Goal: Task Accomplishment & Management: Complete application form

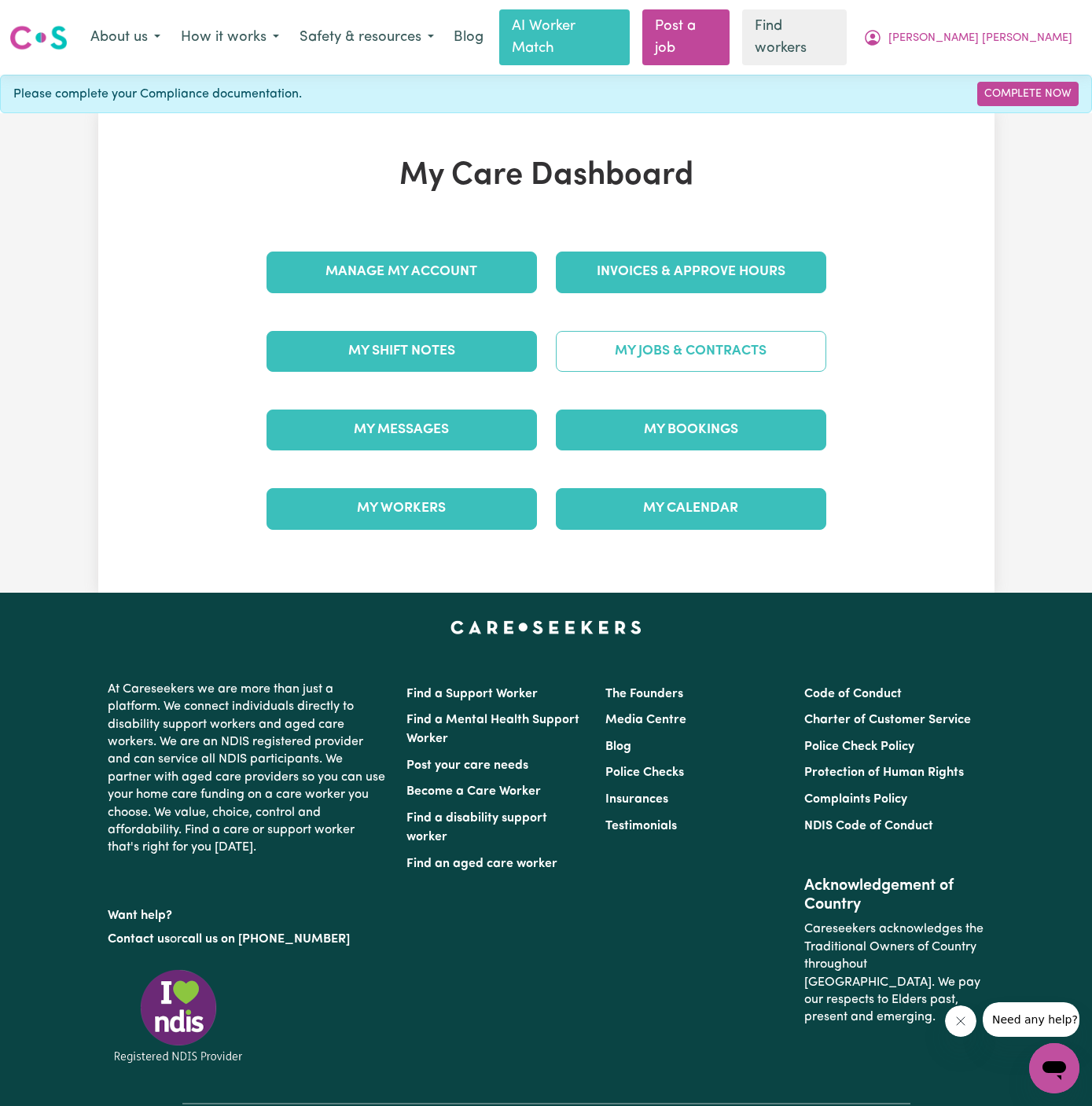
click at [659, 343] on link "My Jobs & Contracts" at bounding box center [690, 351] width 271 height 41
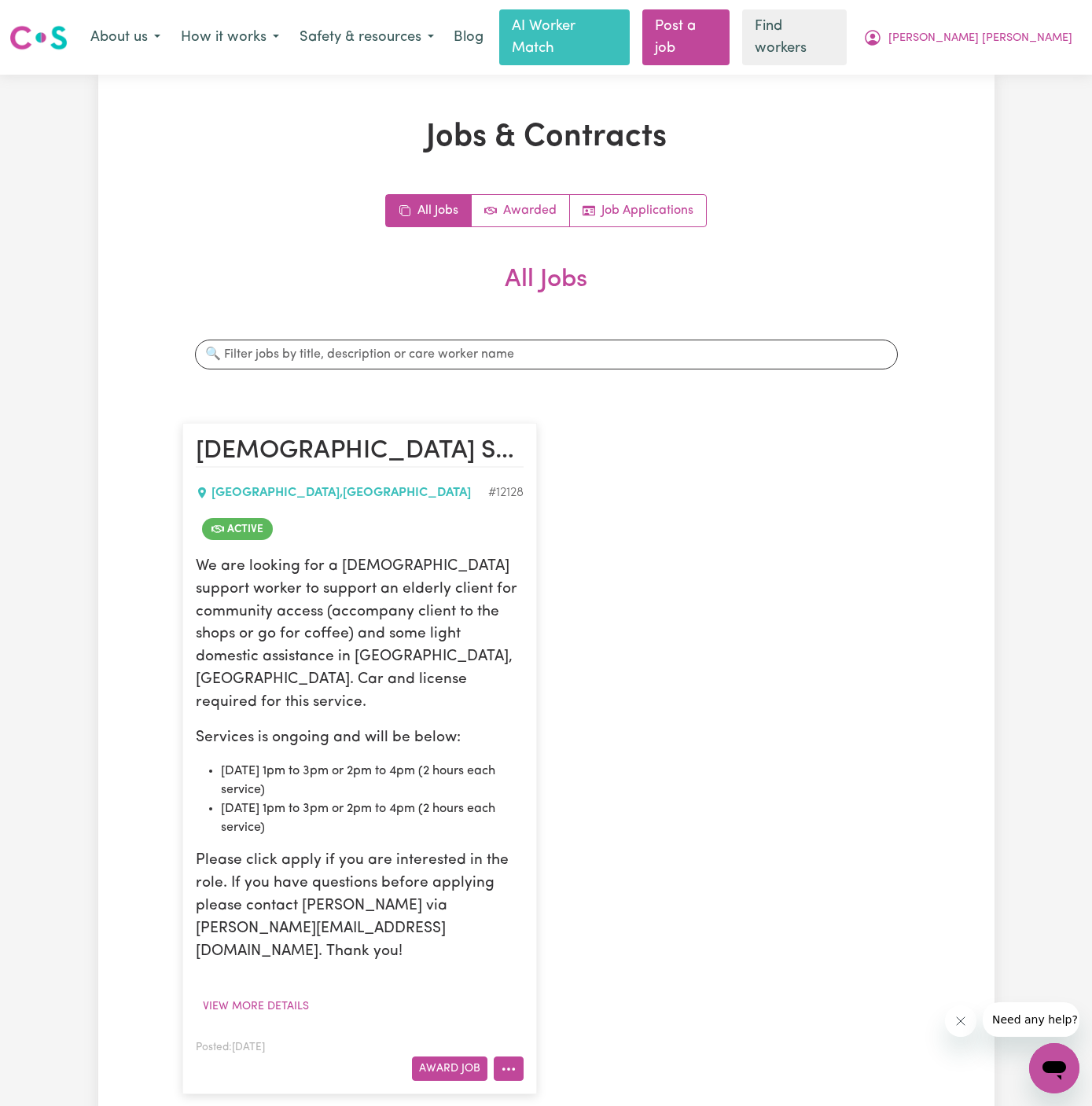
click at [508, 1061] on icon "More options" at bounding box center [508, 1069] width 16 height 16
click at [571, 923] on link "Hide Job" at bounding box center [570, 939] width 152 height 31
click at [270, 994] on button "View more details" at bounding box center [255, 1006] width 120 height 24
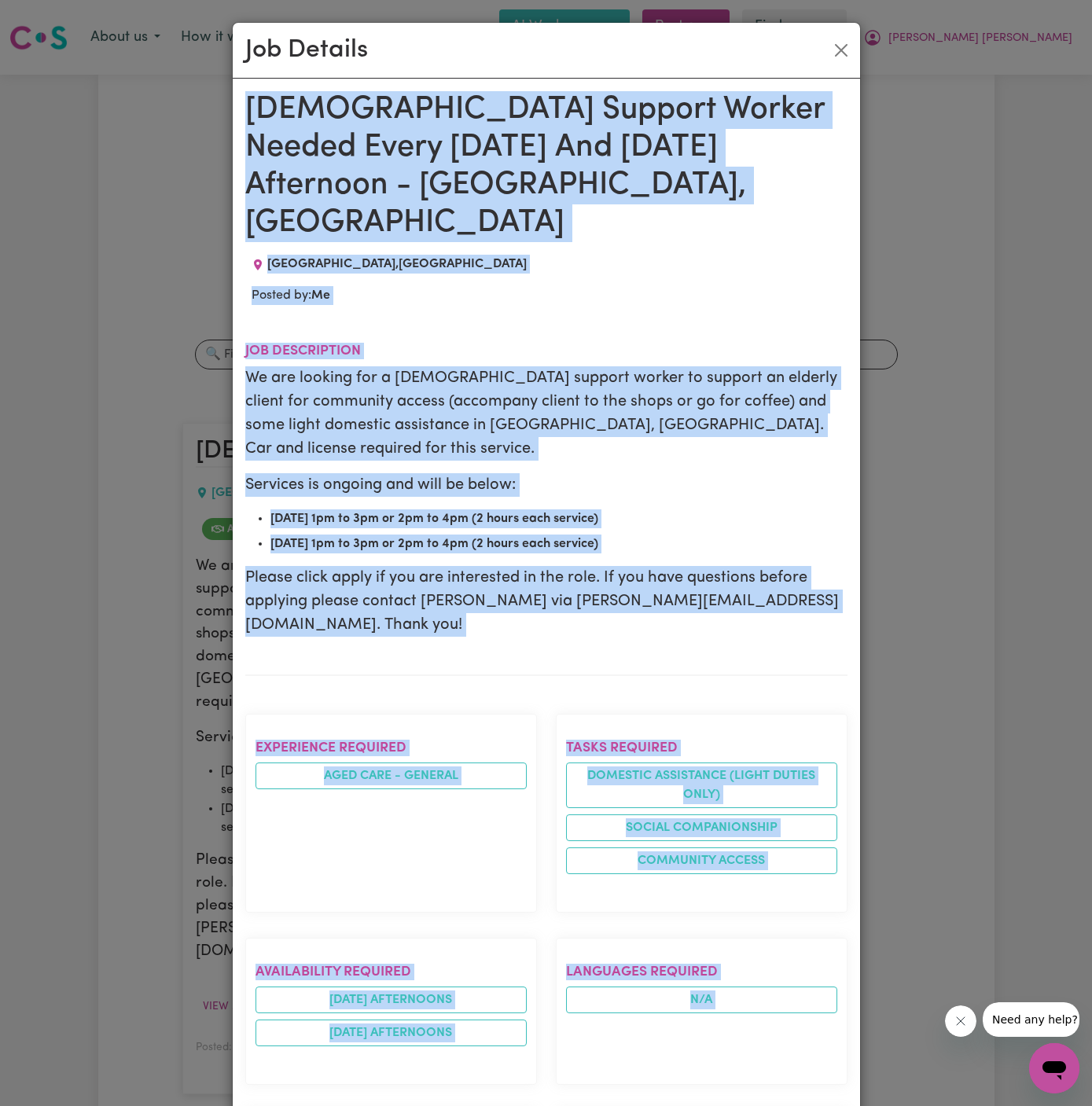
drag, startPoint x: 243, startPoint y: 108, endPoint x: 548, endPoint y: 1105, distance: 1042.6
click at [548, 1105] on div "Female Support Worker Needed Every Monday And Thursday Afternoon - Alexandria, …" at bounding box center [546, 911] width 628 height 1665
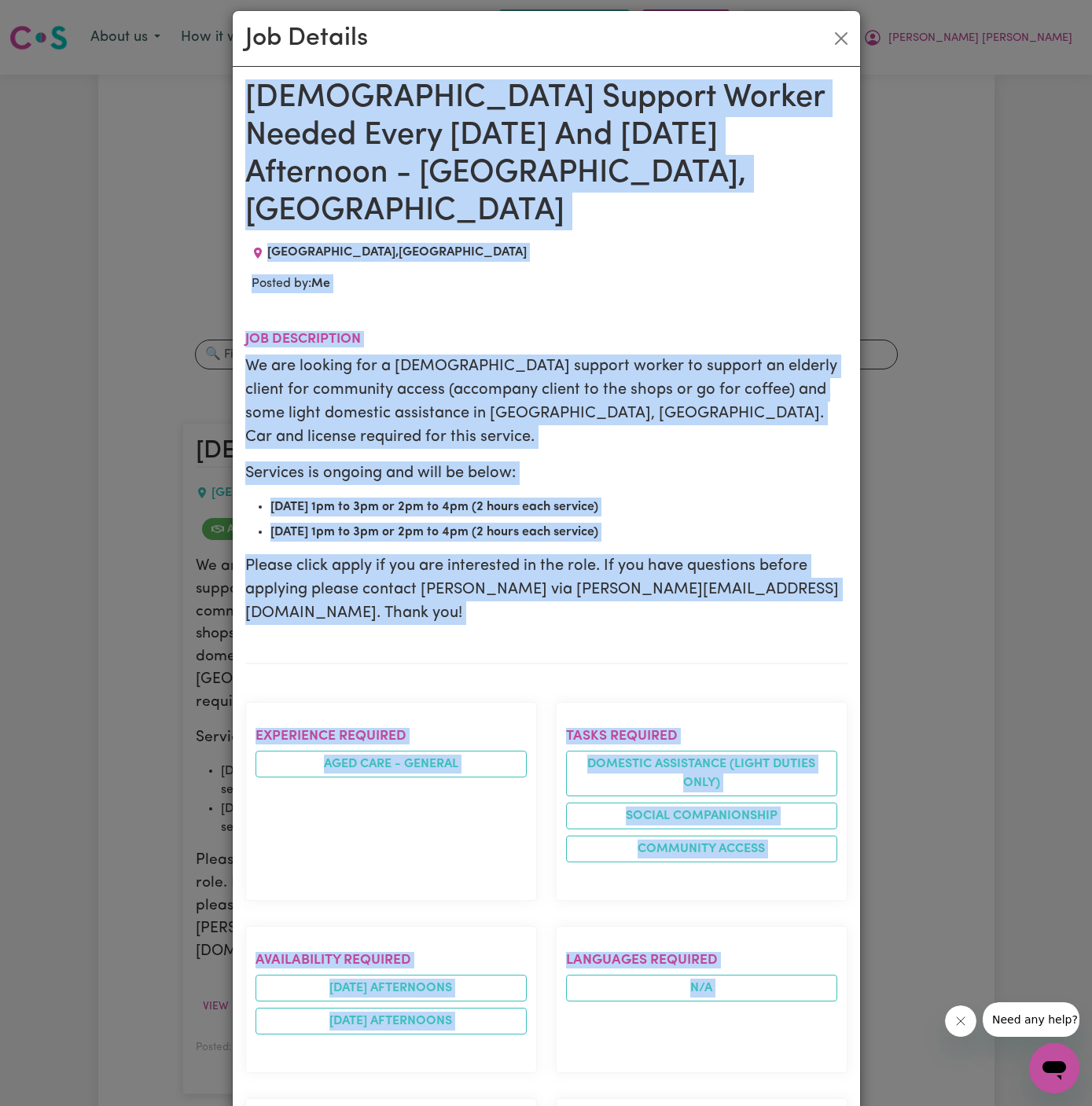
scroll to position [567, 0]
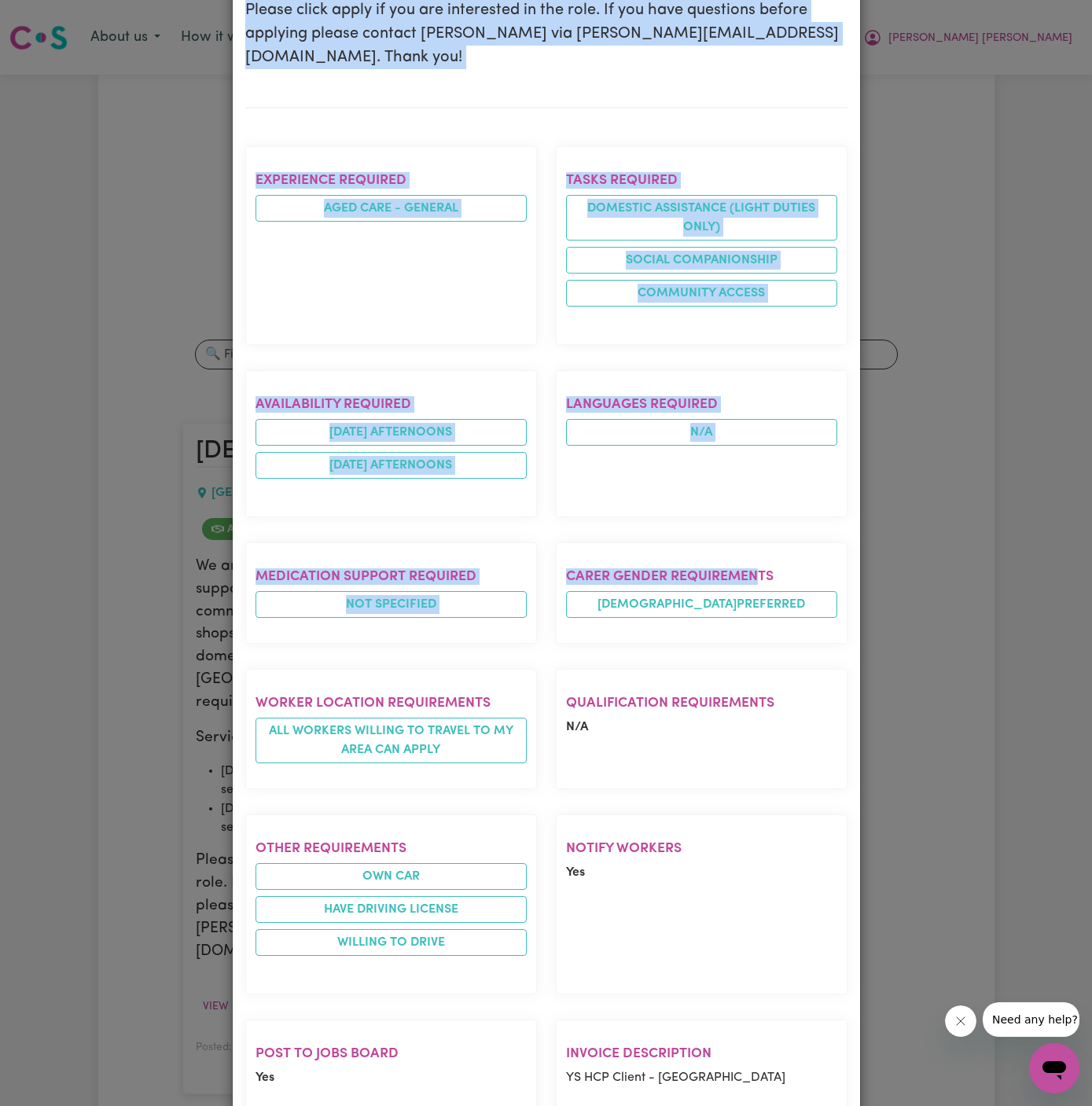
click at [536, 801] on div "Other requirements Own Car Have driving license Willing to drive" at bounding box center [391, 904] width 310 height 205
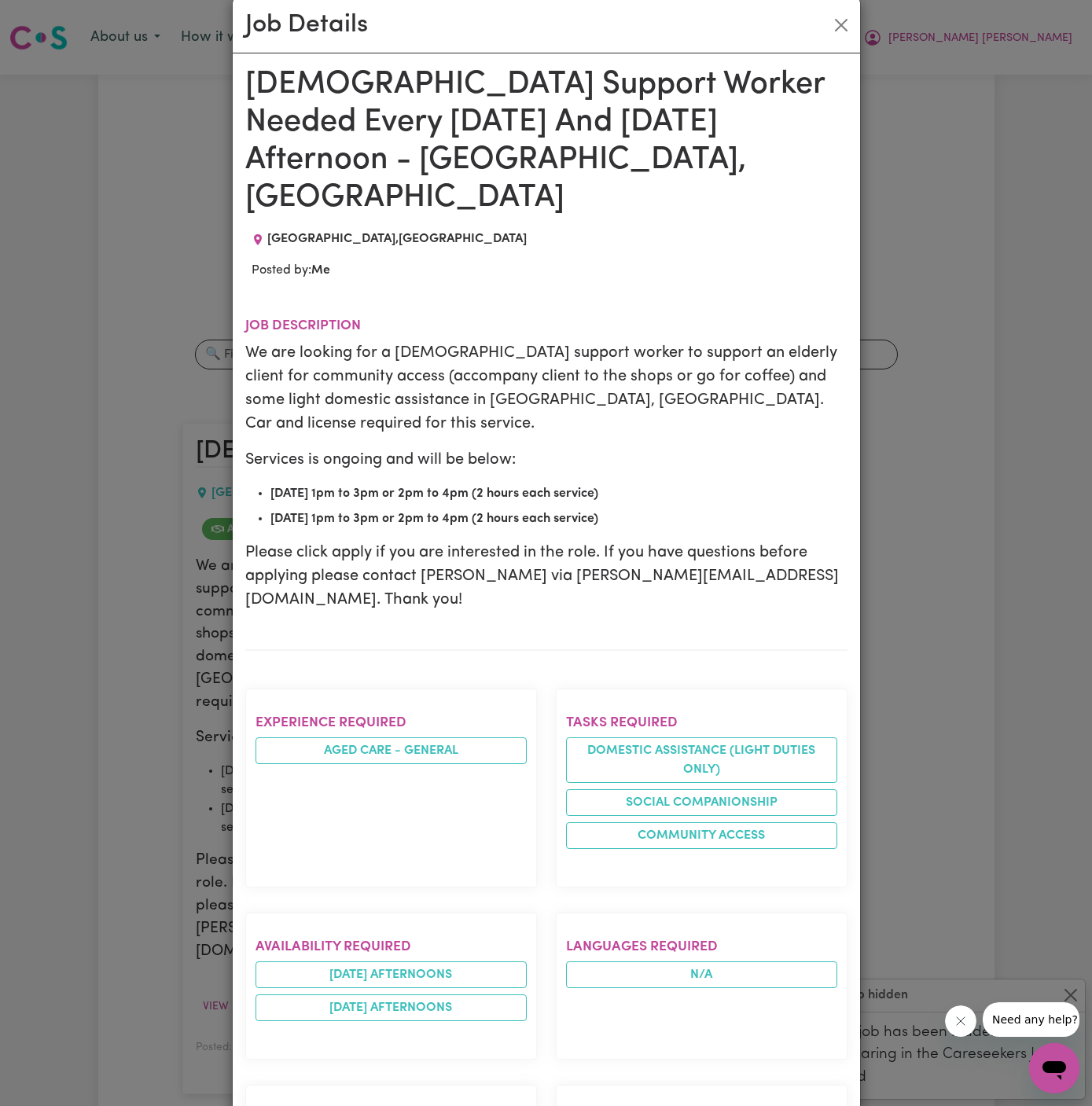
scroll to position [0, 0]
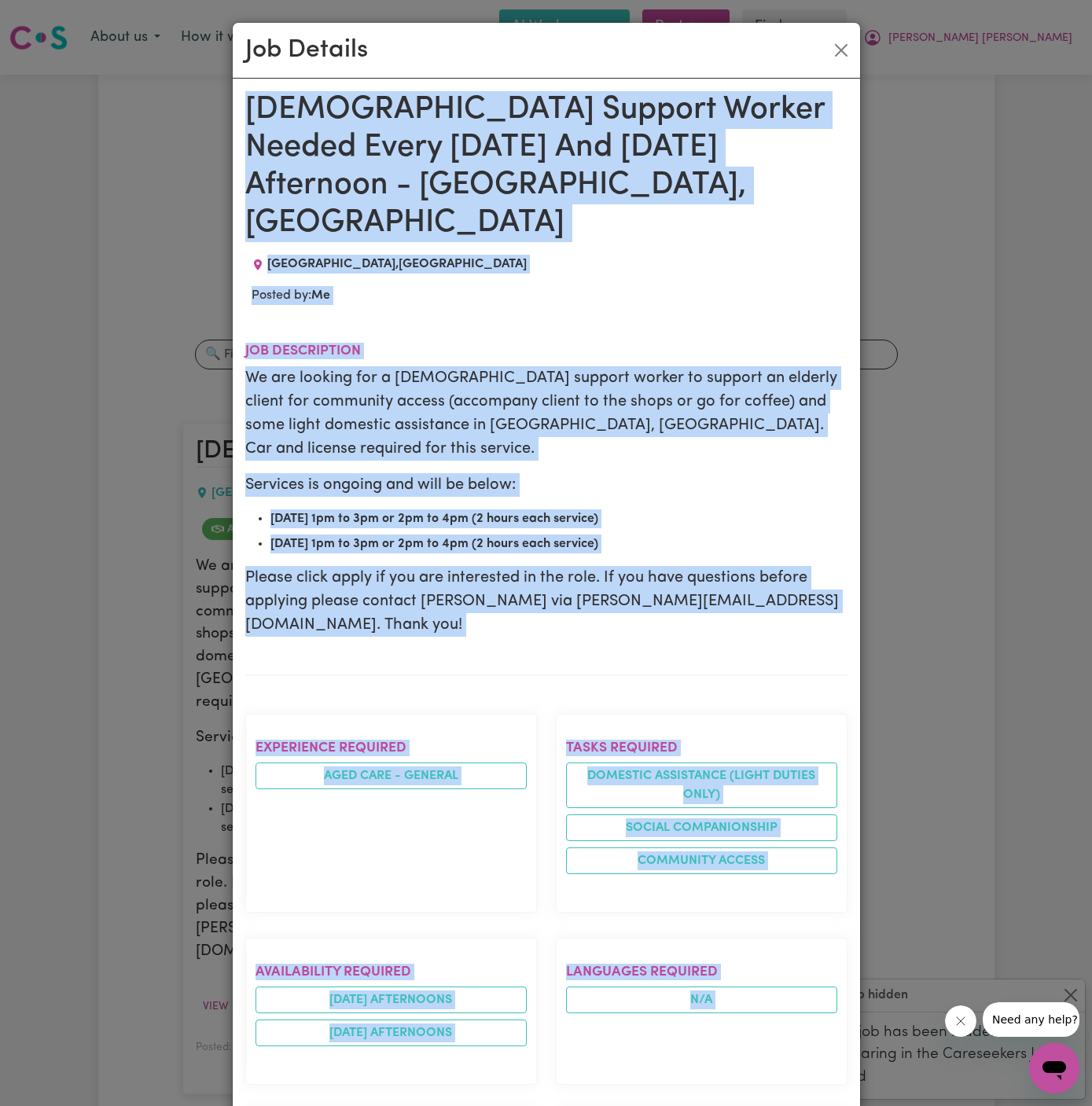
drag, startPoint x: 243, startPoint y: 101, endPoint x: 591, endPoint y: 1105, distance: 1062.6
click at [591, 1105] on div "Female Support Worker Needed Every Monday And Thursday Afternoon - Alexandria, …" at bounding box center [546, 911] width 602 height 1640
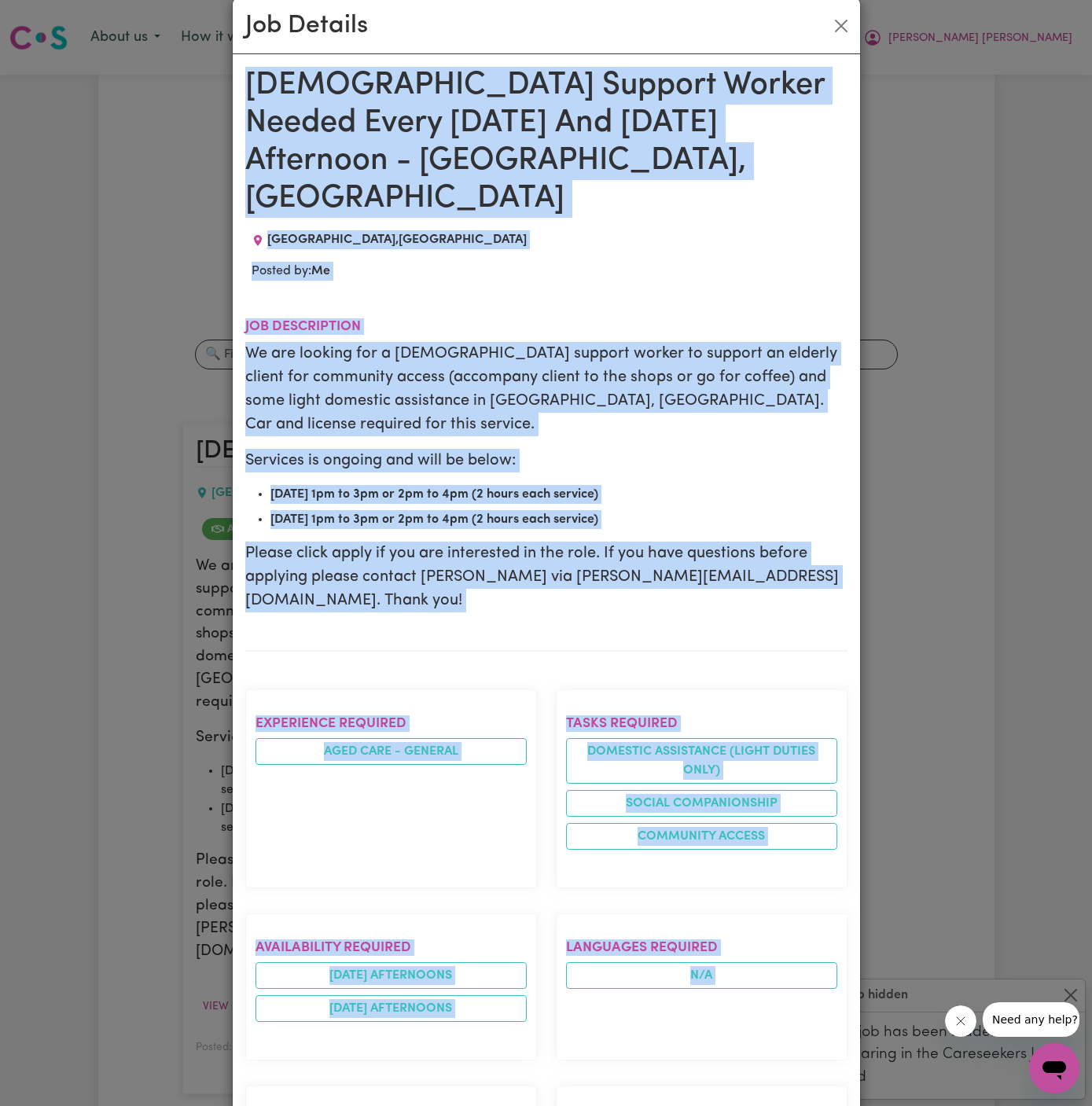
scroll to position [567, 0]
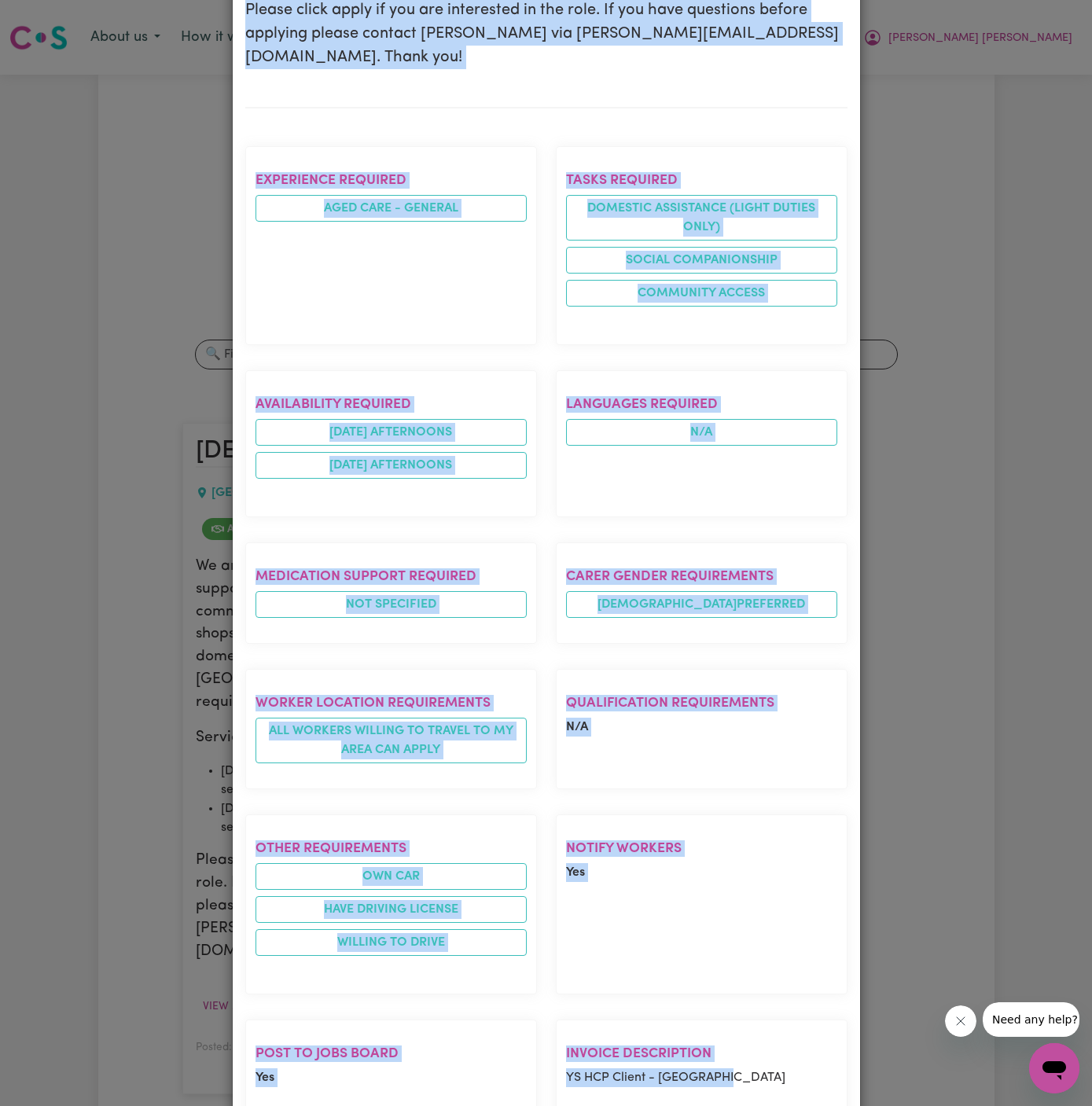
copy div "Female Support Worker Needed Every Monday And Thursday Afternoon - Alexandria, …"
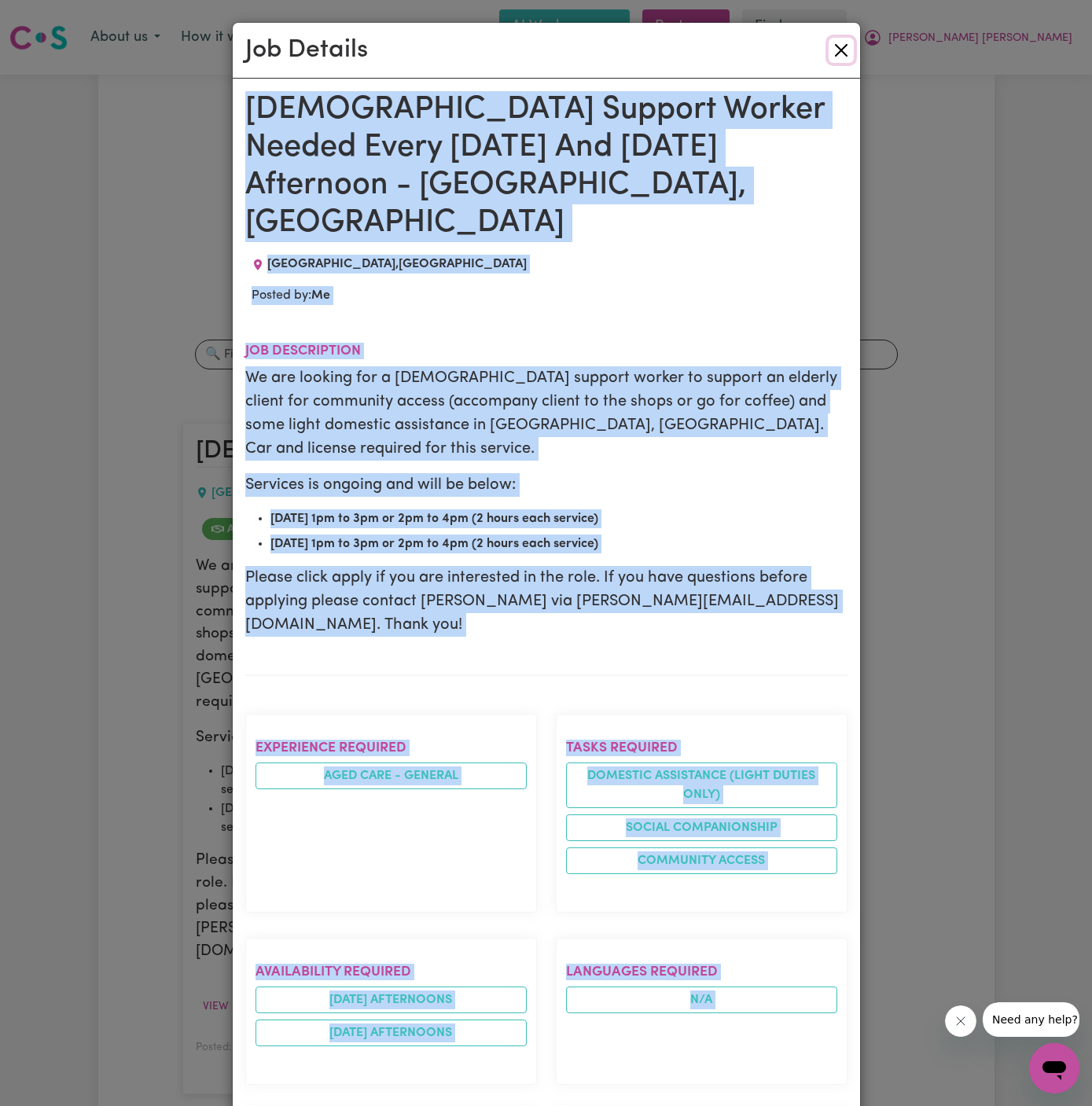
click at [841, 50] on button "Close" at bounding box center [841, 50] width 25 height 25
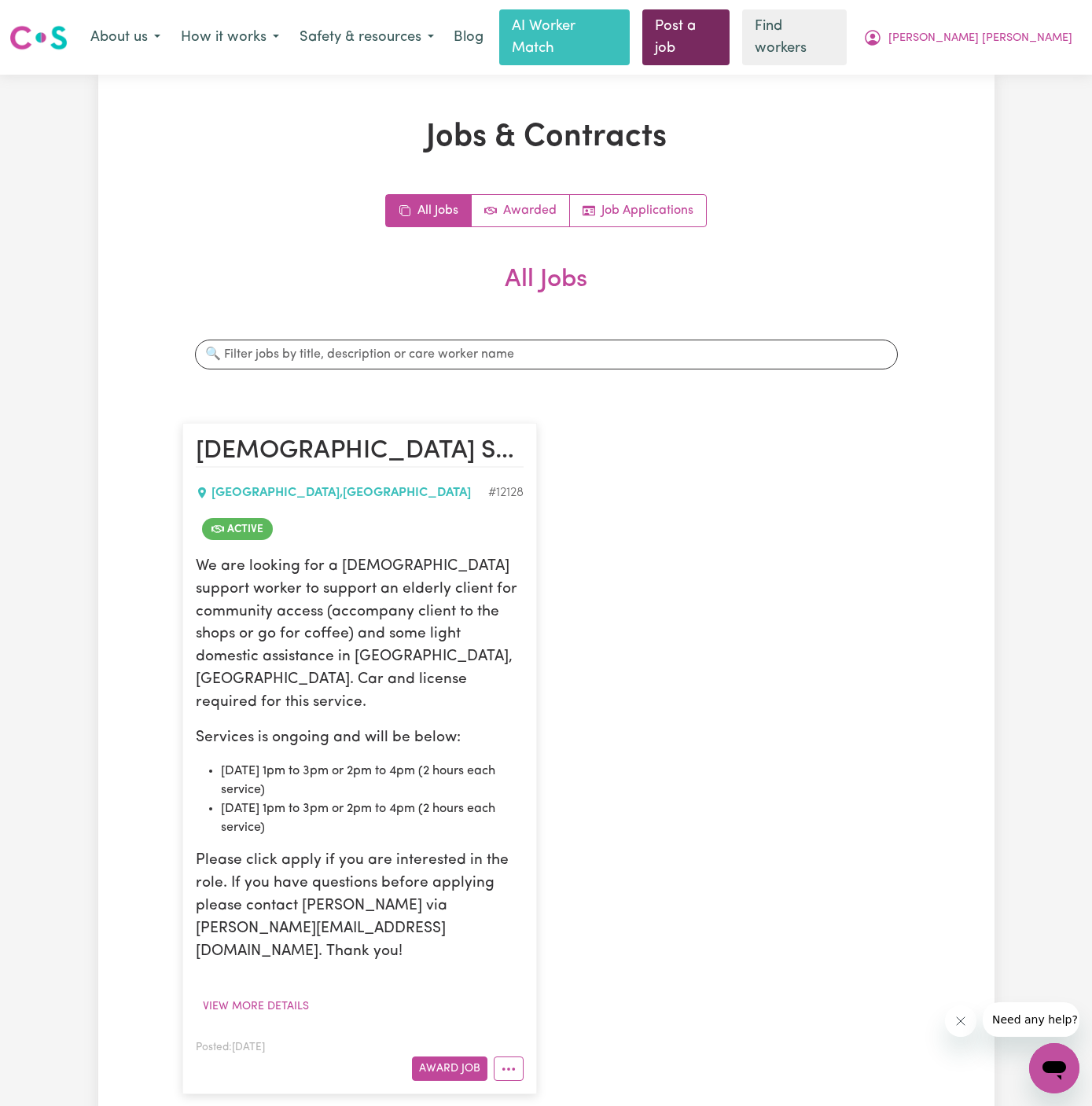
click at [729, 22] on link "Post a job" at bounding box center [686, 36] width 87 height 55
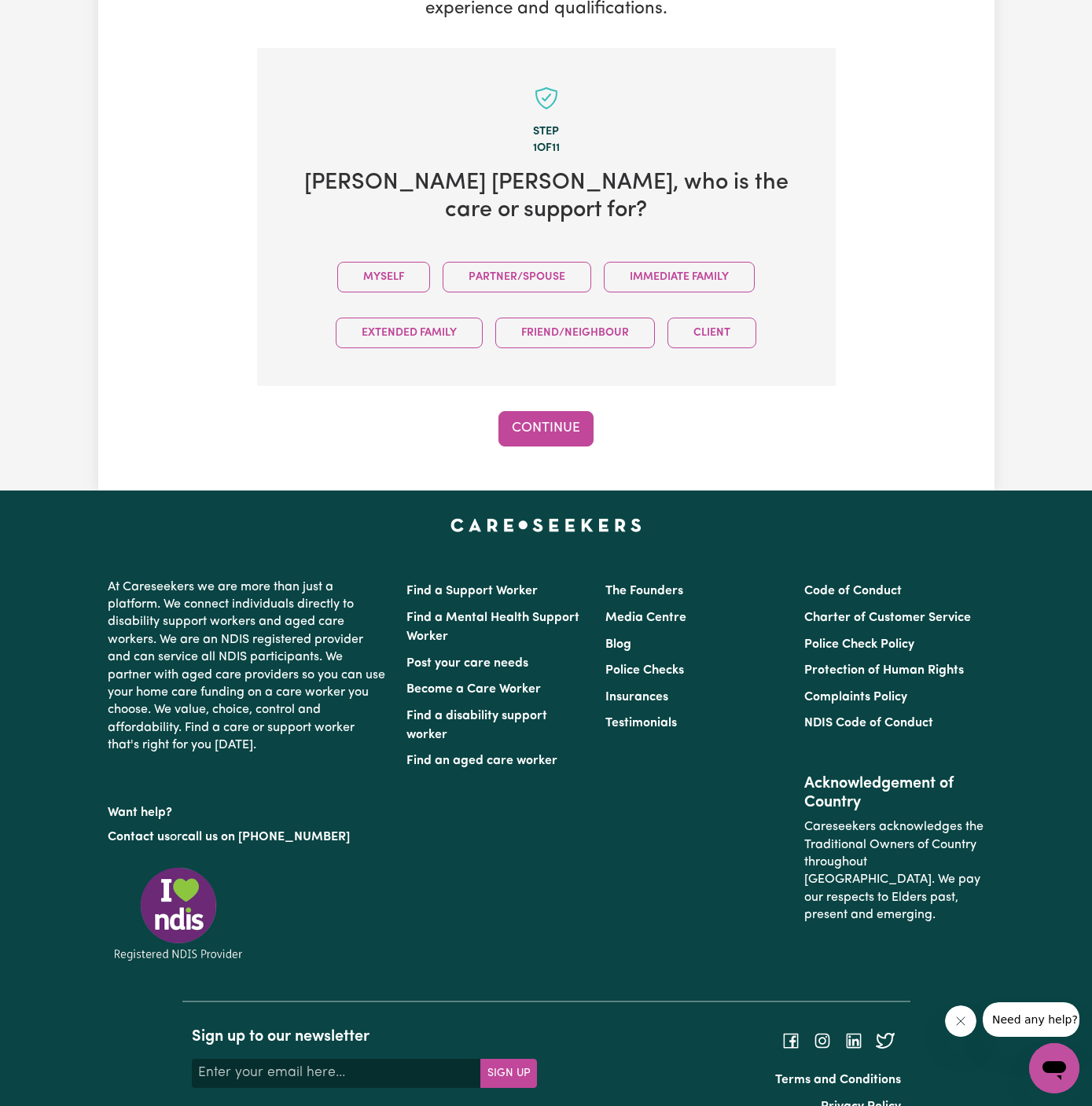
scroll to position [392, 0]
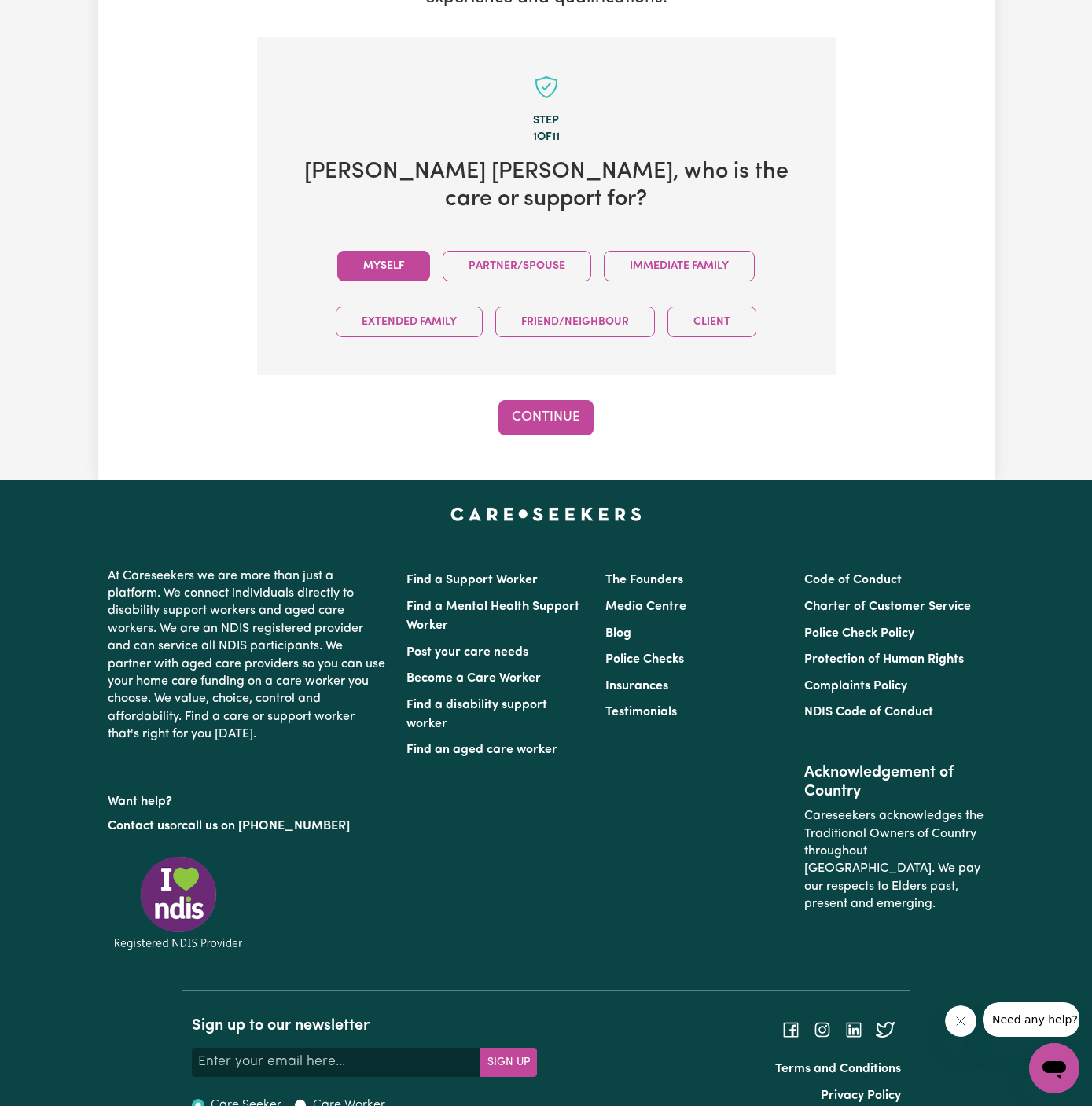
click at [400, 251] on button "Myself" at bounding box center [383, 266] width 93 height 31
click at [548, 400] on button "Continue" at bounding box center [546, 417] width 95 height 35
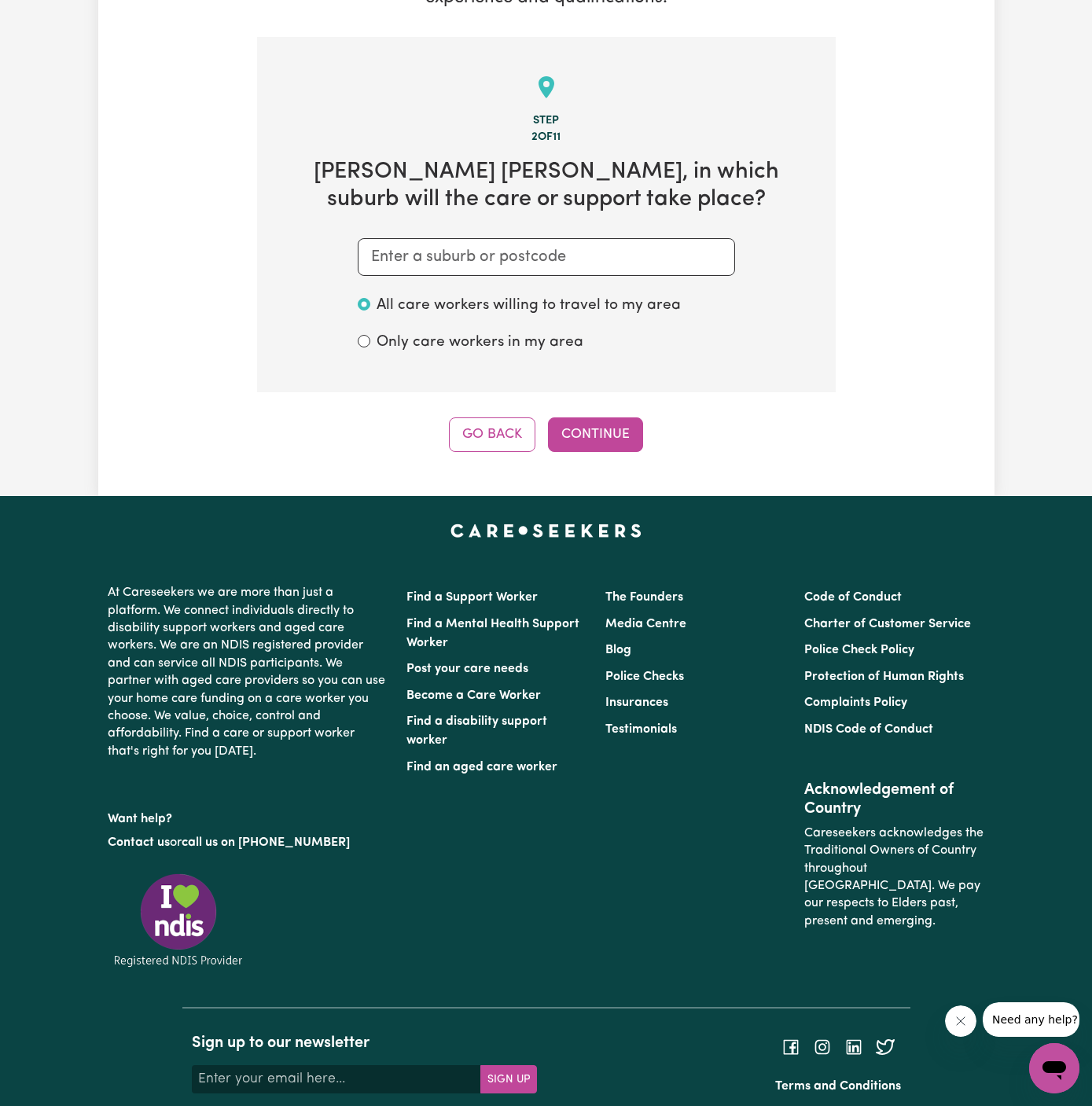
scroll to position [408, 0]
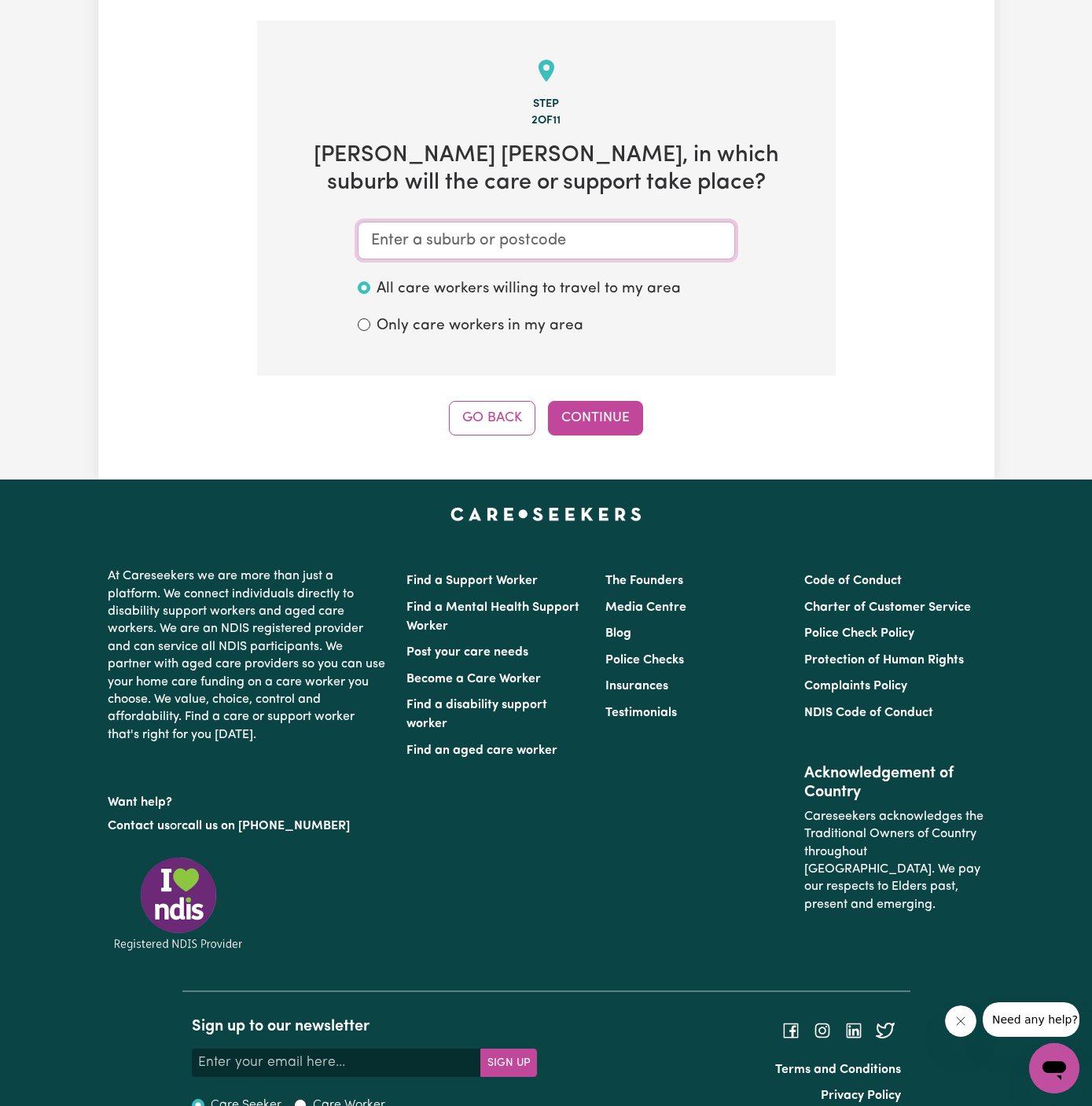
click at [463, 222] on input "text" at bounding box center [546, 241] width 378 height 38
paste input "Alexandria"
type input "Alexandria"
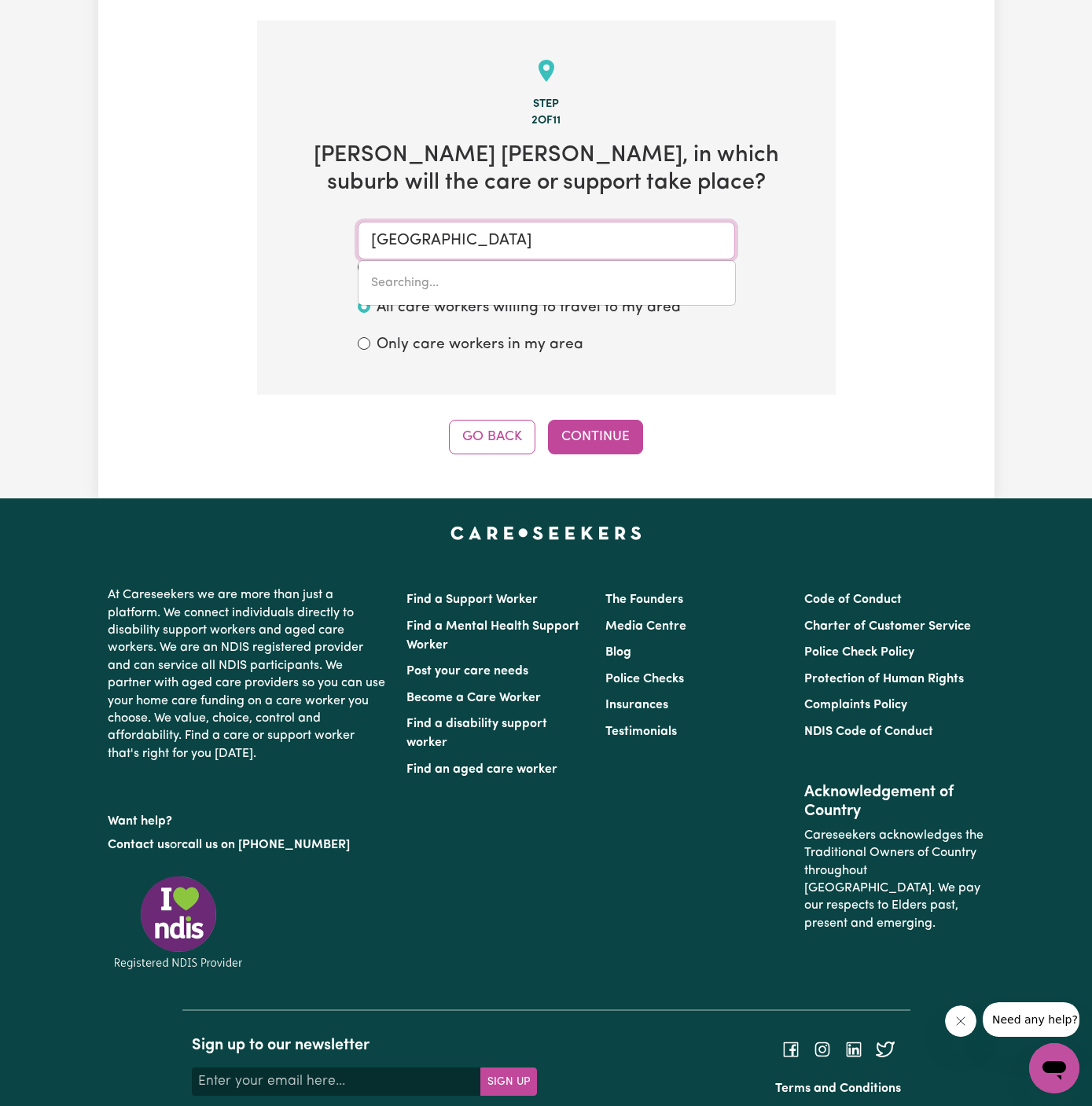
type input "Alexandria, New South Wales, 2015"
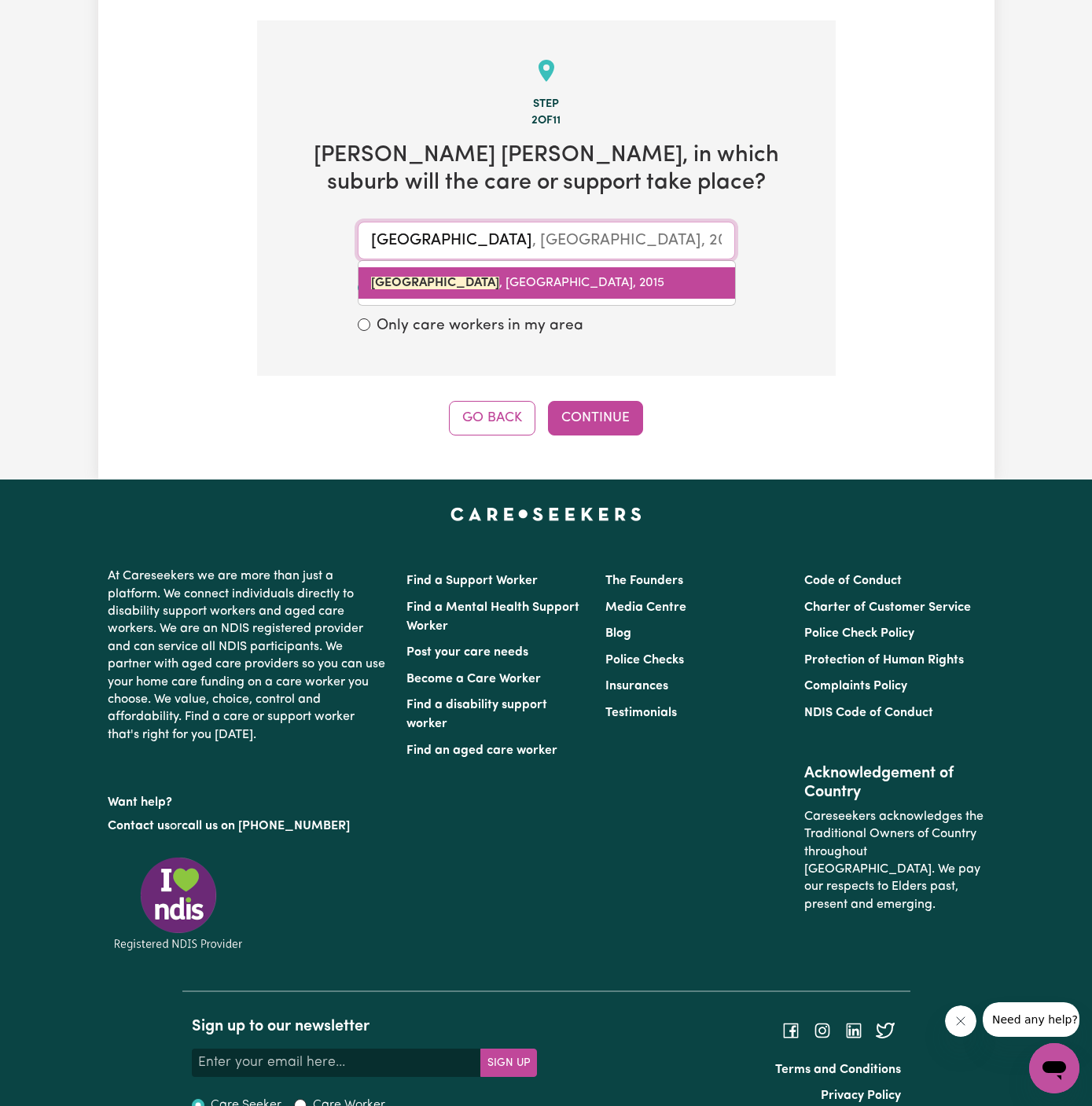
click at [527, 276] on span "ALEXANDRIA , New South Wales, 2015" at bounding box center [517, 282] width 293 height 12
type input "ALEXANDRIA, New South Wales, 2015"
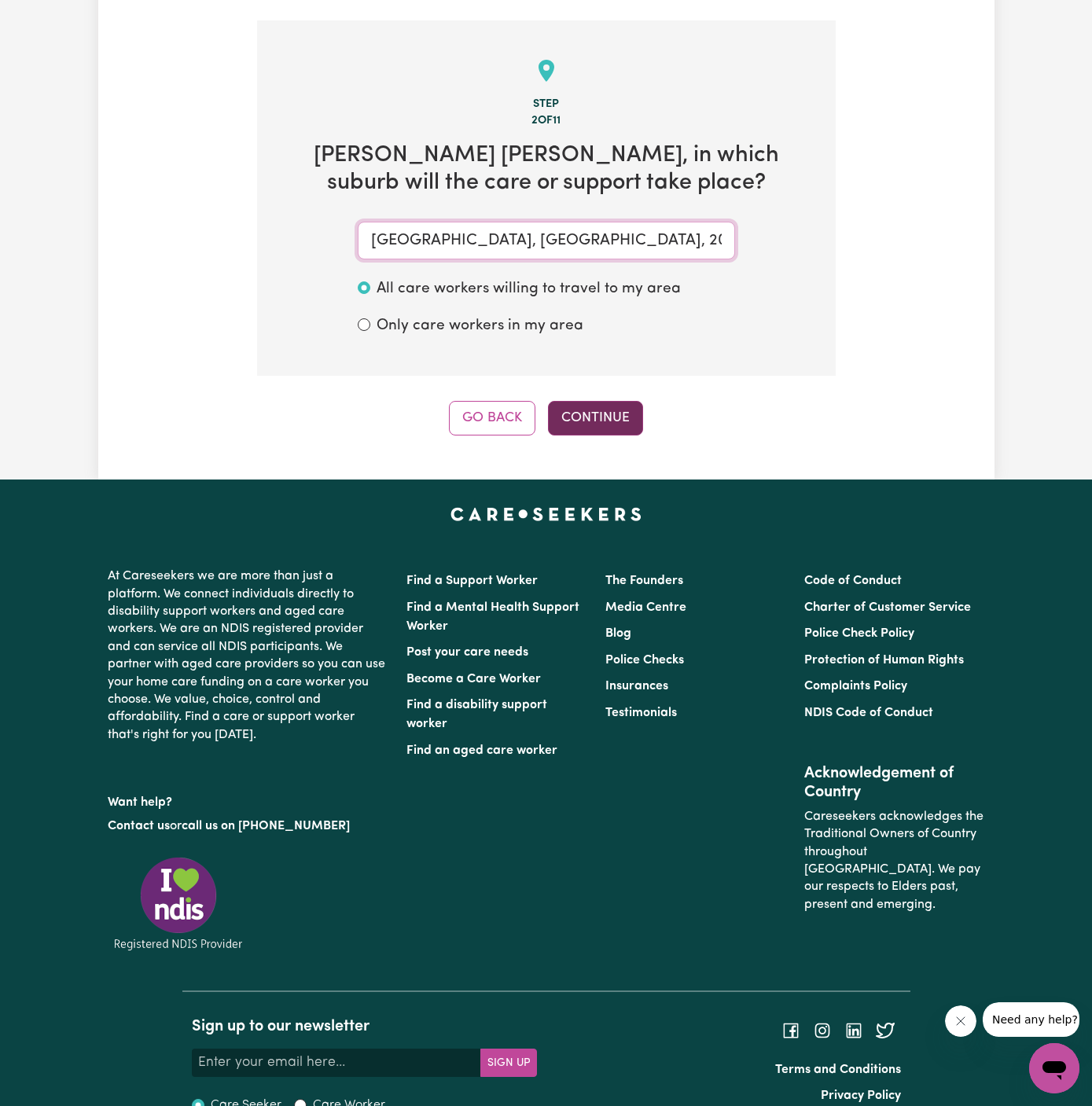
type input "ALEXANDRIA, New South Wales, 2015"
click at [596, 401] on button "Continue" at bounding box center [595, 418] width 95 height 35
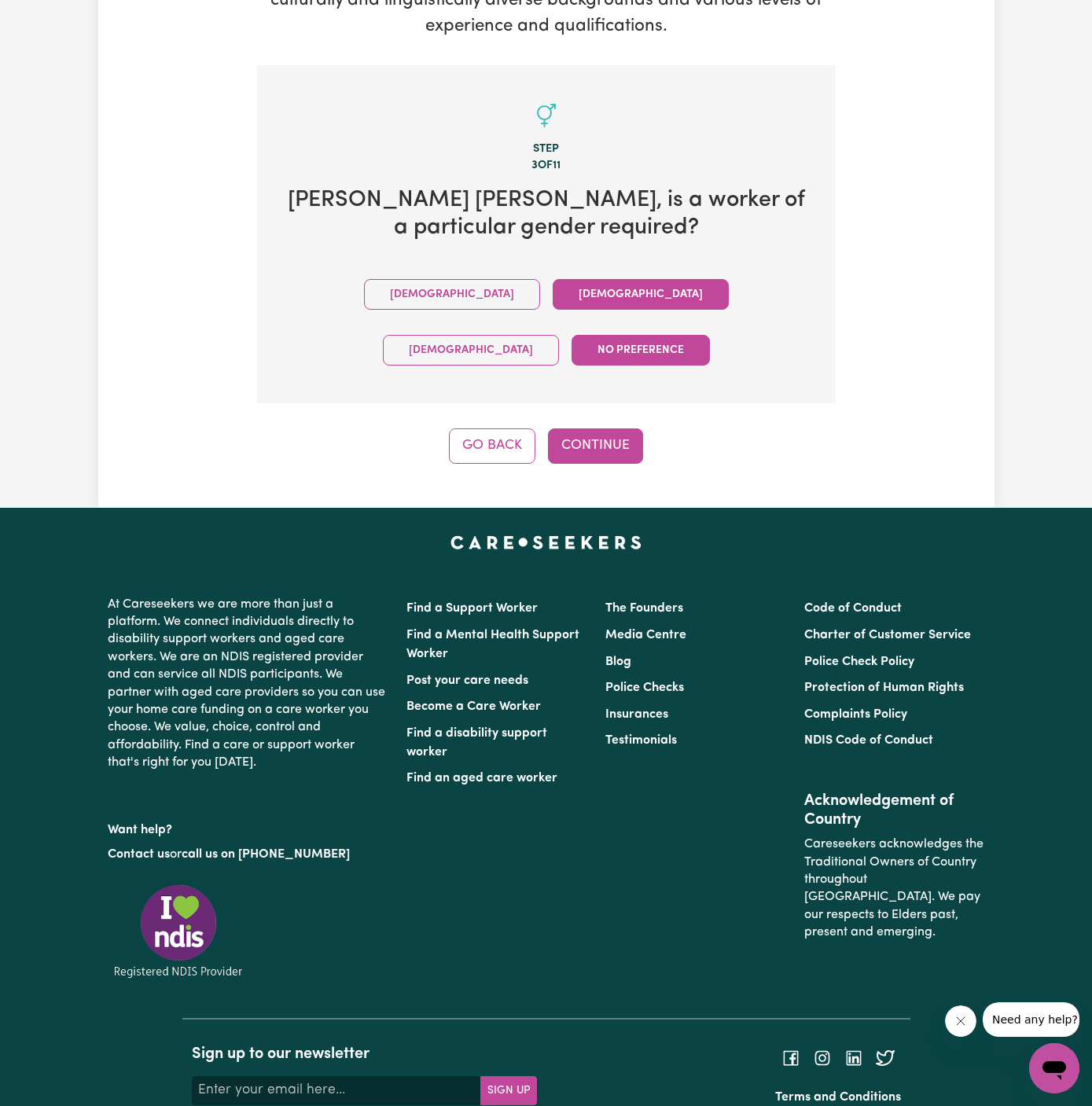
click at [552, 279] on button "Female" at bounding box center [640, 294] width 176 height 31
click at [593, 428] on button "Continue" at bounding box center [595, 445] width 95 height 35
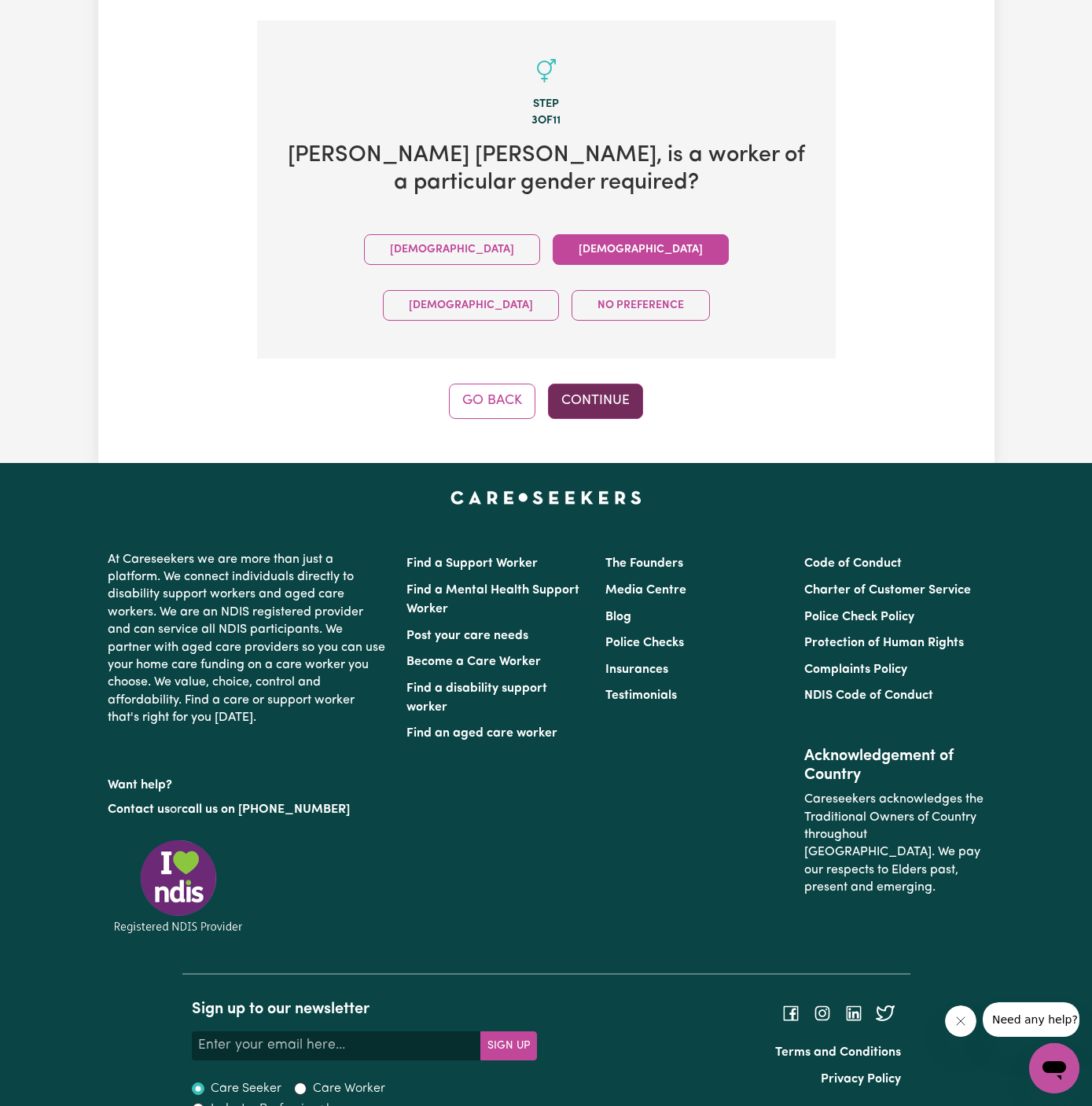
scroll to position [408, 0]
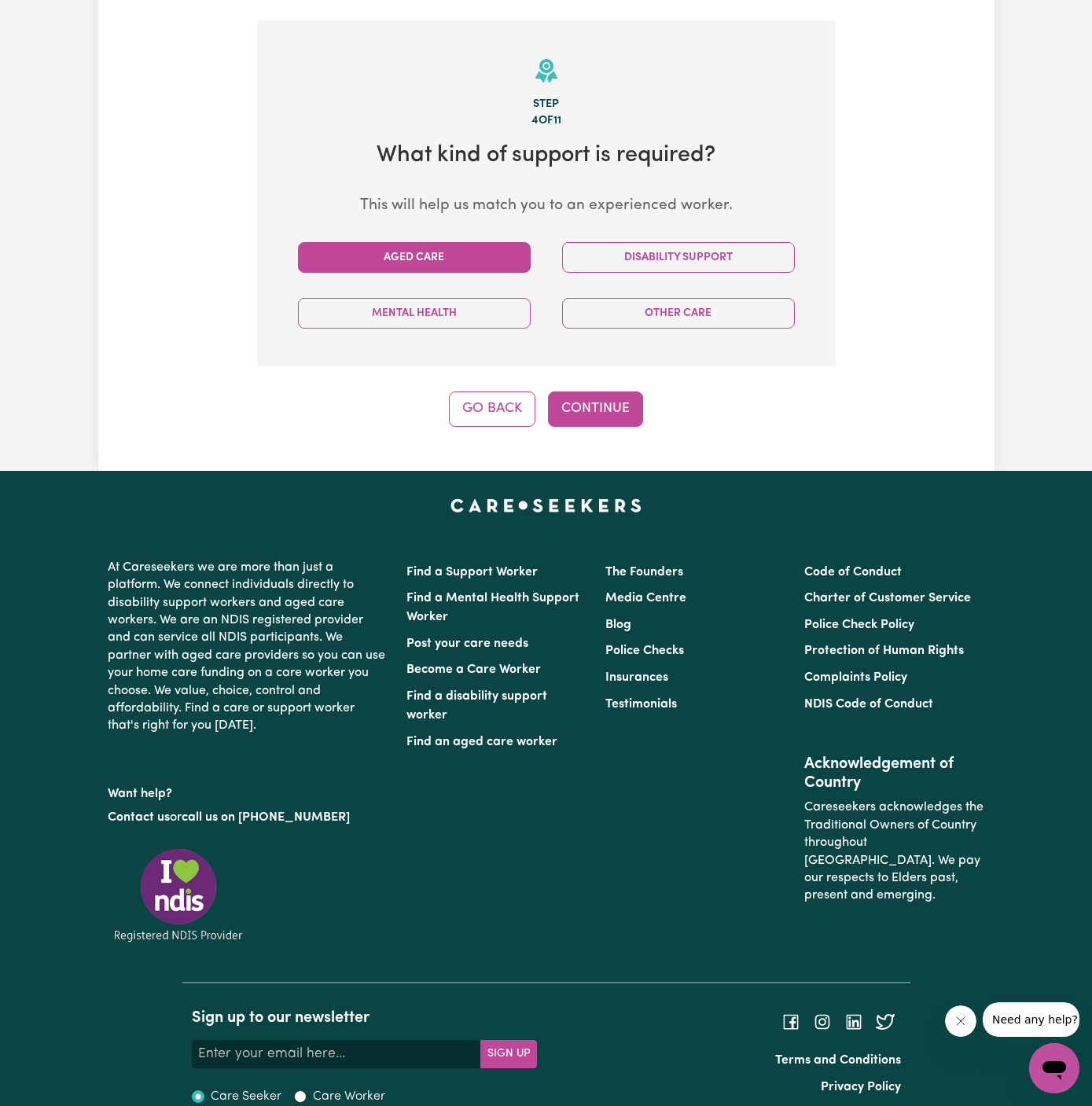
click at [459, 242] on button "Aged Care" at bounding box center [414, 257] width 233 height 31
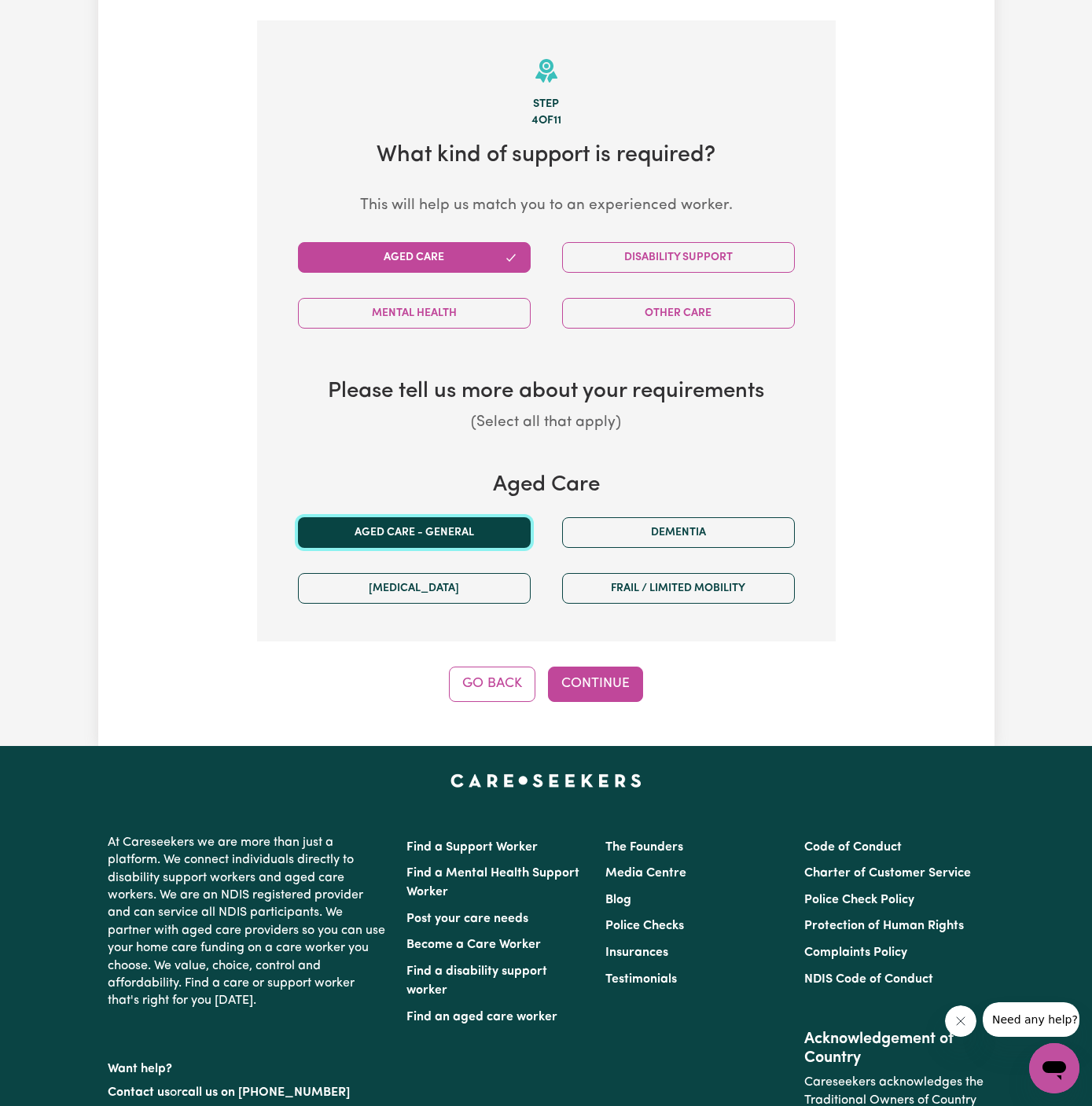
click at [446, 517] on button "Aged care - General" at bounding box center [414, 532] width 233 height 31
click at [610, 668] on button "Continue" at bounding box center [595, 684] width 95 height 35
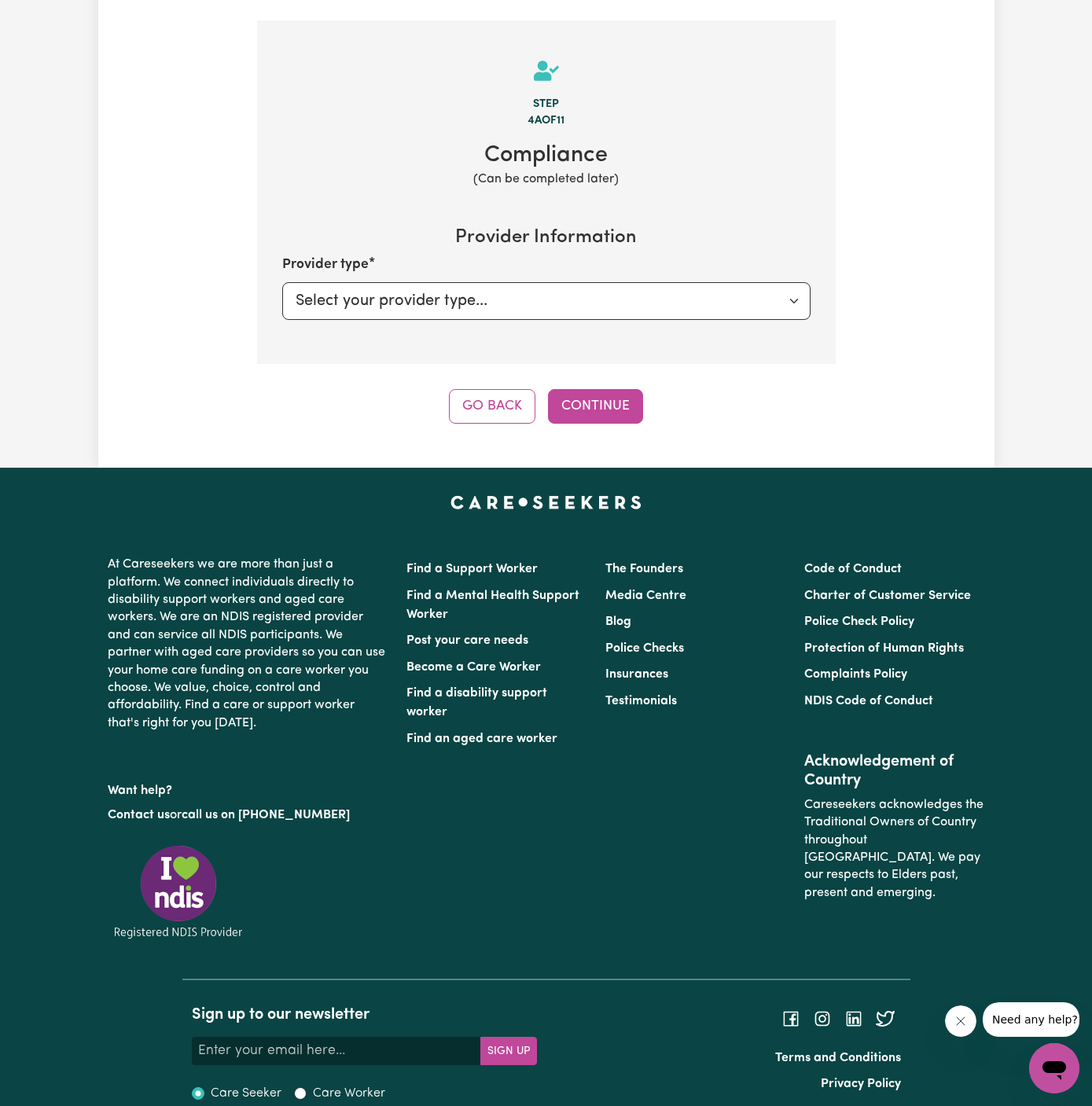
click at [588, 406] on div "Tell us your care and support requirements Welcome to Careseekers. We are excit…" at bounding box center [546, 66] width 896 height 801
click at [628, 389] on button "Continue" at bounding box center [595, 406] width 95 height 35
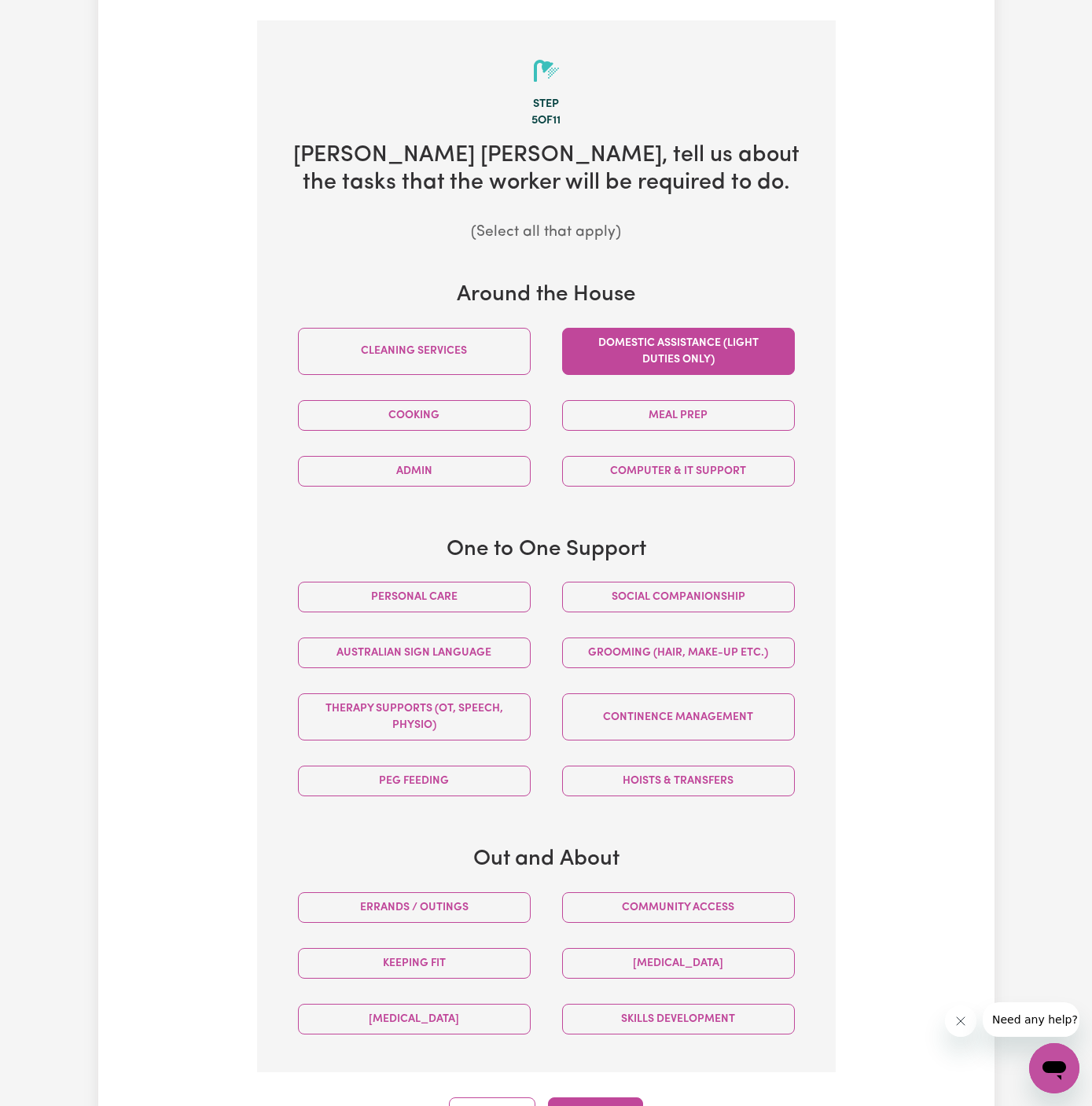
click at [636, 328] on button "Domestic assistance (light duties only)" at bounding box center [678, 351] width 233 height 47
click at [723, 582] on button "Social companionship" at bounding box center [678, 597] width 233 height 31
click at [711, 879] on div "Community access" at bounding box center [678, 906] width 264 height 55
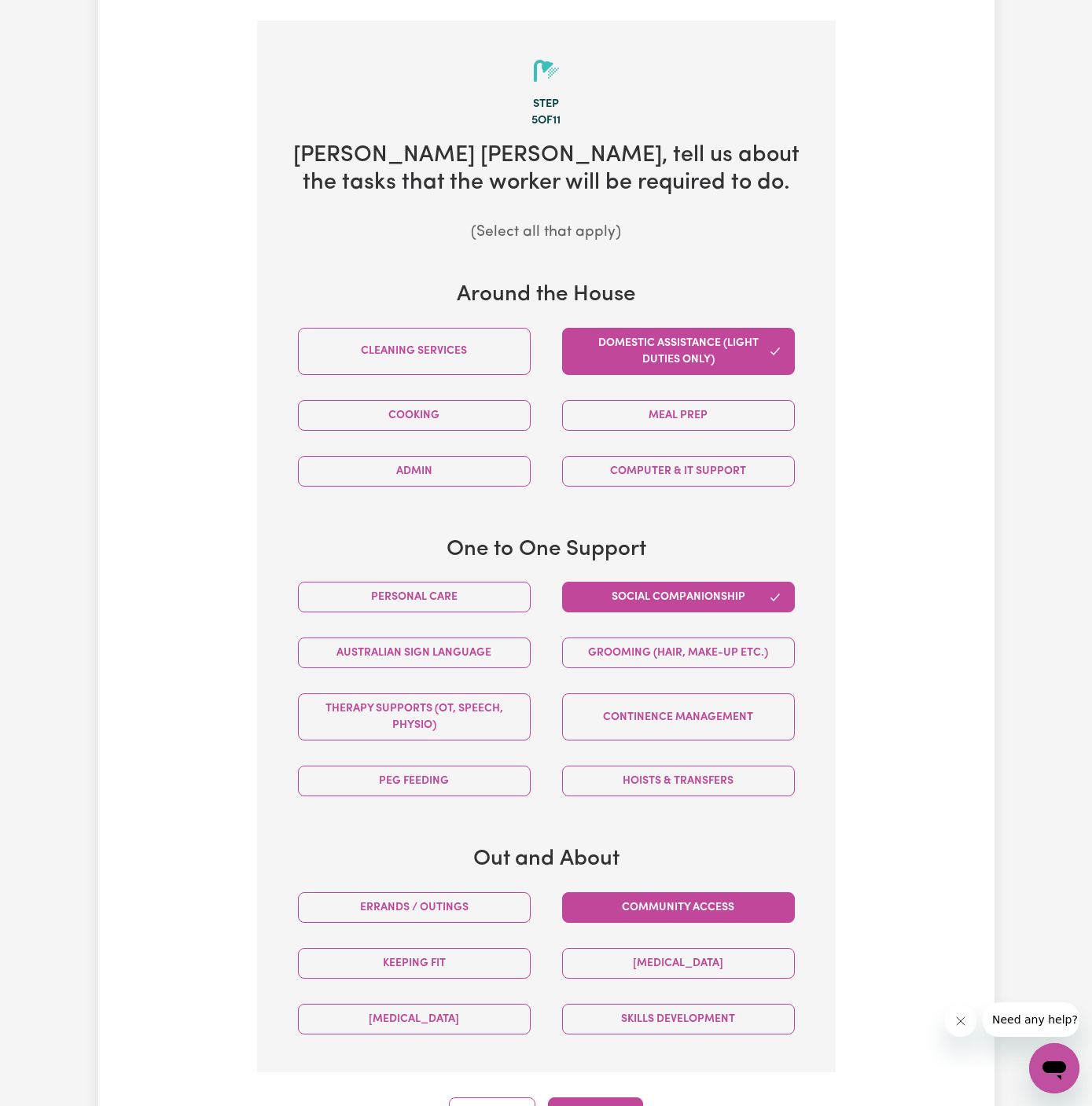
click at [711, 892] on button "Community access" at bounding box center [678, 907] width 233 height 31
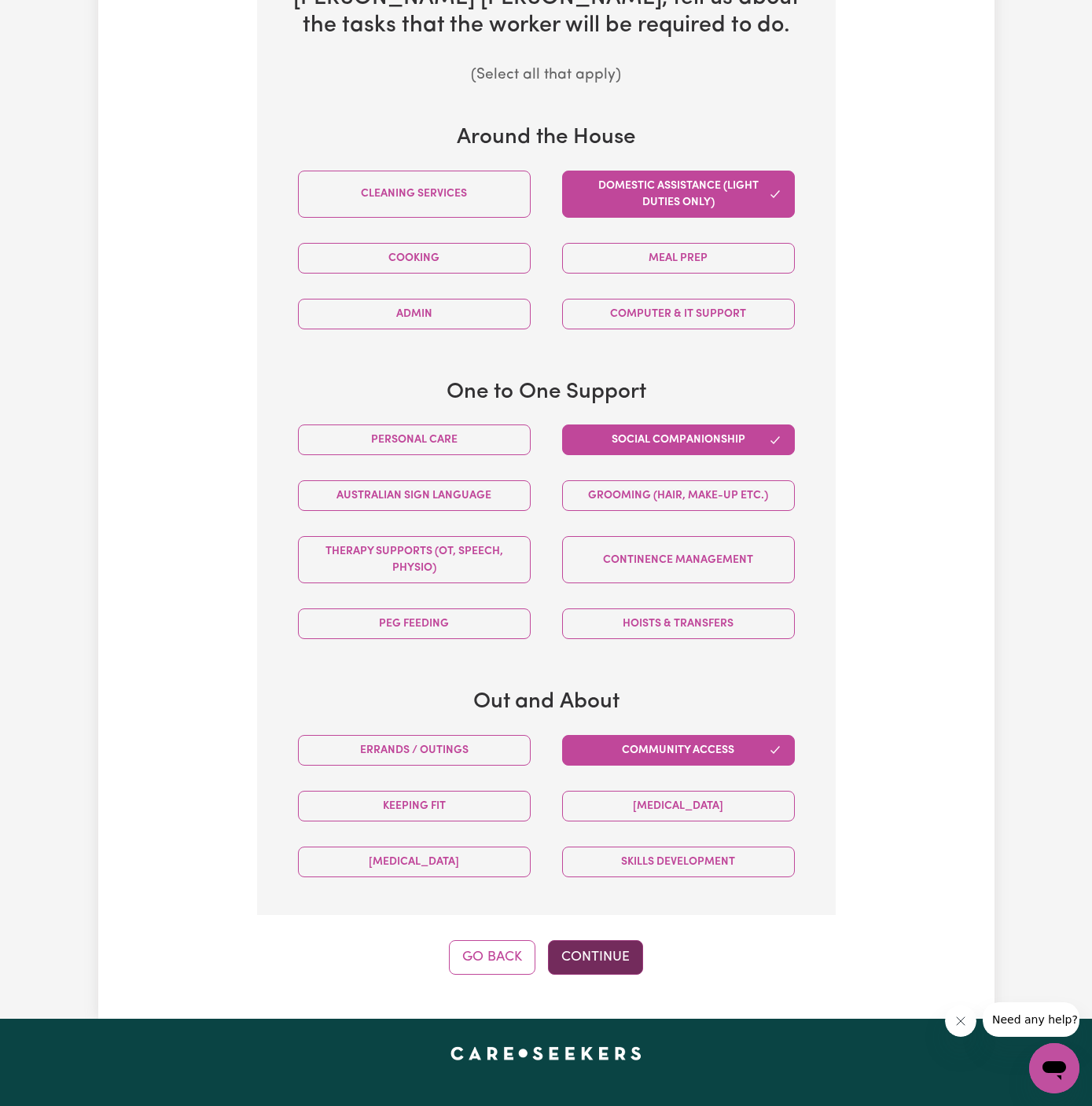
click at [617, 940] on button "Continue" at bounding box center [595, 958] width 95 height 35
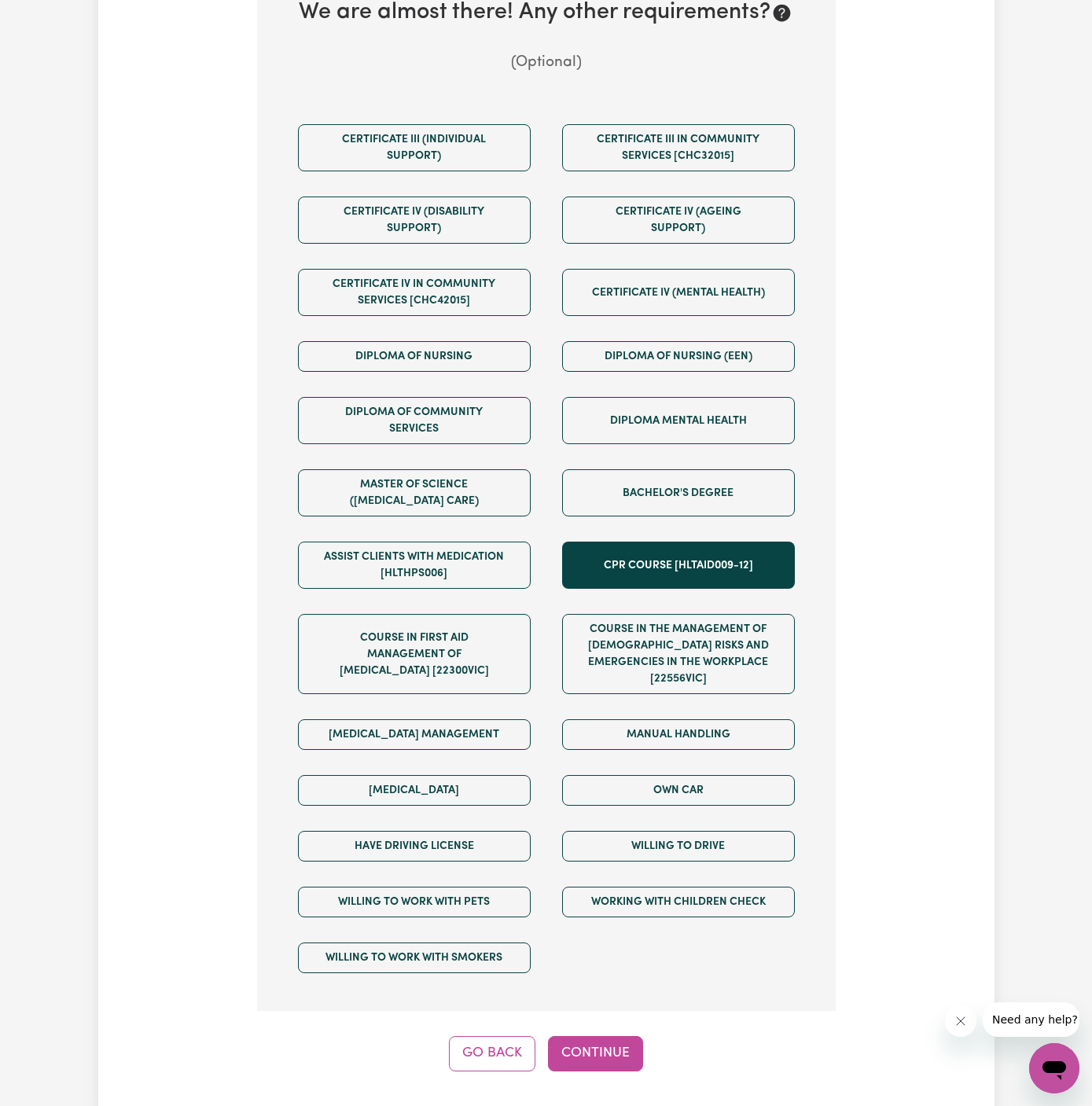
scroll to position [674, 0]
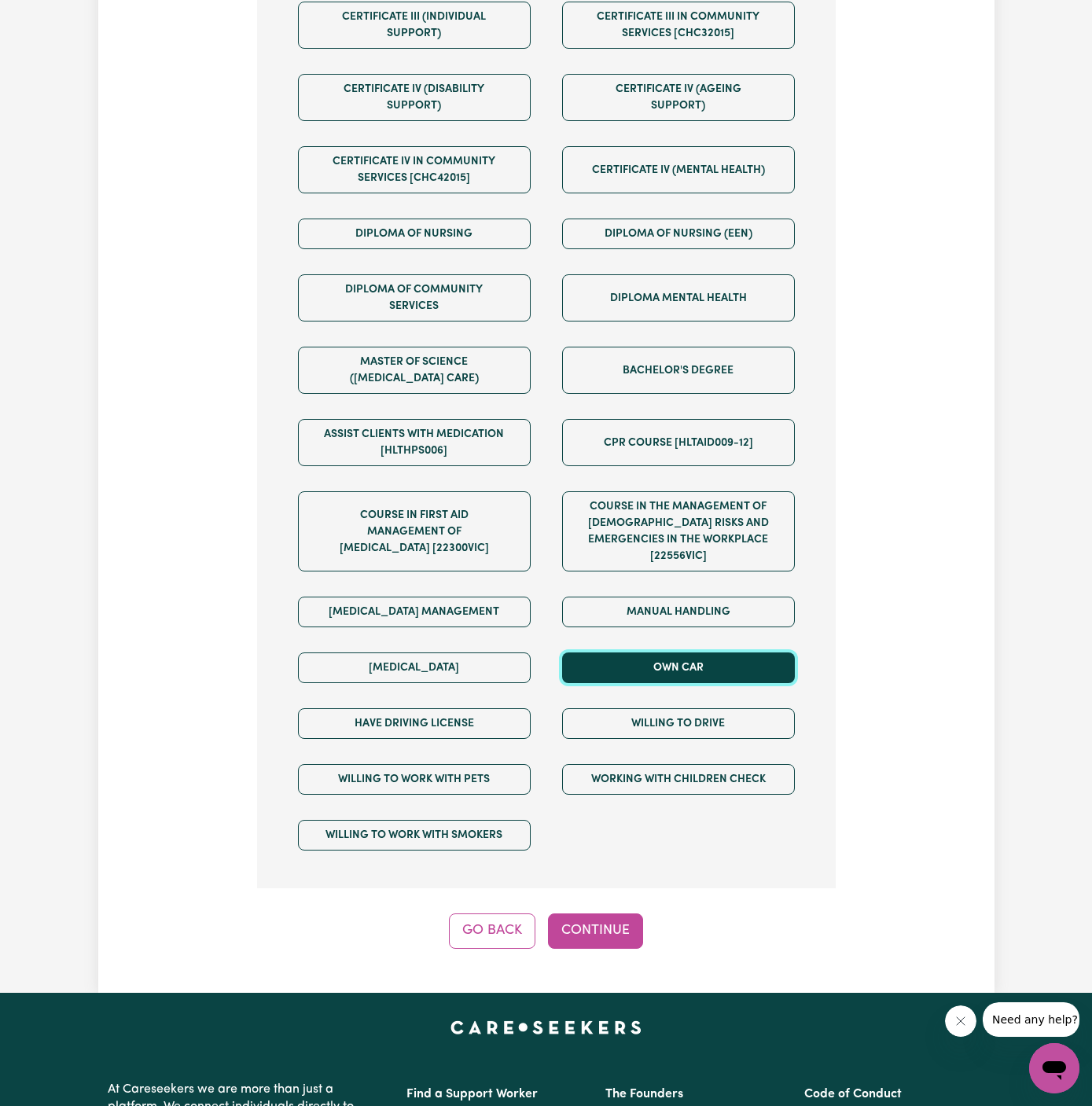
click at [695, 652] on button "Own Car" at bounding box center [678, 667] width 233 height 31
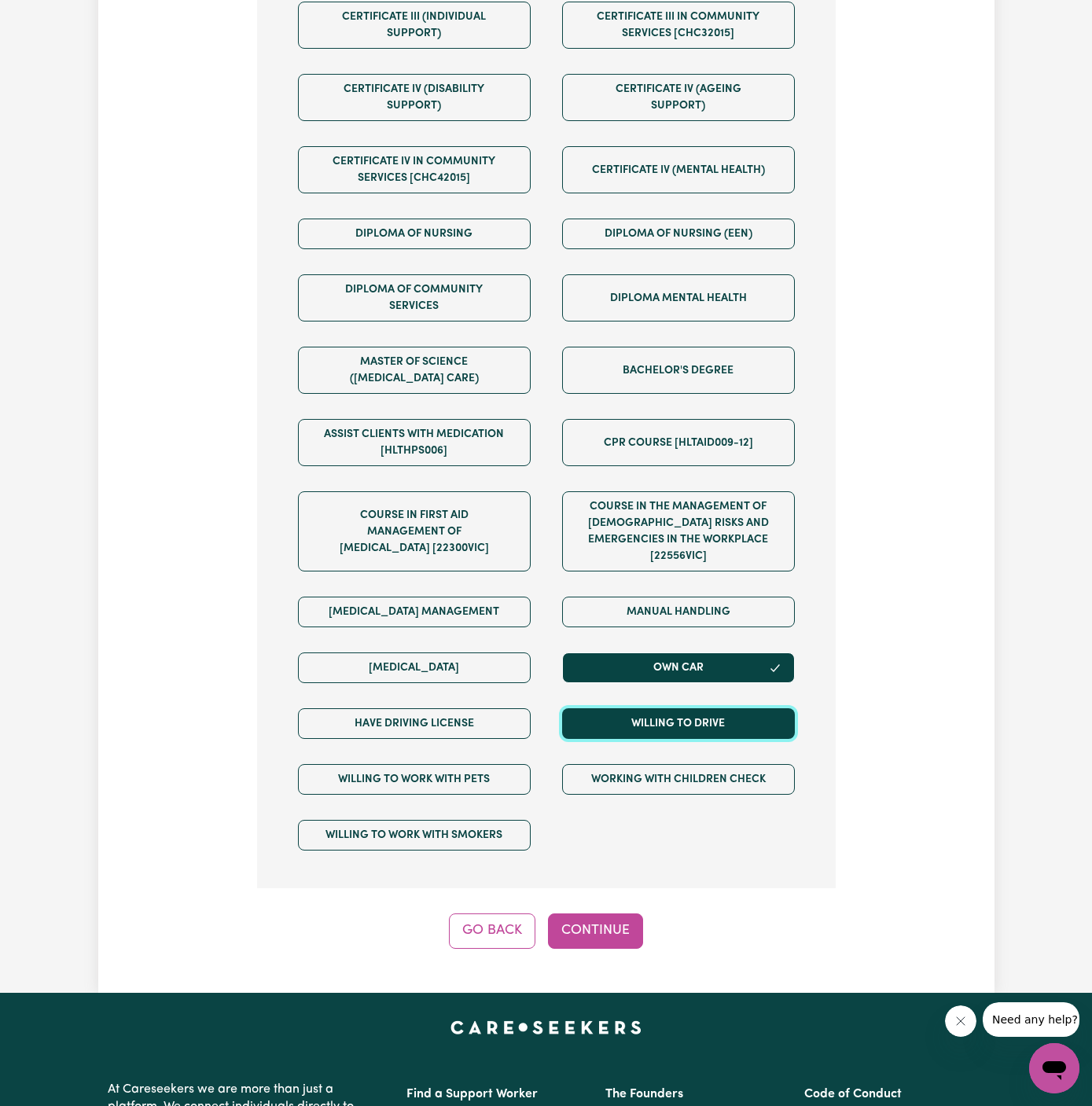
click at [695, 708] on button "Willing to drive" at bounding box center [678, 723] width 233 height 31
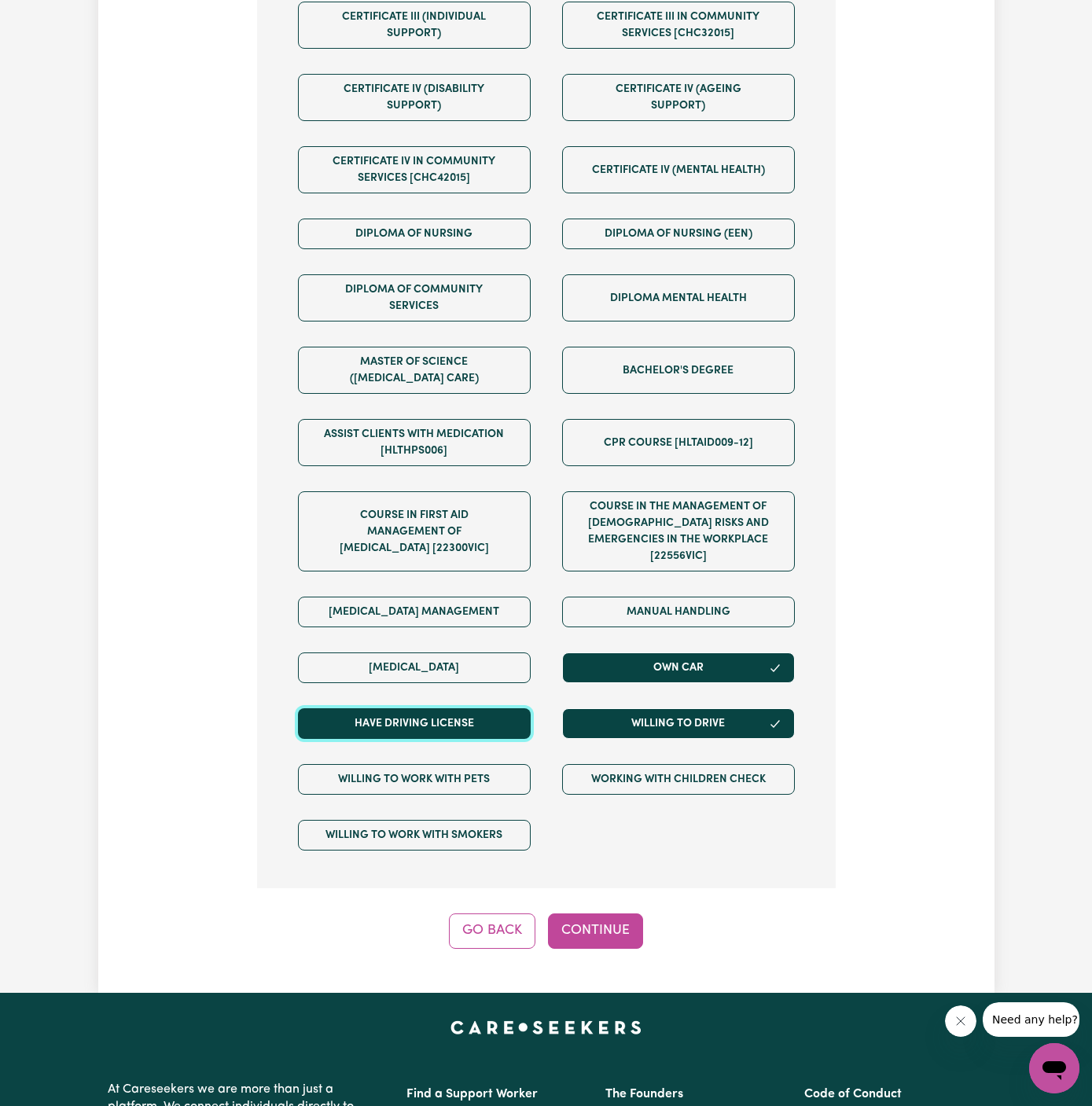
click at [505, 708] on button "Have driving license" at bounding box center [414, 723] width 233 height 31
click at [610, 913] on button "Continue" at bounding box center [595, 930] width 95 height 35
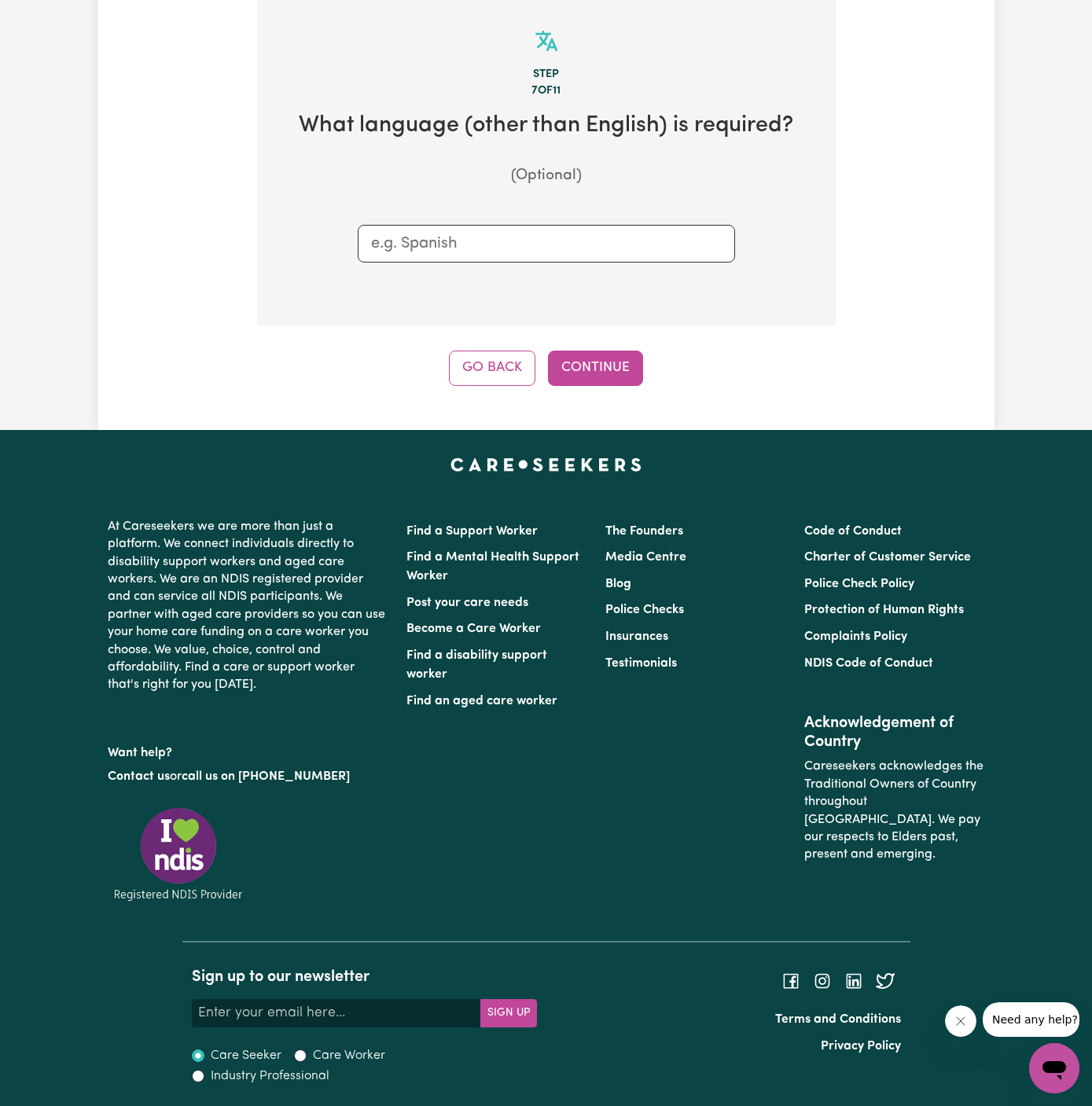
scroll to position [408, 0]
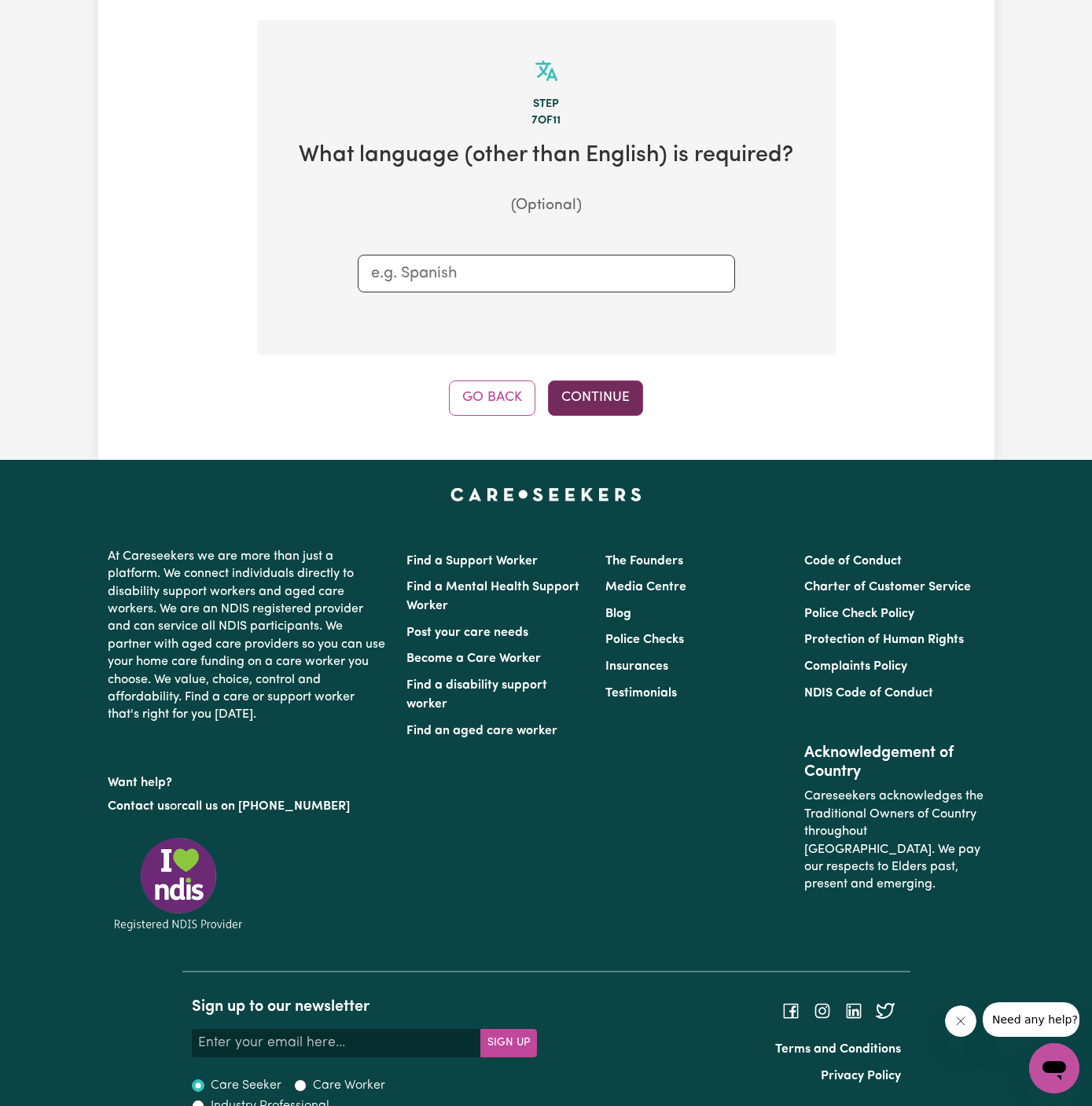
click at [594, 381] on button "Continue" at bounding box center [595, 398] width 95 height 35
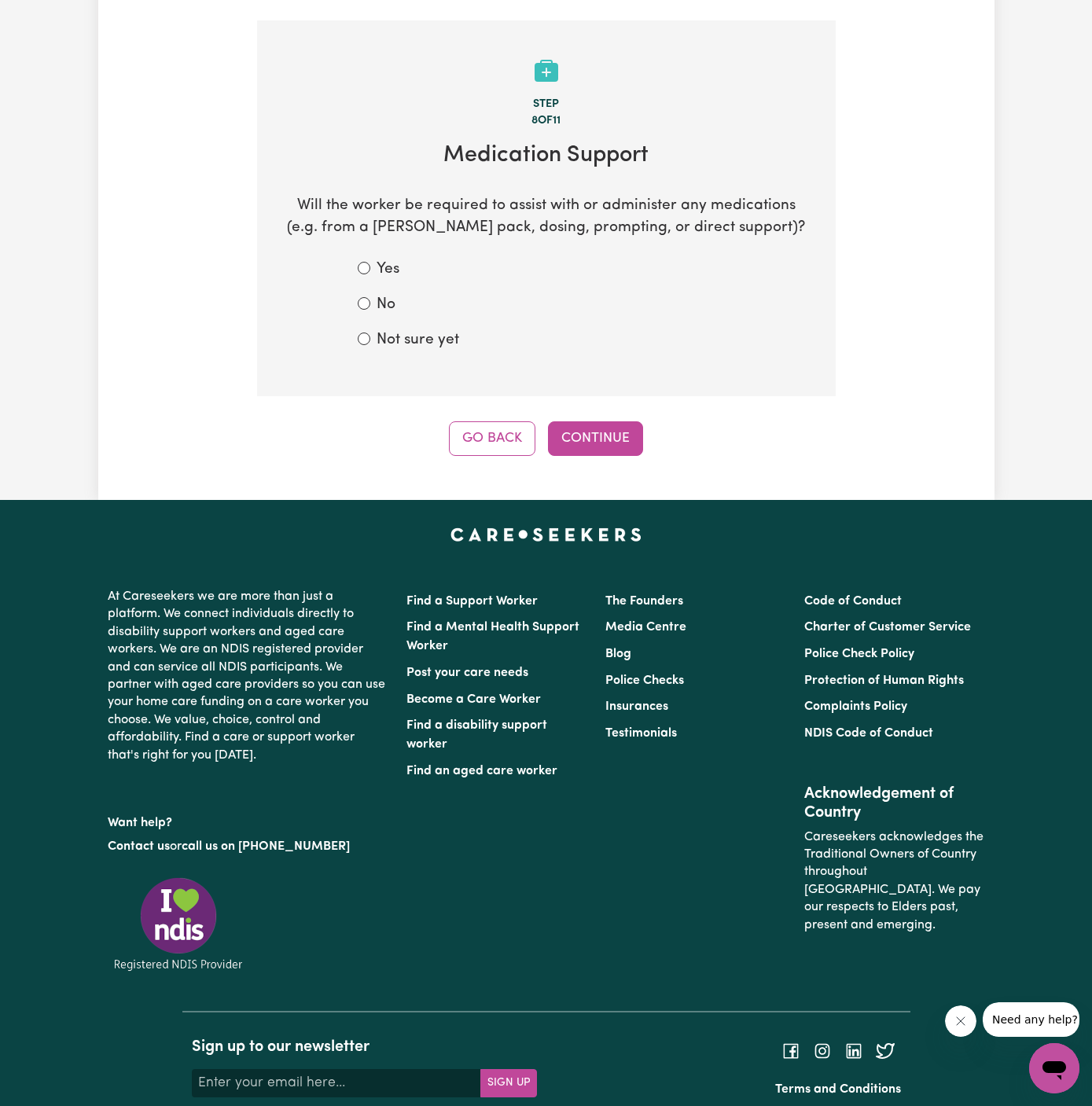
click at [385, 270] on form "Yes No Not sure yet" at bounding box center [546, 305] width 378 height 93
click at [374, 272] on form "Yes No Not sure yet" at bounding box center [546, 305] width 378 height 93
click at [417, 302] on form "Yes No Not sure yet" at bounding box center [546, 305] width 378 height 93
click at [397, 294] on div "No" at bounding box center [546, 305] width 378 height 23
click at [370, 294] on div "No" at bounding box center [546, 305] width 378 height 23
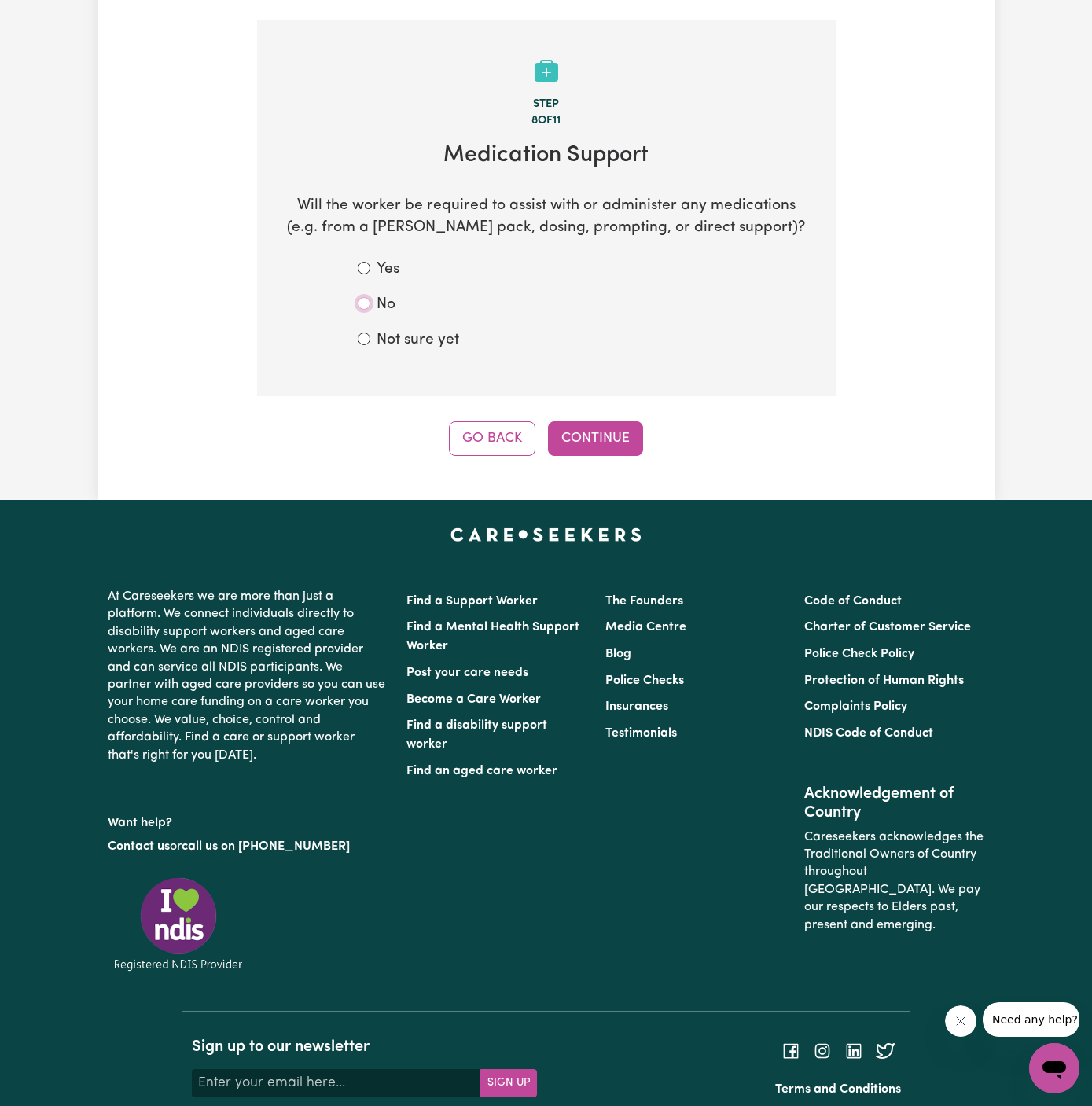
click at [363, 297] on input "No" at bounding box center [363, 303] width 12 height 12
radio input "true"
click at [606, 429] on button "Continue" at bounding box center [595, 439] width 95 height 35
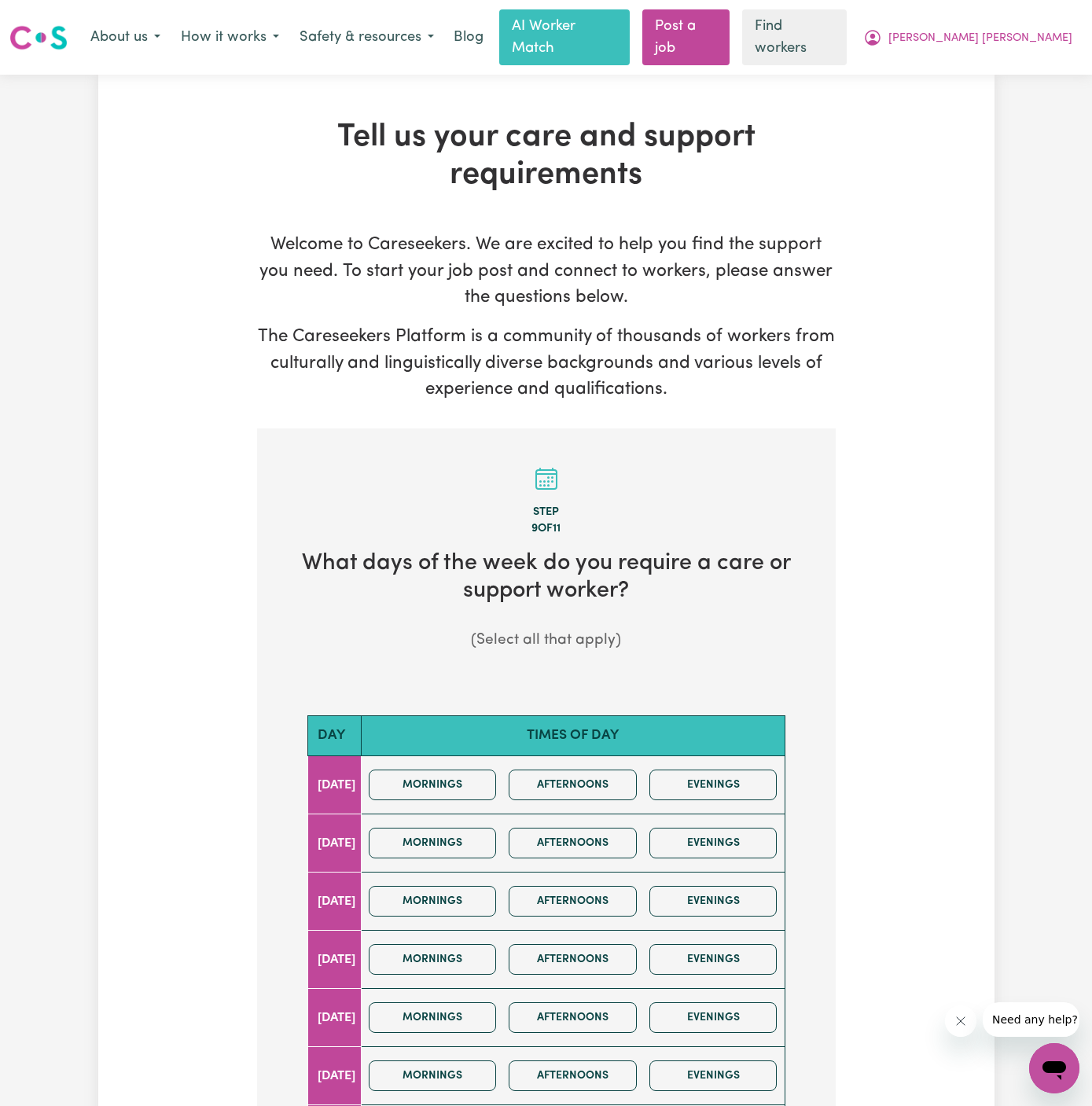
scroll to position [151, 0]
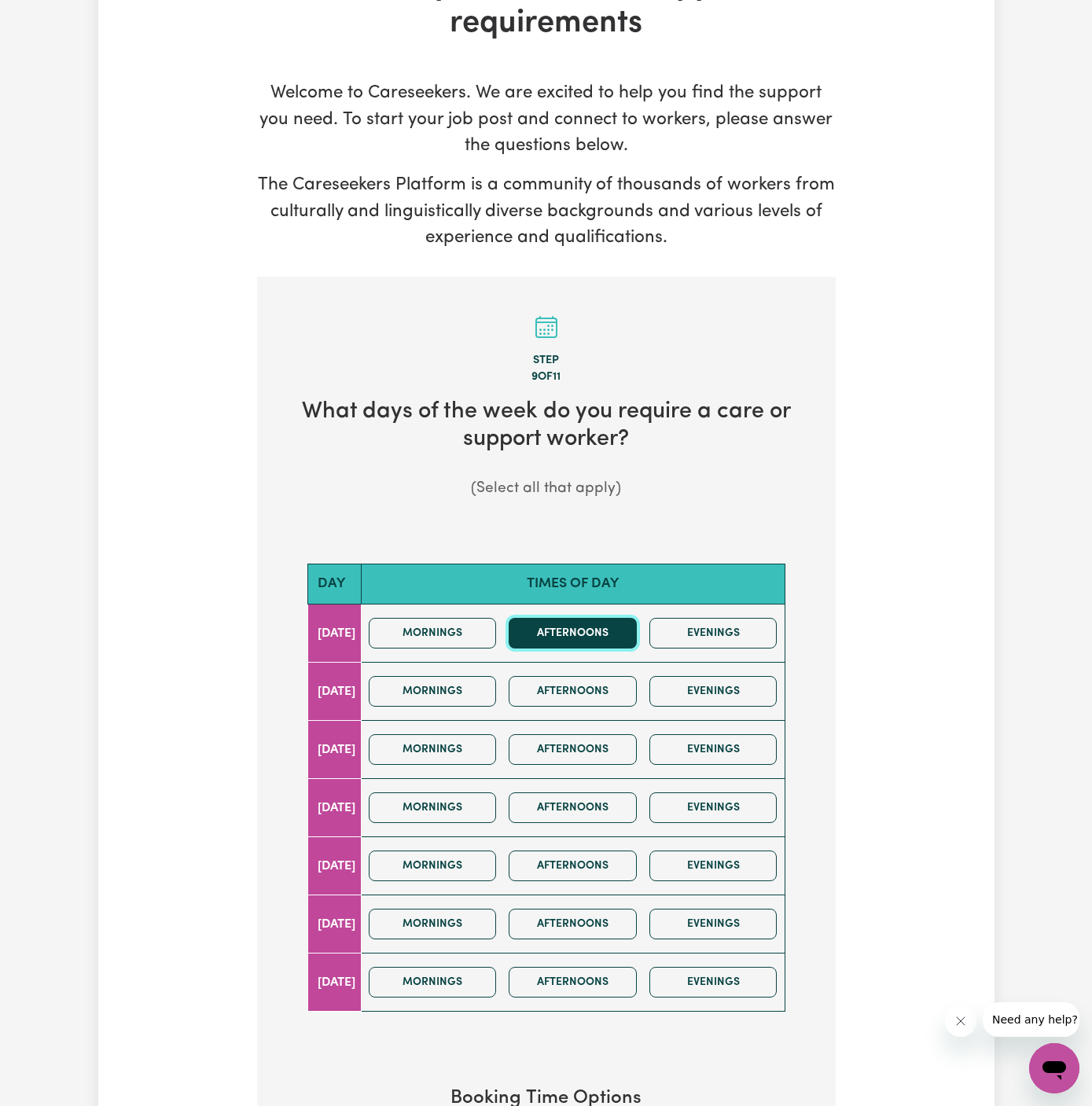
click at [609, 618] on button "Afternoons" at bounding box center [572, 632] width 128 height 31
click at [607, 850] on button "Afternoons" at bounding box center [572, 865] width 128 height 31
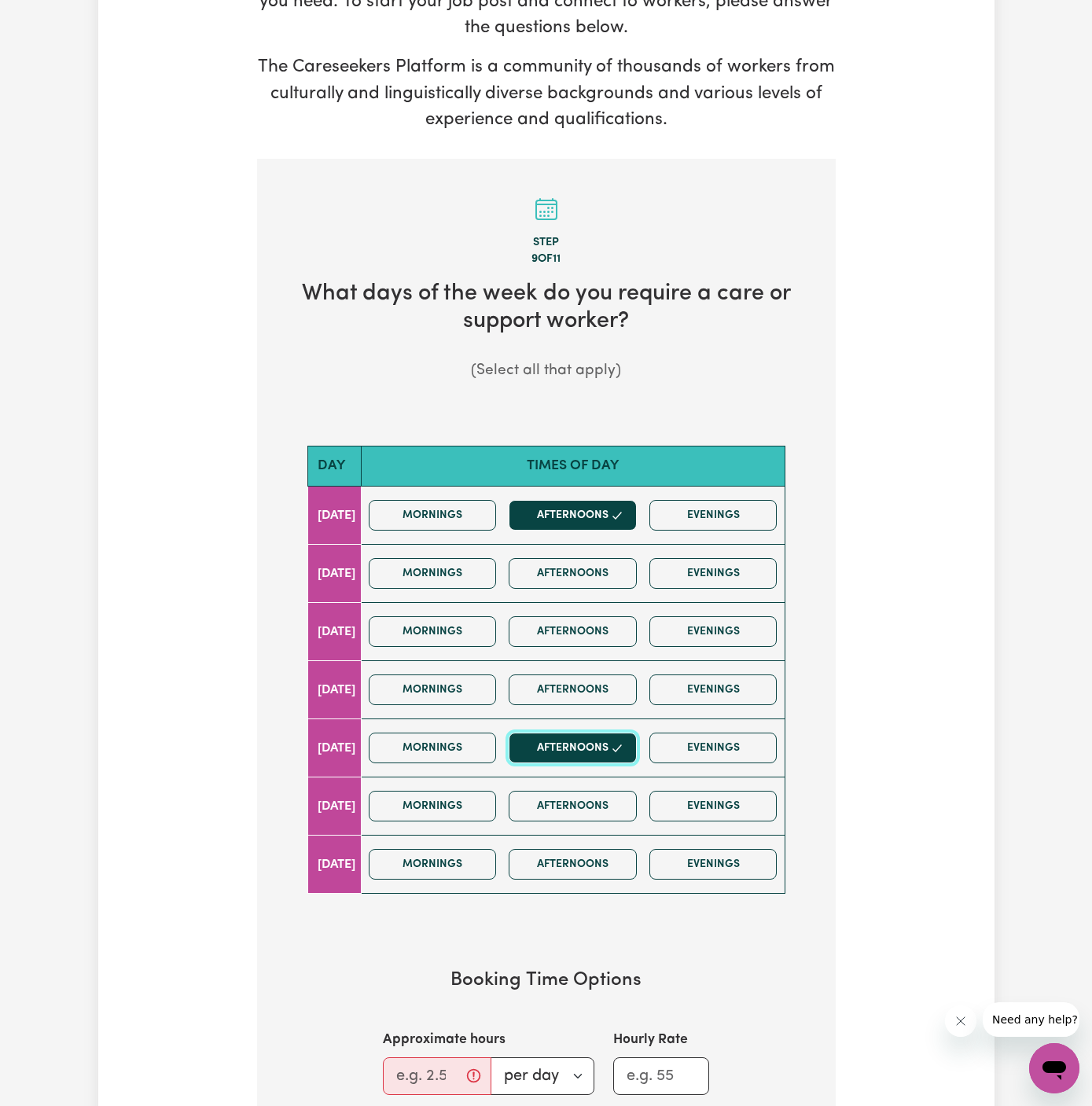
scroll to position [382, 0]
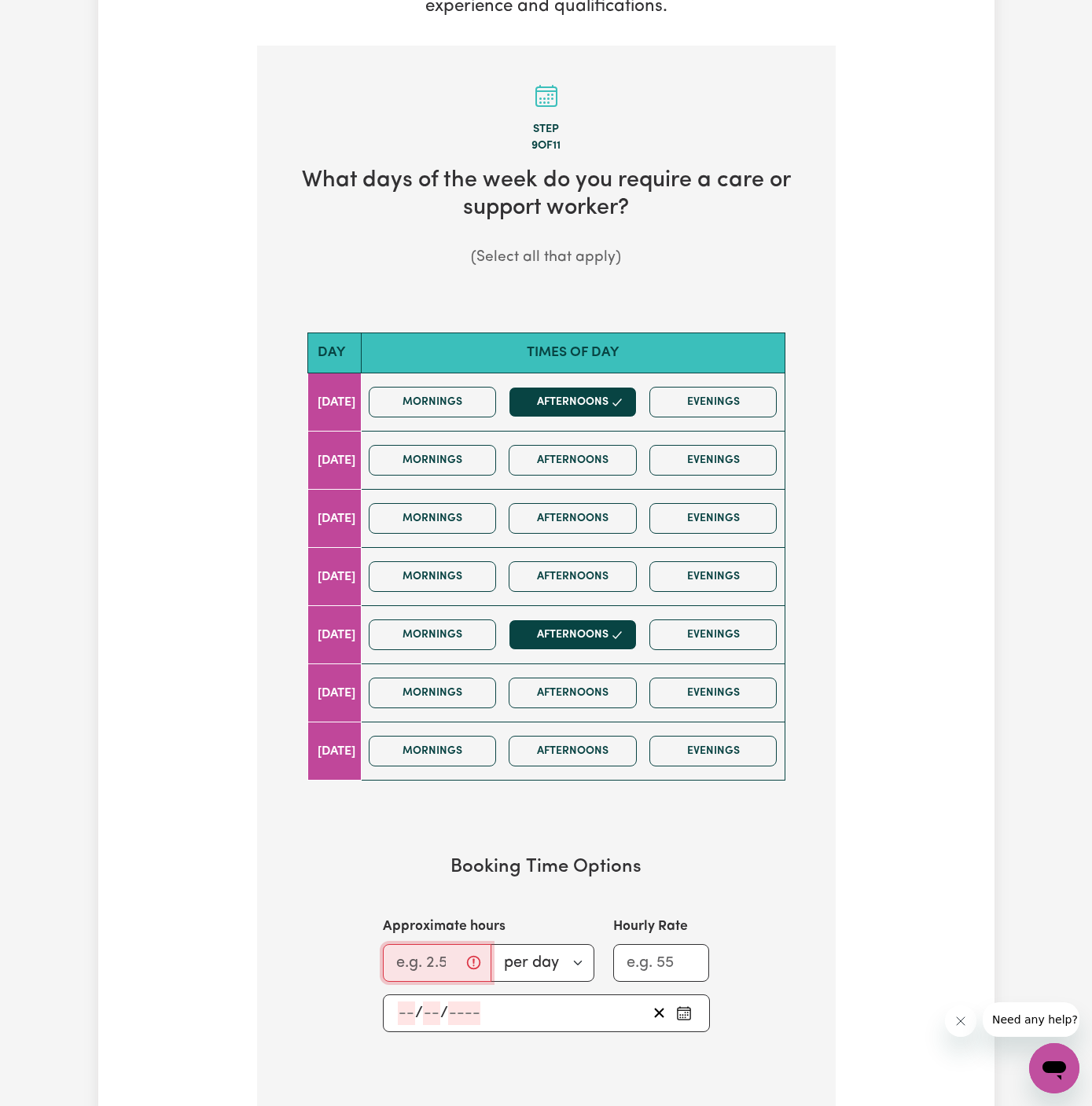
click at [404, 944] on input "Approximate hours" at bounding box center [436, 963] width 108 height 38
type input "2"
click at [405, 994] on div "/ /" at bounding box center [546, 1013] width 327 height 38
click at [416, 1004] on span "/" at bounding box center [418, 1012] width 7 height 17
click at [406, 1002] on input "number" at bounding box center [406, 1013] width 17 height 23
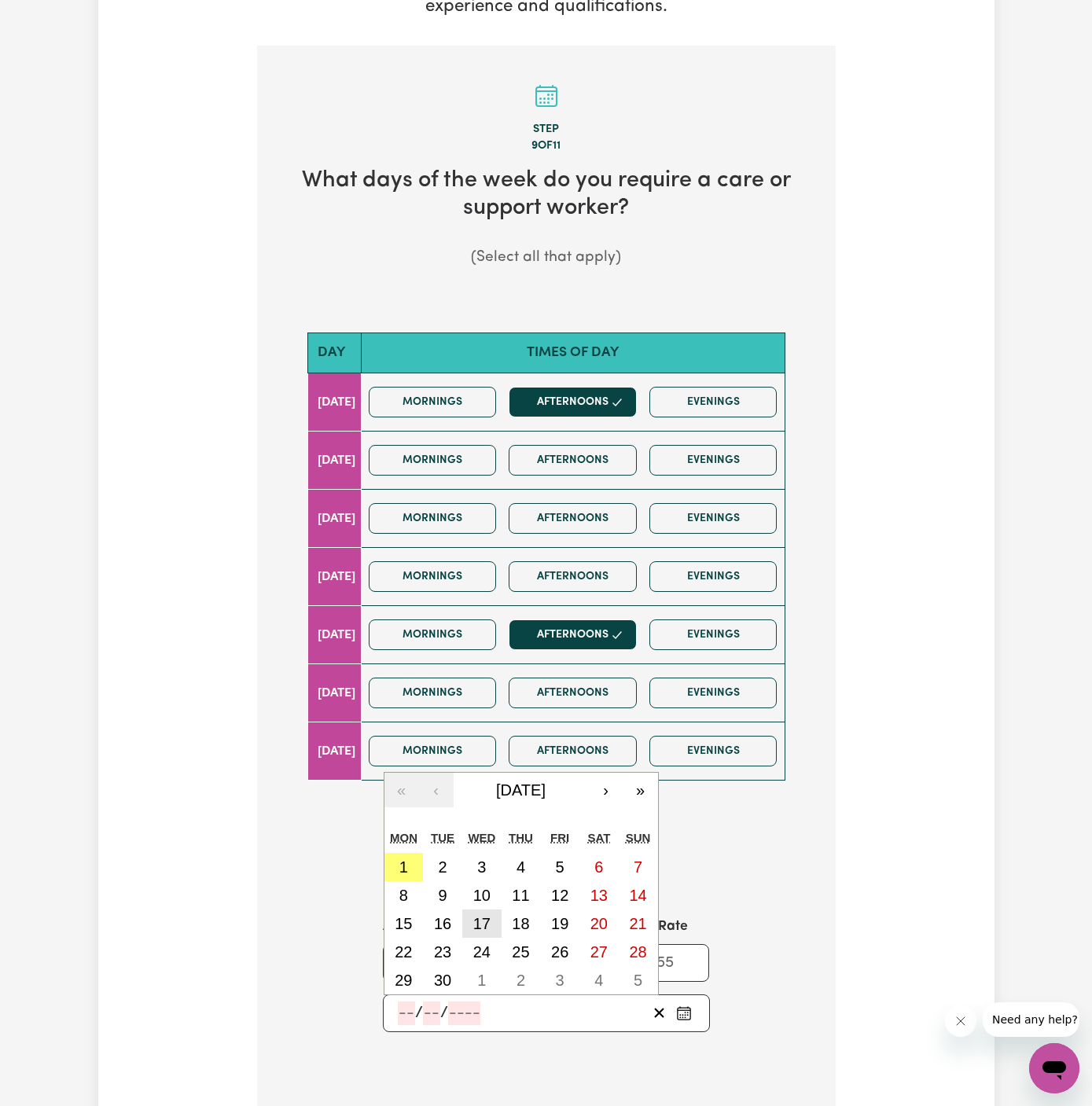
click at [485, 915] on abbr "17" at bounding box center [482, 923] width 17 height 17
type input "2025-09-17"
type input "17"
type input "9"
type input "2025"
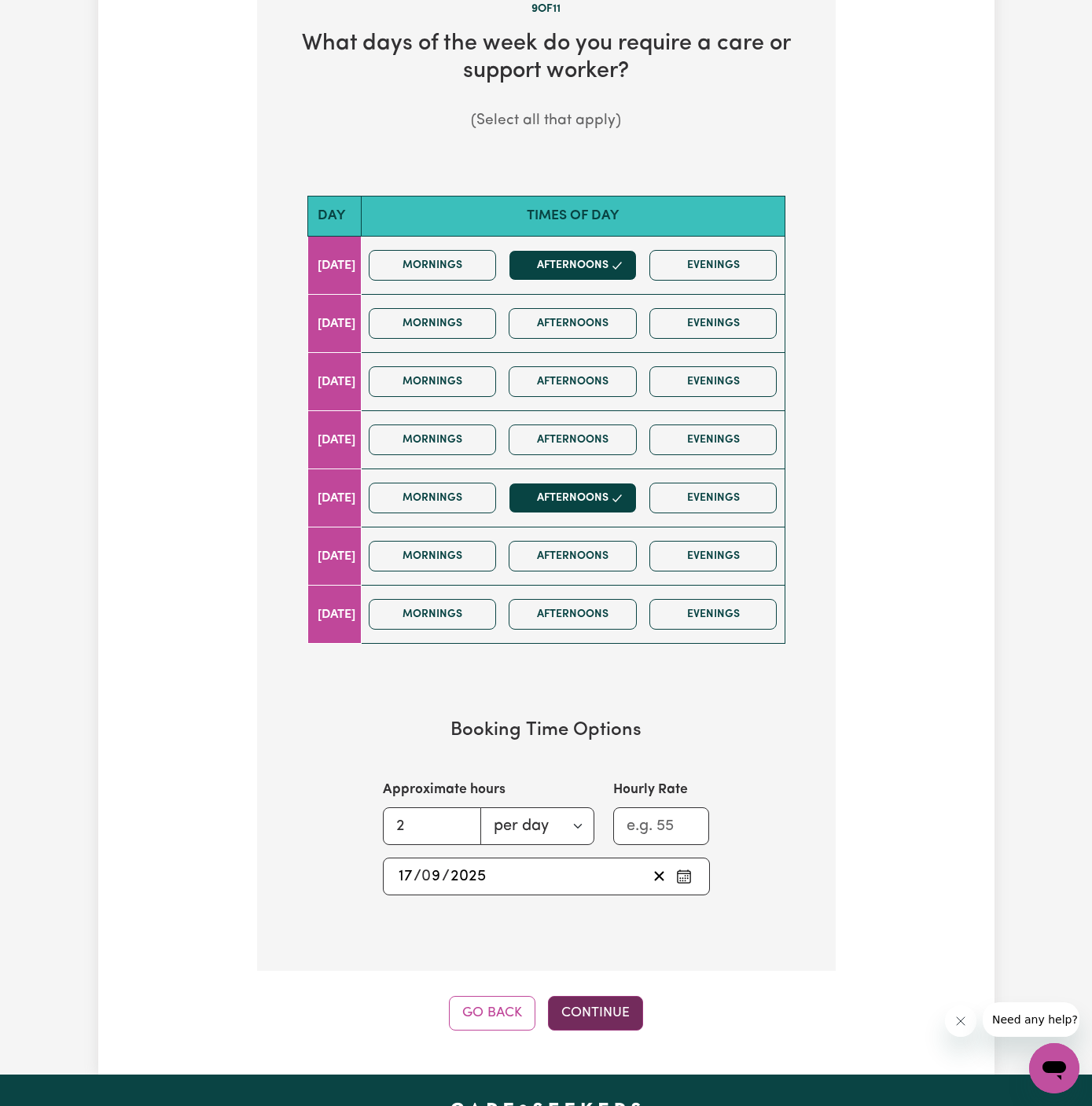
click at [608, 996] on button "Continue" at bounding box center [595, 1013] width 95 height 35
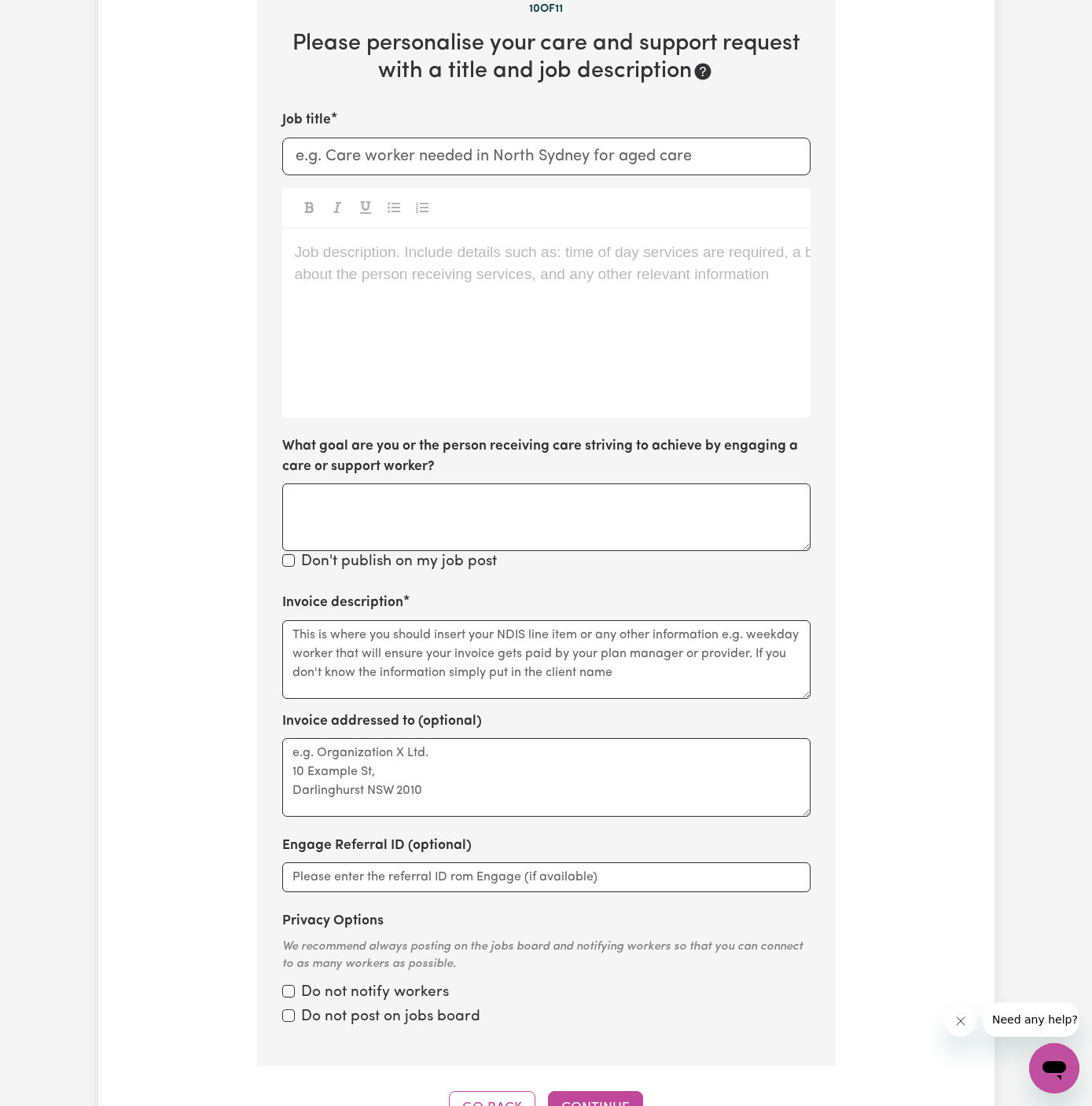
scroll to position [408, 0]
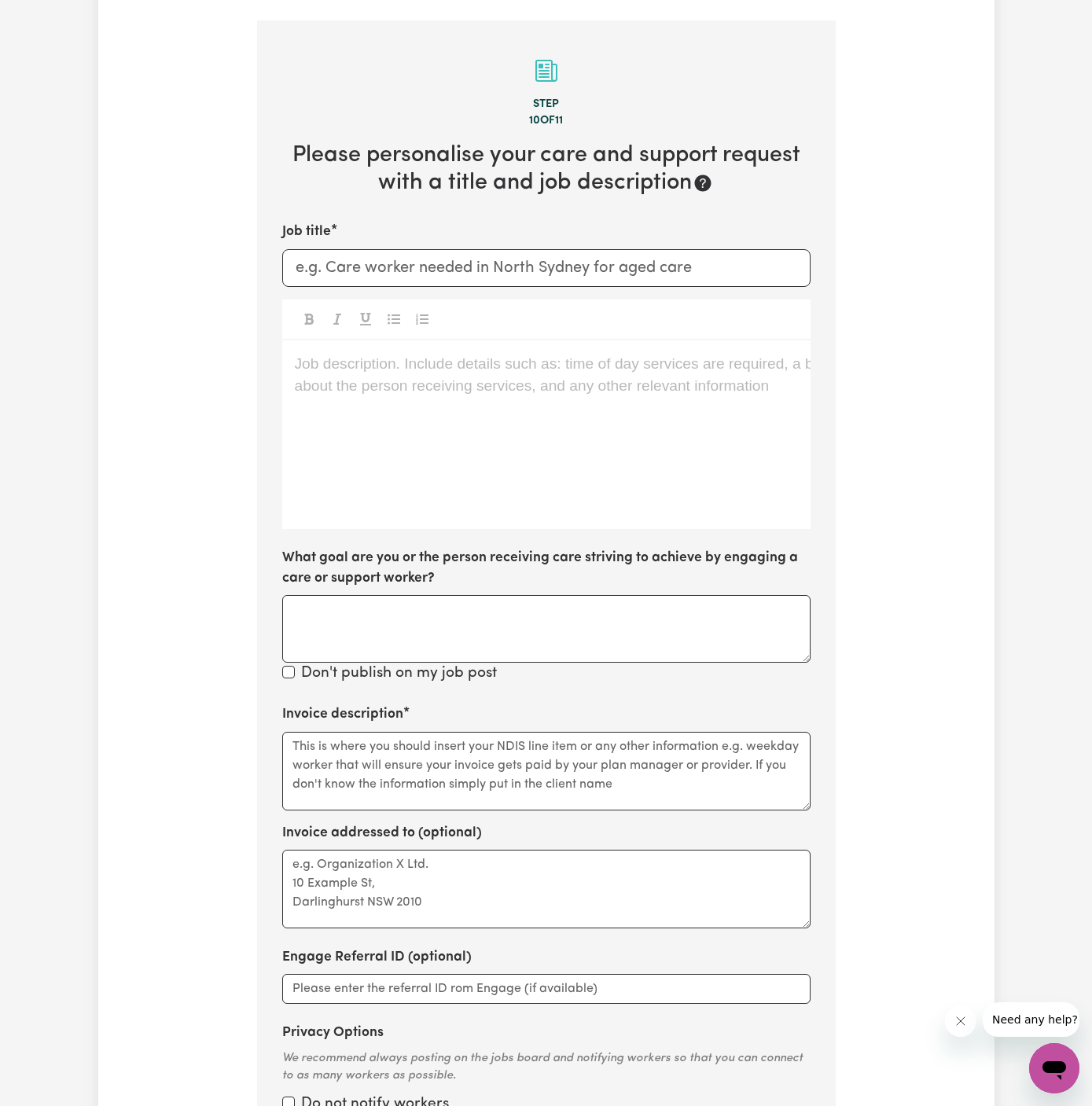
click at [664, 379] on div "Job description. Include details such as: time of day services are required, a …" at bounding box center [546, 435] width 528 height 189
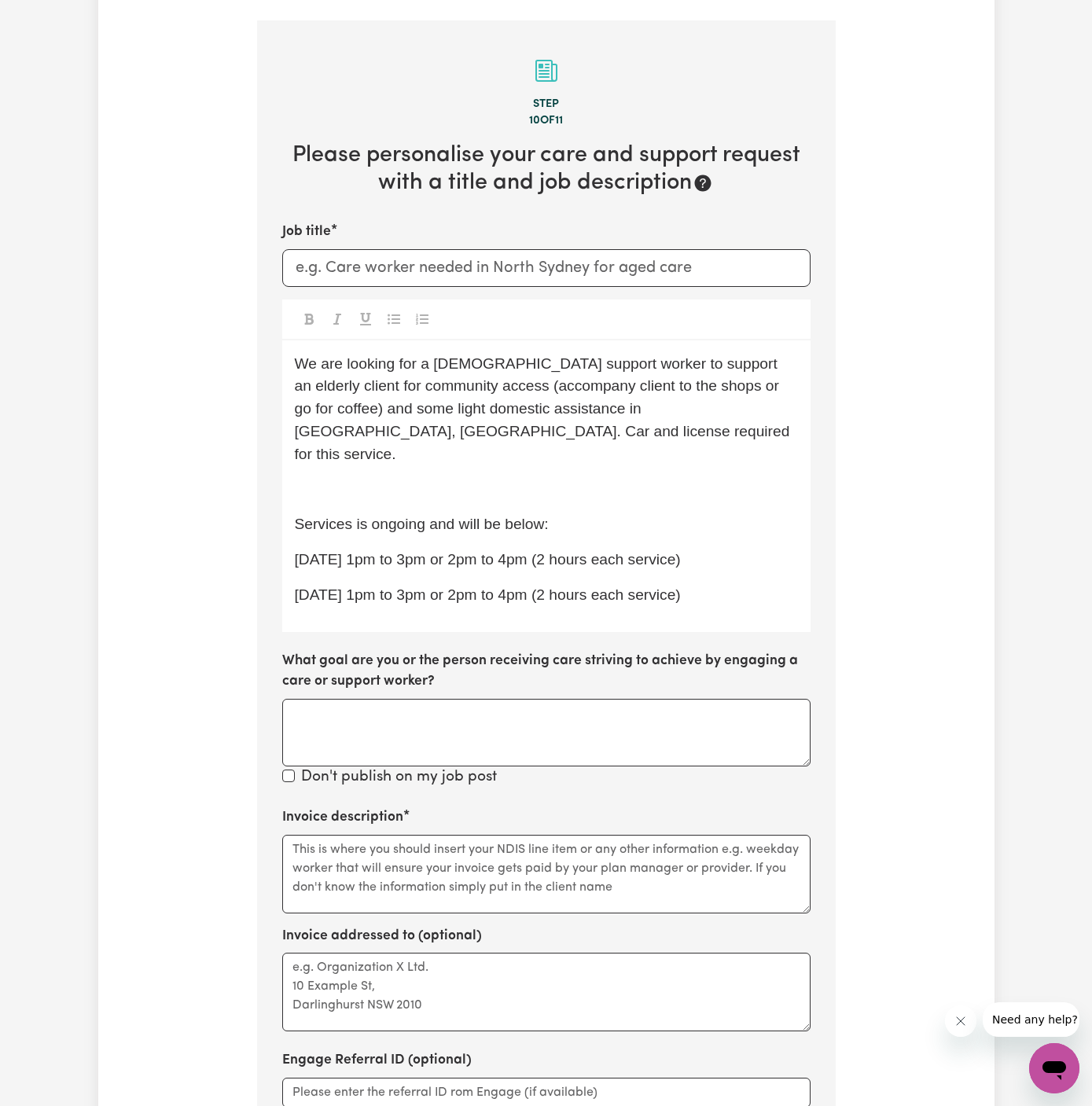
click at [509, 567] on div "We are looking for a female support worker to support an elderly client for com…" at bounding box center [546, 486] width 528 height 291
click at [738, 565] on div "We are looking for a female support worker to support an elderly client for com…" at bounding box center [546, 486] width 528 height 291
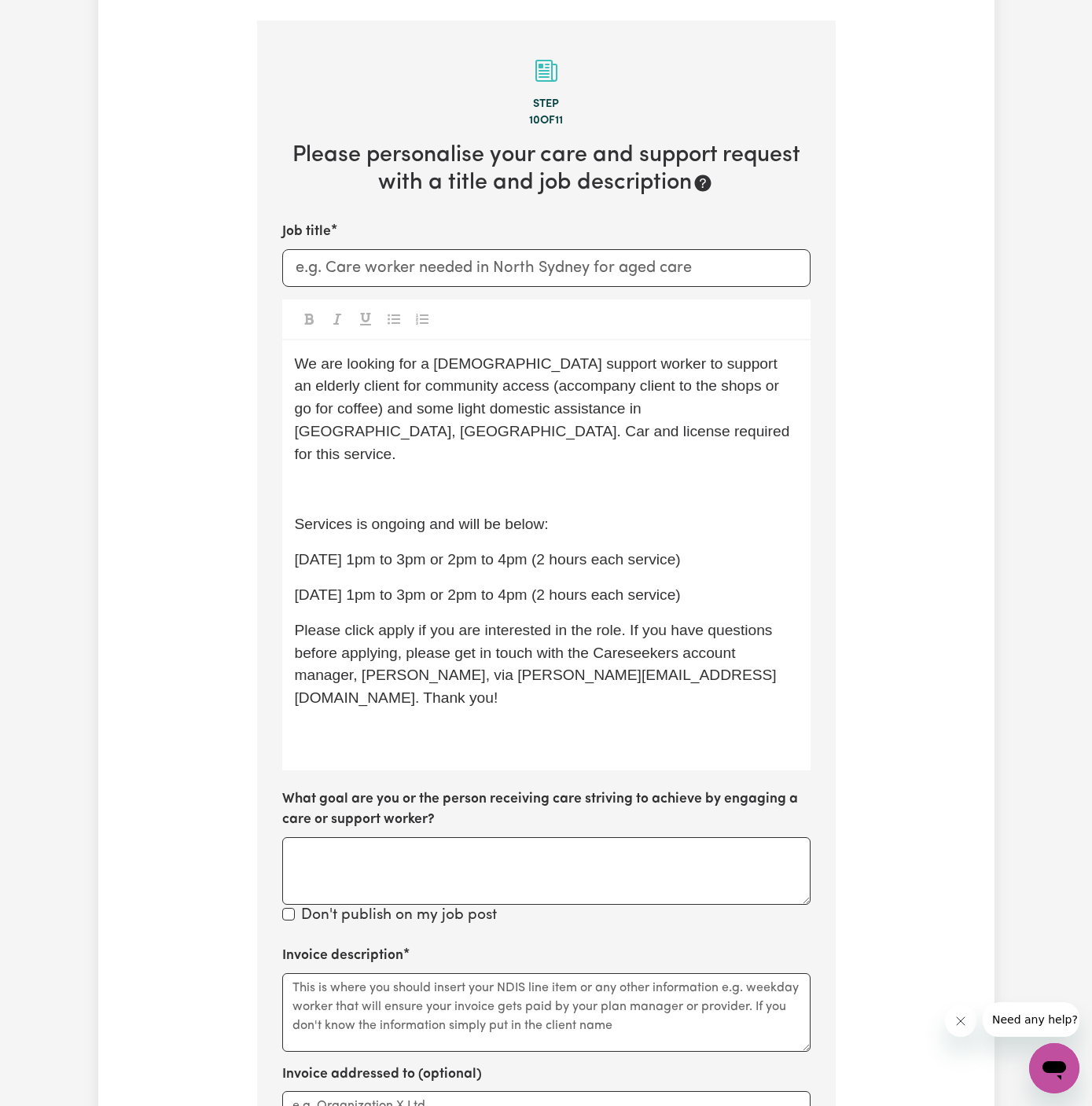
drag, startPoint x: 721, startPoint y: 552, endPoint x: 293, endPoint y: 517, distance: 429.4
click at [293, 517] on div "We are looking for a female support worker to support an elderly client for com…" at bounding box center [546, 555] width 528 height 430
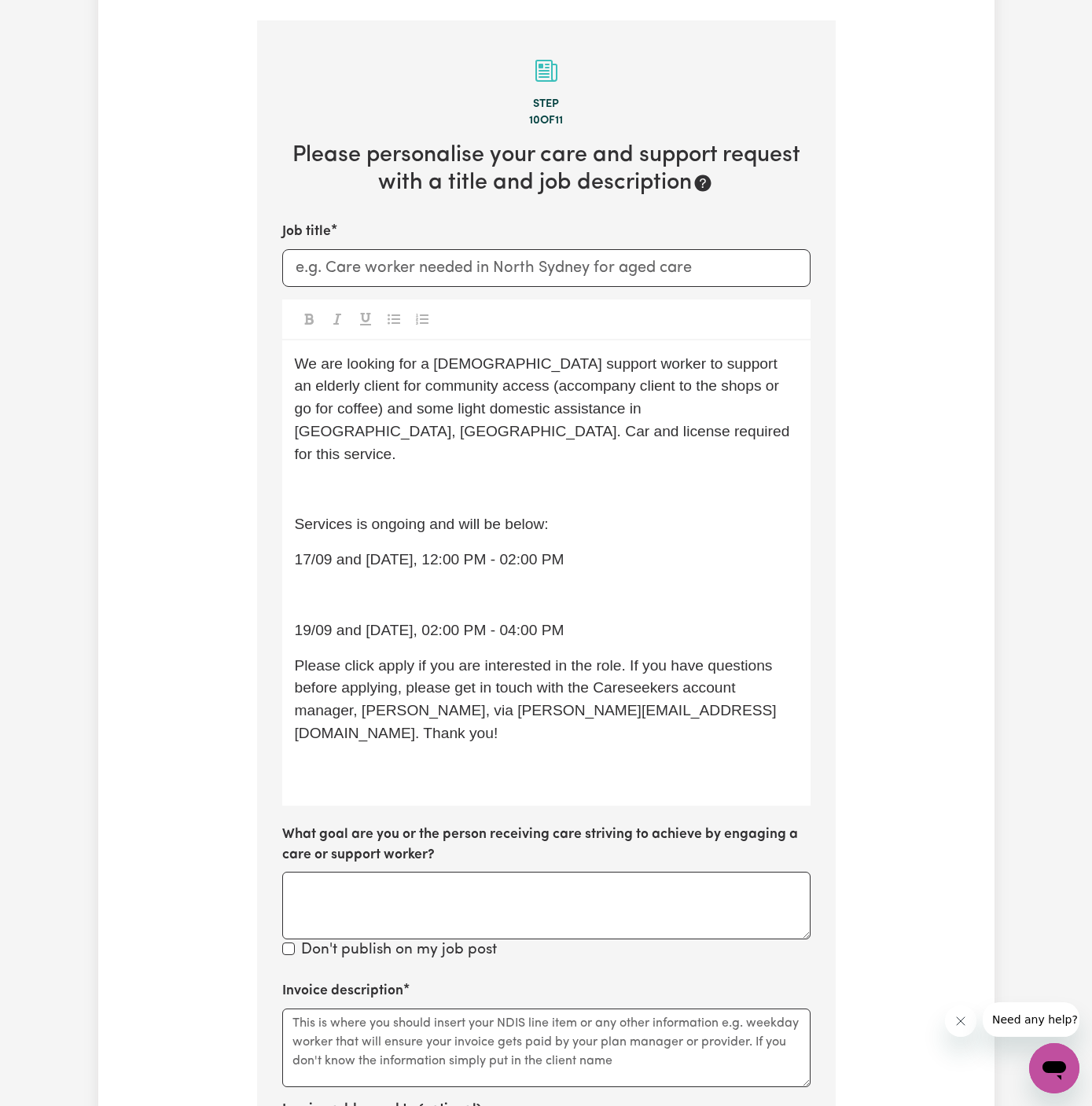
click at [381, 584] on p "﻿" at bounding box center [546, 595] width 503 height 23
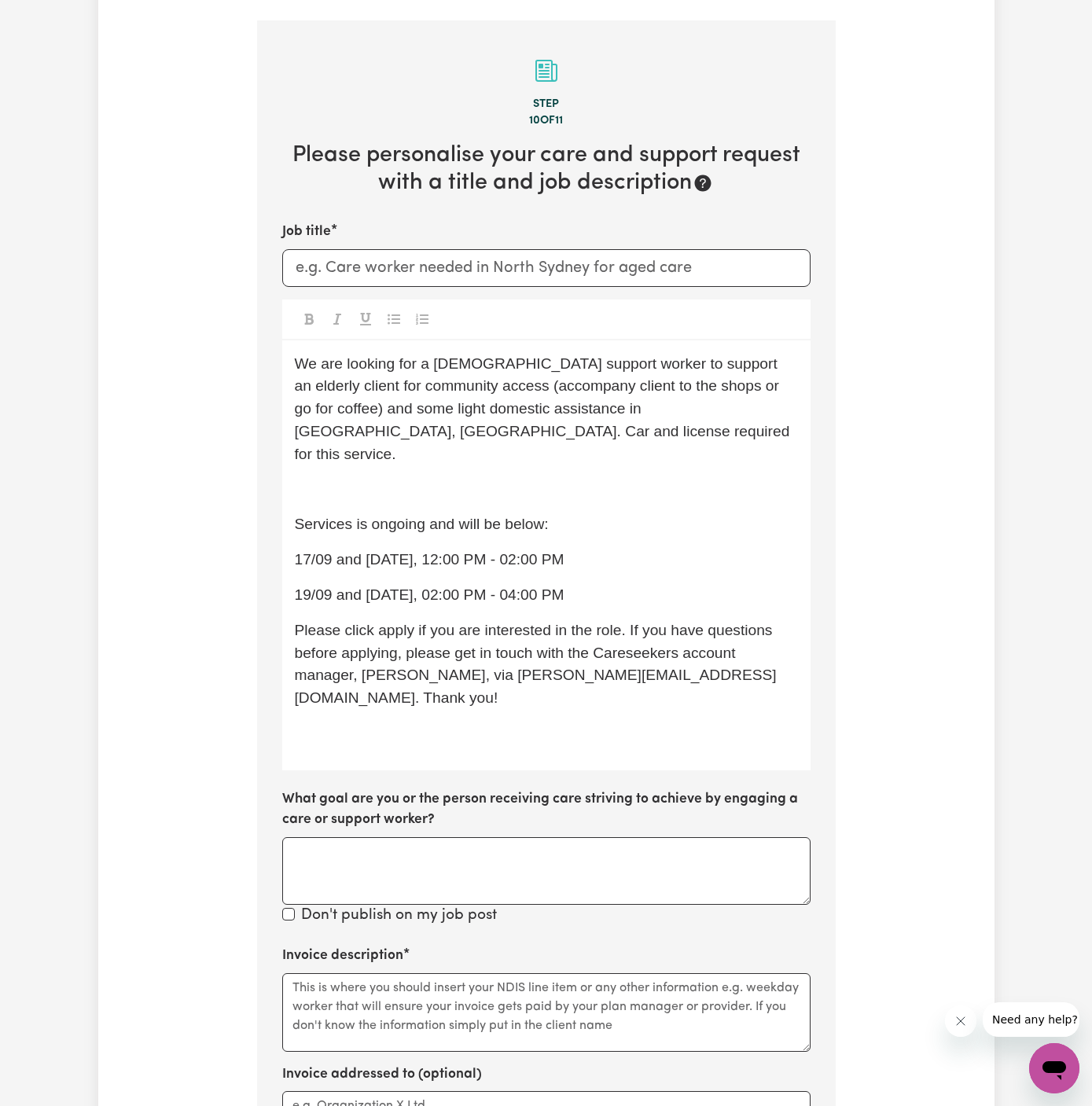
drag, startPoint x: 623, startPoint y: 545, endPoint x: 263, endPoint y: 494, distance: 363.6
click at [263, 494] on section "Step 10 of 11 Please personalise your care and support request with a title and…" at bounding box center [546, 720] width 579 height 1399
click at [396, 309] on button "Toggle undefined" at bounding box center [393, 319] width 22 height 21
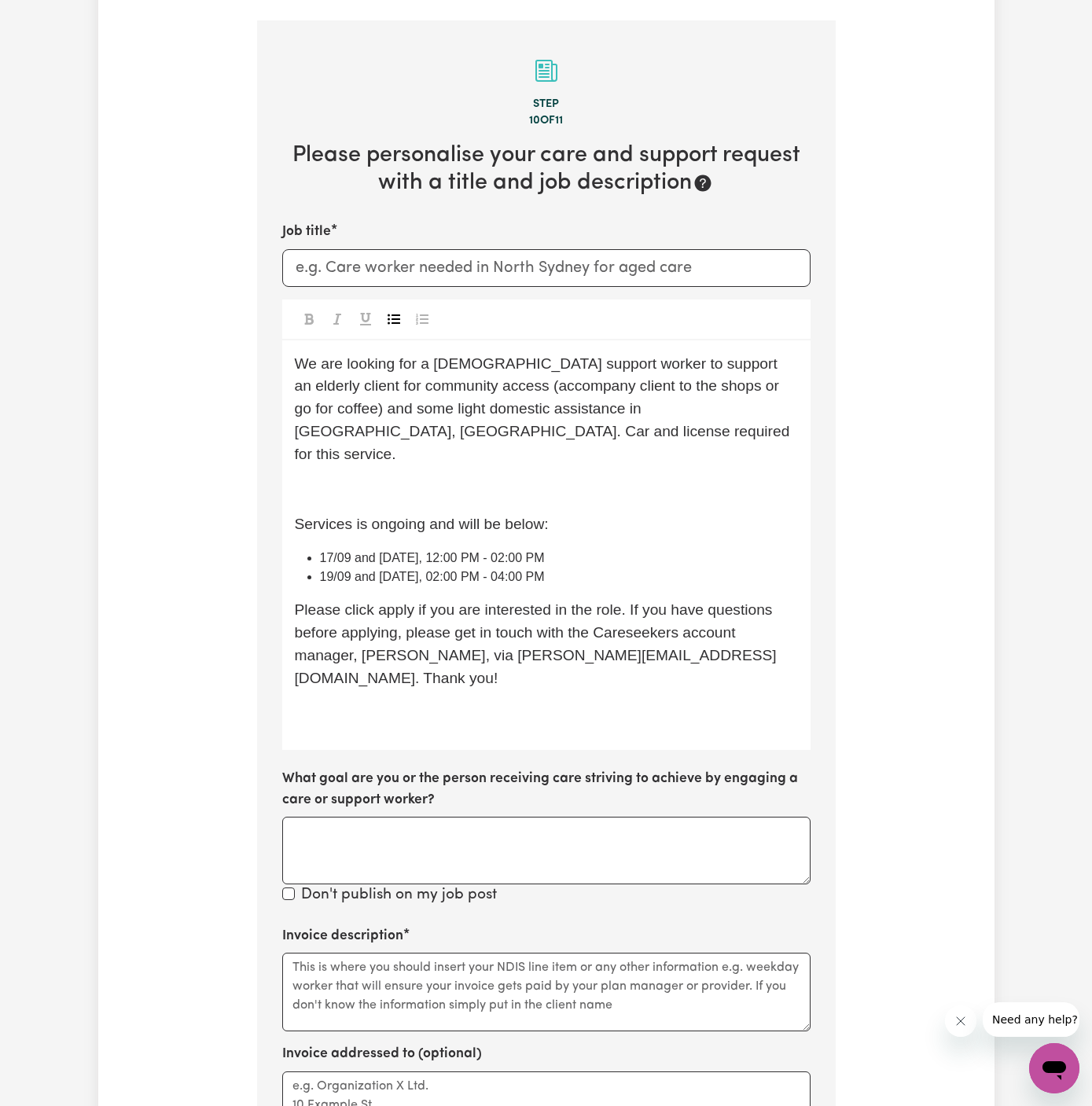
click at [474, 551] on span "17/09 and 24/09 Wednesday, 12:00 PM - 02:00 PM" at bounding box center [432, 558] width 225 height 13
click at [441, 478] on p "﻿" at bounding box center [546, 490] width 503 height 23
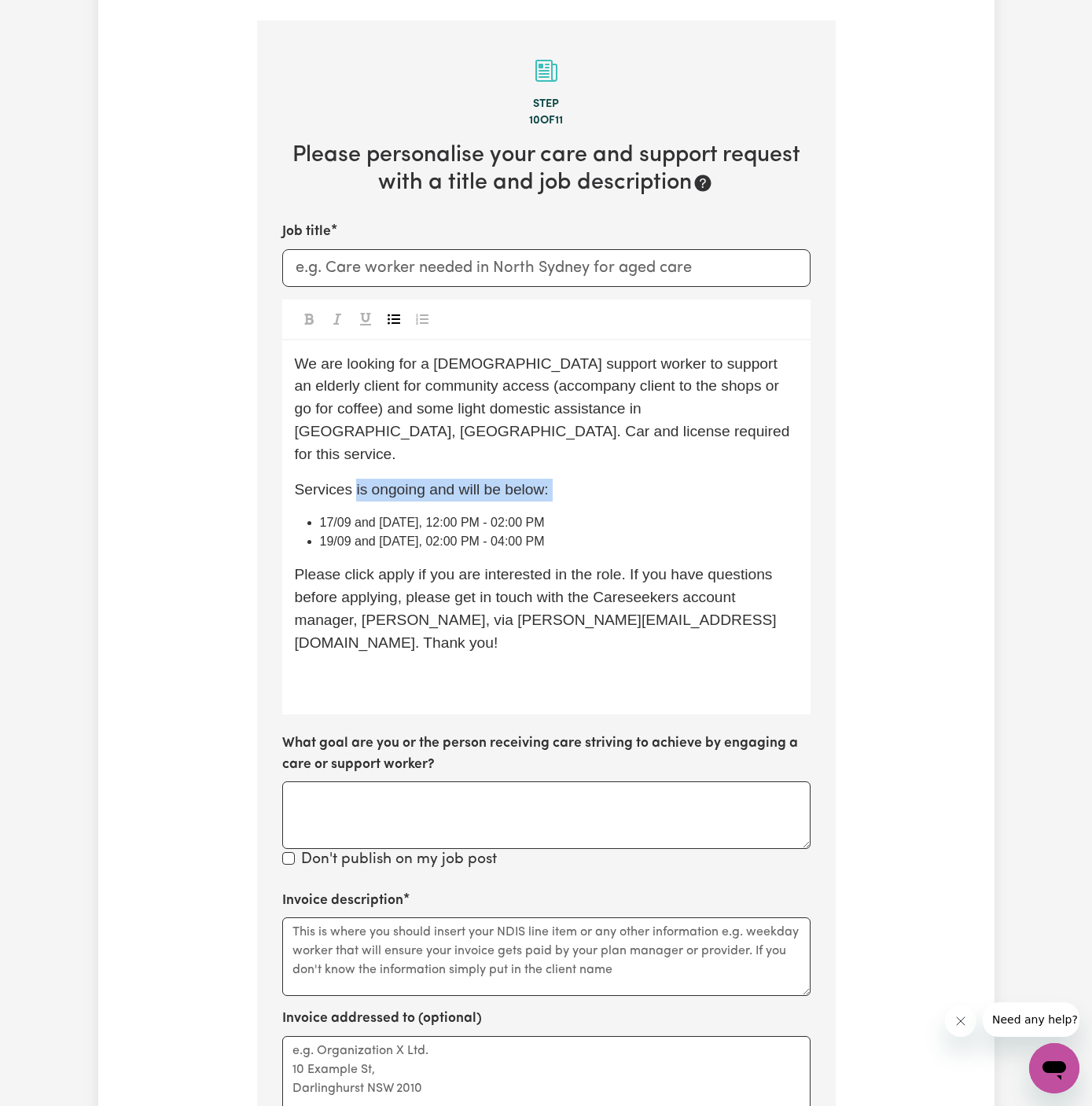
drag, startPoint x: 354, startPoint y: 448, endPoint x: 711, endPoint y: 463, distance: 357.3
click at [711, 463] on div "We are looking for a female support worker to support an elderly client for com…" at bounding box center [546, 527] width 528 height 375
click at [706, 463] on div "We are looking for a female support worker to support an elderly client for com…" at bounding box center [546, 527] width 528 height 375
drag, startPoint x: 567, startPoint y: 445, endPoint x: 287, endPoint y: 443, distance: 280.0
click at [287, 443] on div "We are looking for a female support worker to support an elderly client for com…" at bounding box center [546, 527] width 528 height 375
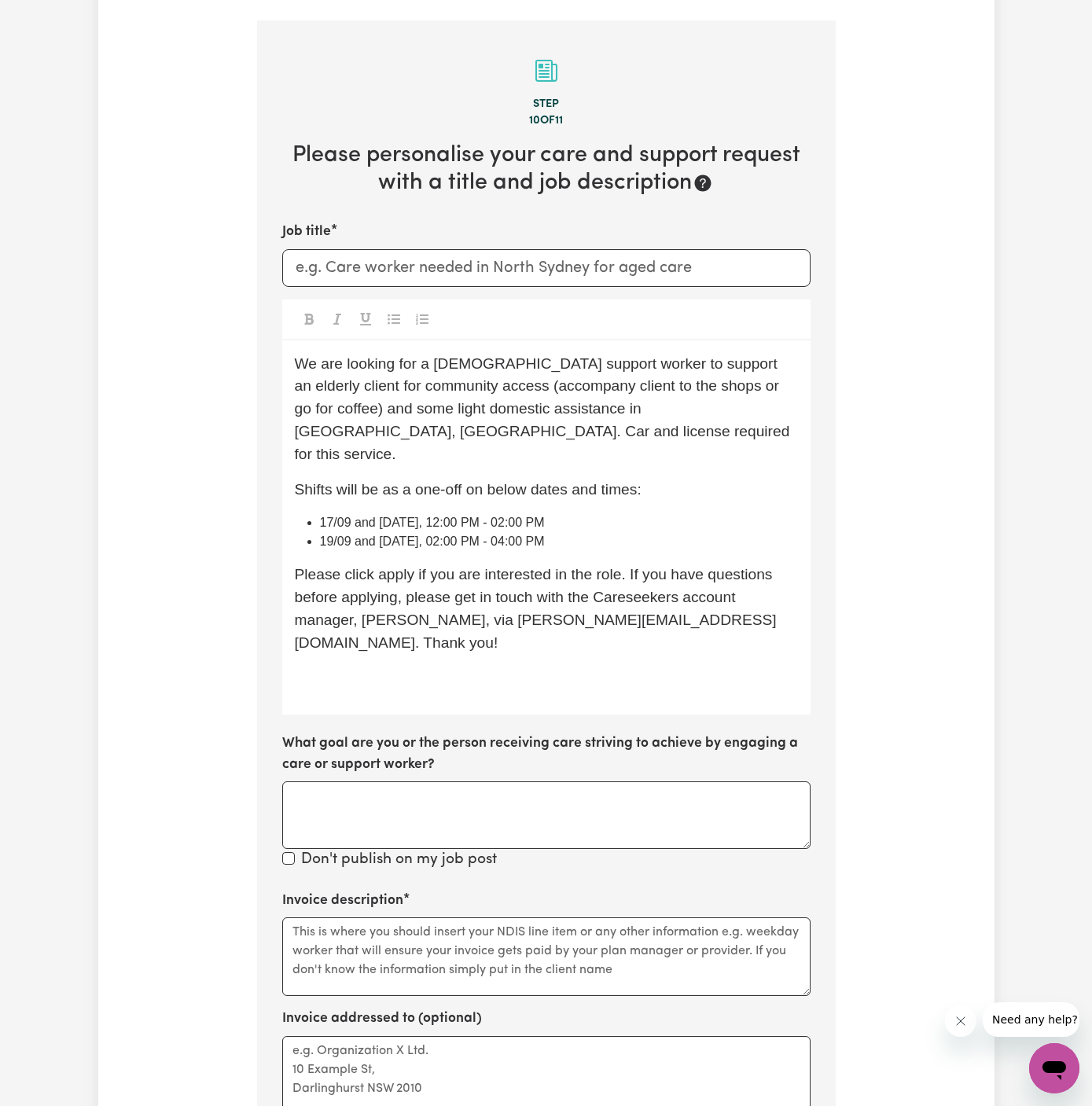
click at [529, 369] on span "We are looking for a female support worker to support an elderly client for com…" at bounding box center [544, 408] width 499 height 107
click at [679, 392] on span "We are looking for a female support worker to support an elderly client for com…" at bounding box center [544, 408] width 499 height 107
click at [704, 459] on div "We are looking for a female support worker to support an elderly client for com…" at bounding box center [546, 527] width 528 height 375
click at [686, 394] on span "We are looking for a female support worker to support an elderly client for com…" at bounding box center [544, 408] width 499 height 107
click at [676, 389] on span "We are looking for a female support worker to support an elderly client for com…" at bounding box center [542, 408] width 496 height 107
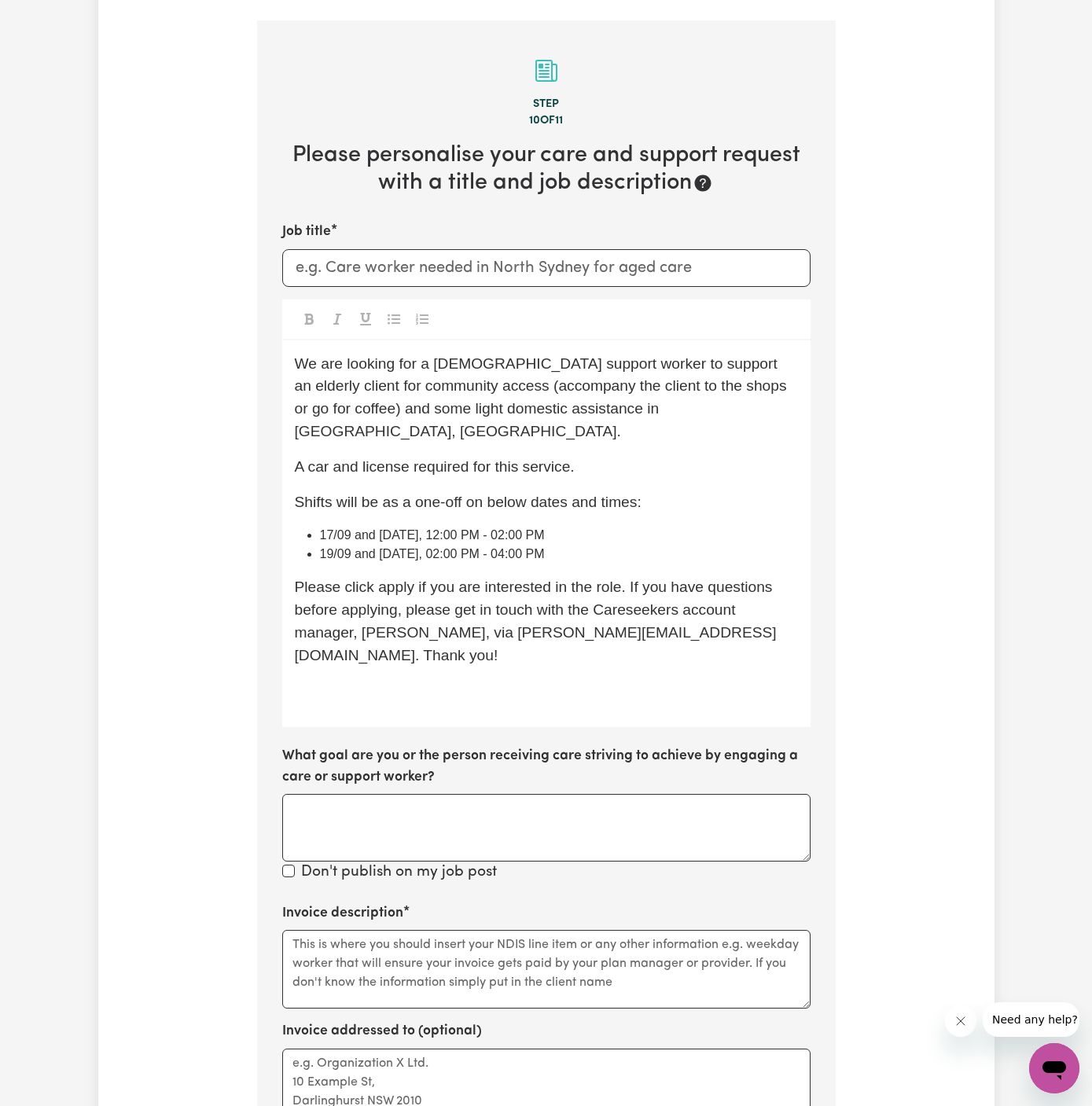
click at [445, 459] on span "A car and license required for this service." at bounding box center [435, 467] width 280 height 17
click at [514, 493] on span "Shifts will be as a one-off on below dates and times:" at bounding box center [468, 502] width 347 height 17
click at [543, 528] on span "17/09 and 24/09 Wednesday, 12:00 PM - 02:00 PM" at bounding box center [432, 535] width 225 height 13
click at [686, 526] on li "17/09 and 24/09 Wednesday, 12:00 PM - 02:00 PM" at bounding box center [558, 535] width 478 height 19
click at [496, 608] on div "We are looking for a female support worker to support an elderly client for com…" at bounding box center [546, 534] width 528 height 387
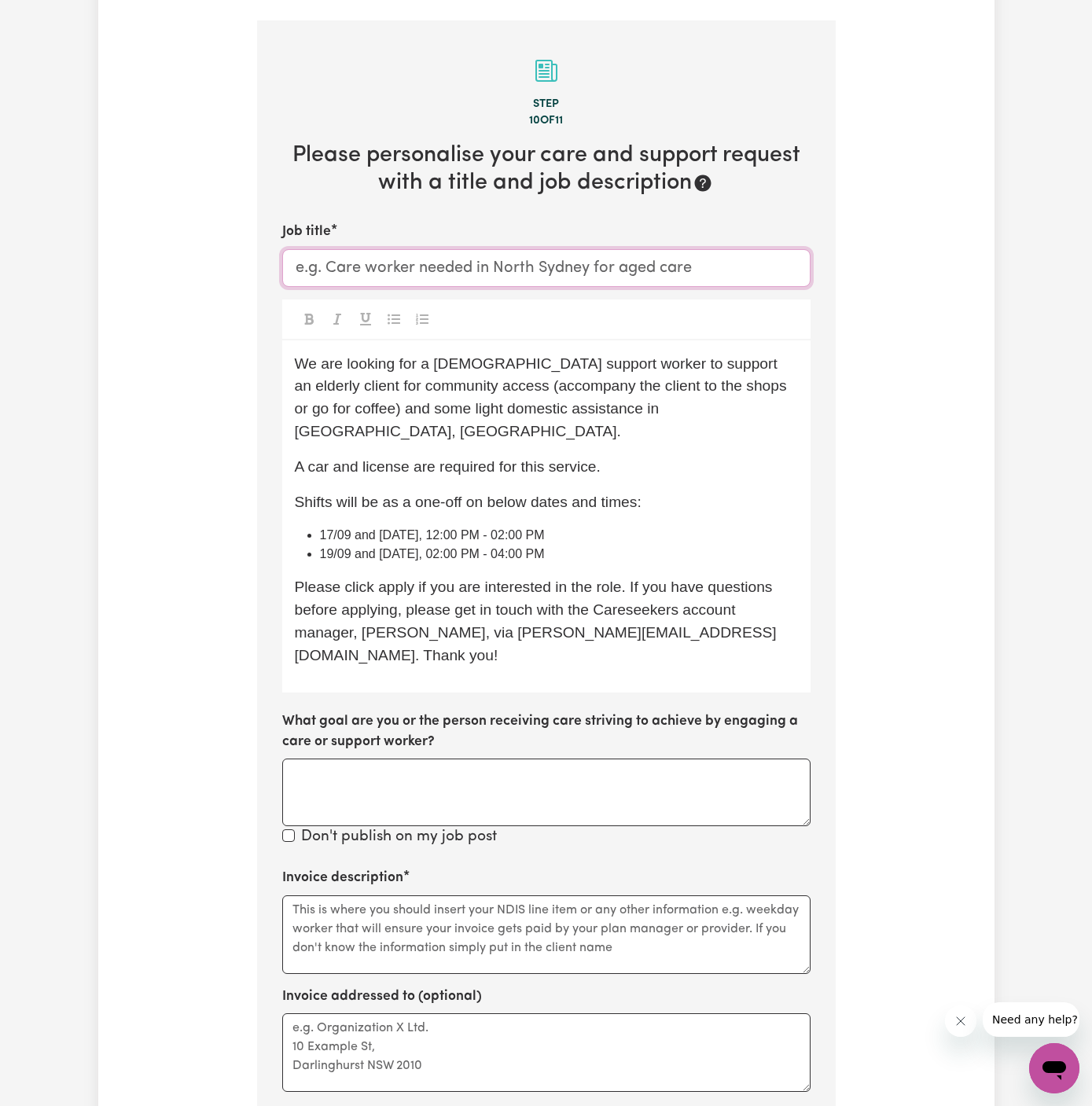
click at [382, 249] on input "Job title" at bounding box center [546, 268] width 528 height 38
type input "f"
paste input "Alexandria, NSW"
type input "Female Support Worker Needed In Alexandria, NSW"
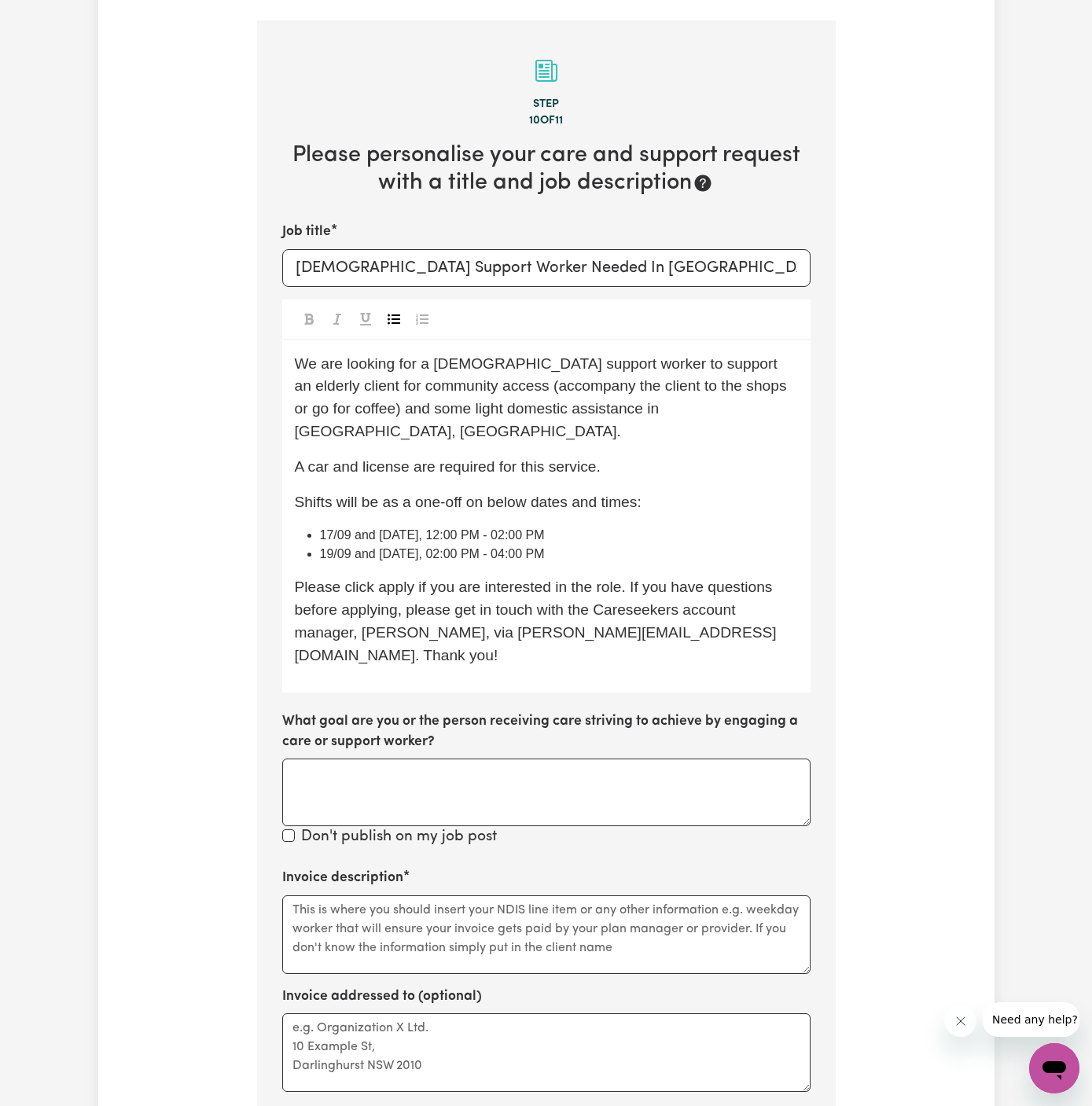
click at [449, 526] on li "17/09 and 24/09 Wednesday, 12:00 PM - 02:00 PM" at bounding box center [558, 535] width 478 height 19
click at [382, 459] on span "A car and license are required for this service." at bounding box center [447, 467] width 305 height 17
click at [481, 473] on div "We are looking for a female support worker to support an elderly client for com…" at bounding box center [546, 516] width 528 height 352
click at [574, 493] on span "Shifts will be as a one-off on below dates and times:" at bounding box center [468, 502] width 347 height 17
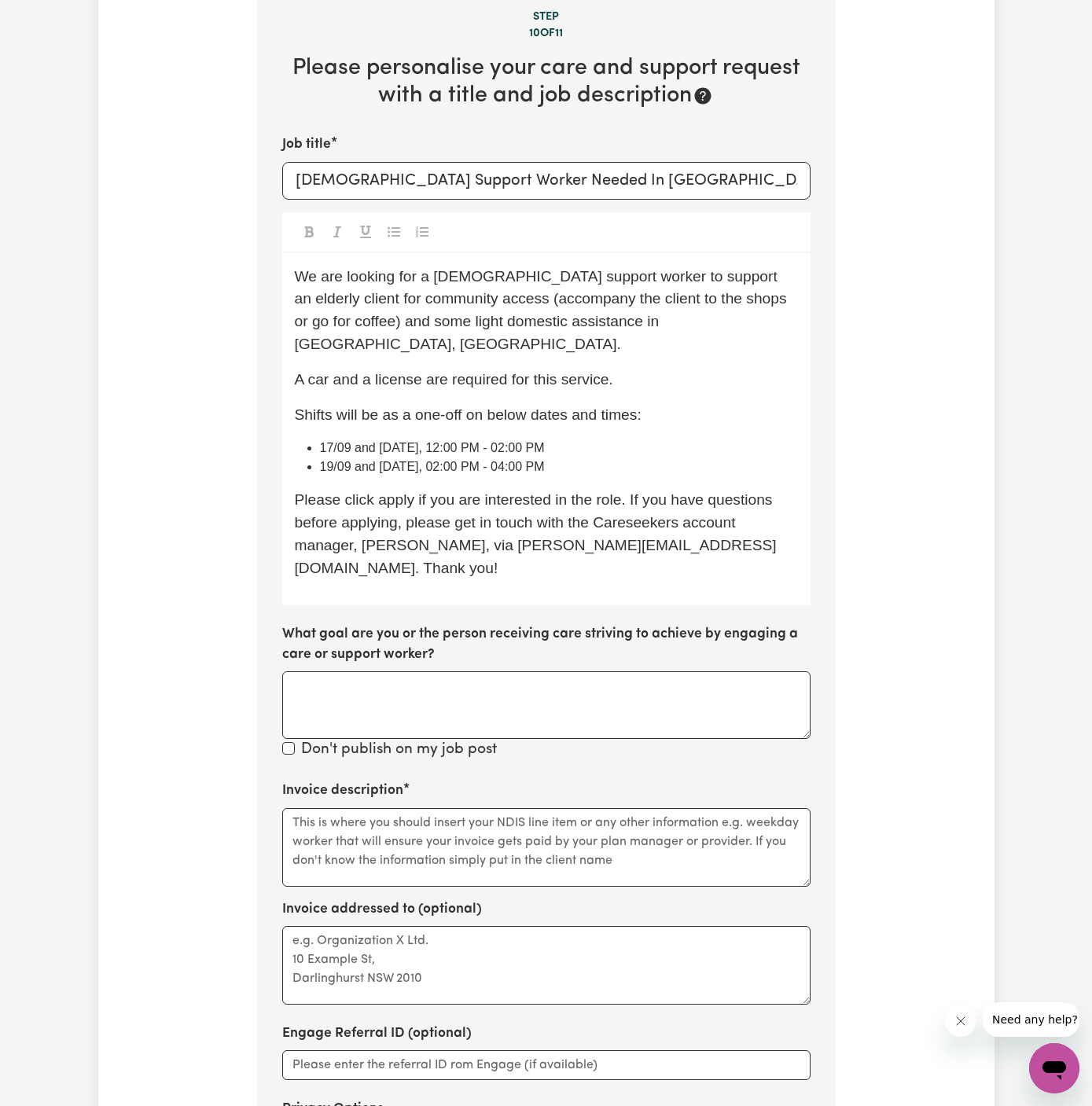
scroll to position [507, 0]
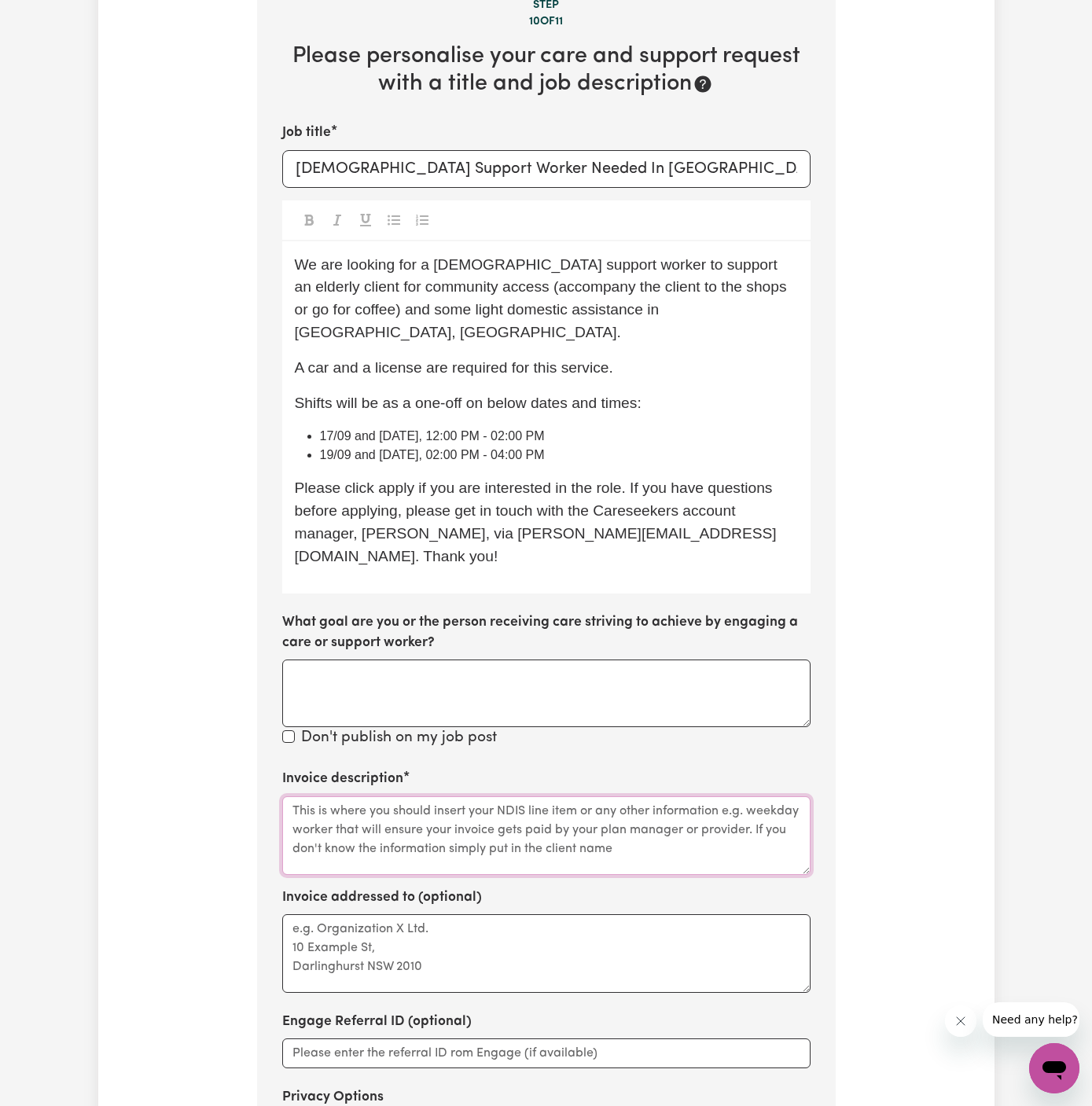
click at [492, 796] on textarea "Invoice description" at bounding box center [546, 835] width 528 height 79
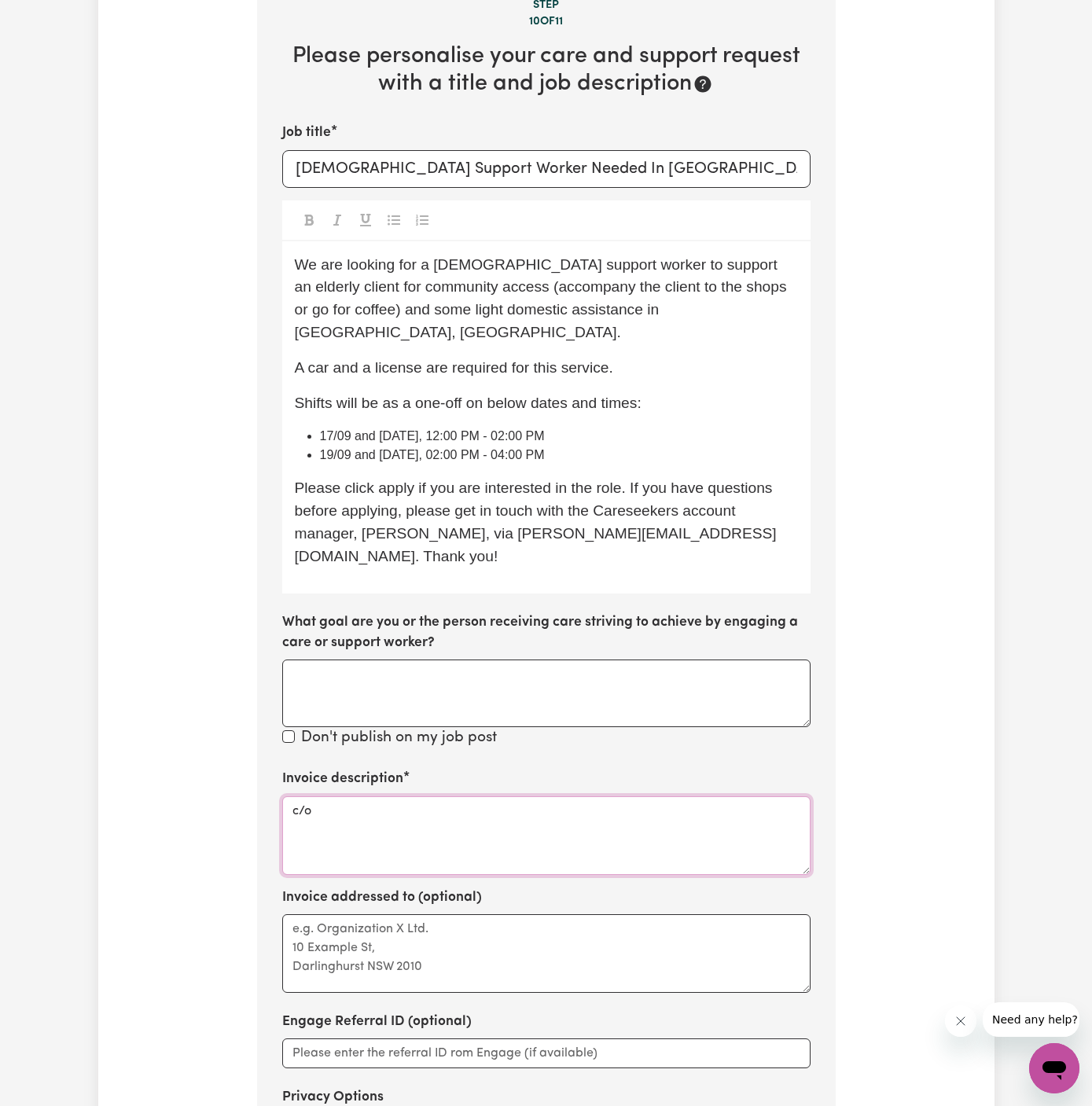
paste textarea "YS HCP"
click at [316, 796] on textarea "c/o YS HCP" at bounding box center [546, 835] width 528 height 79
type textarea "c/o YS HCP"
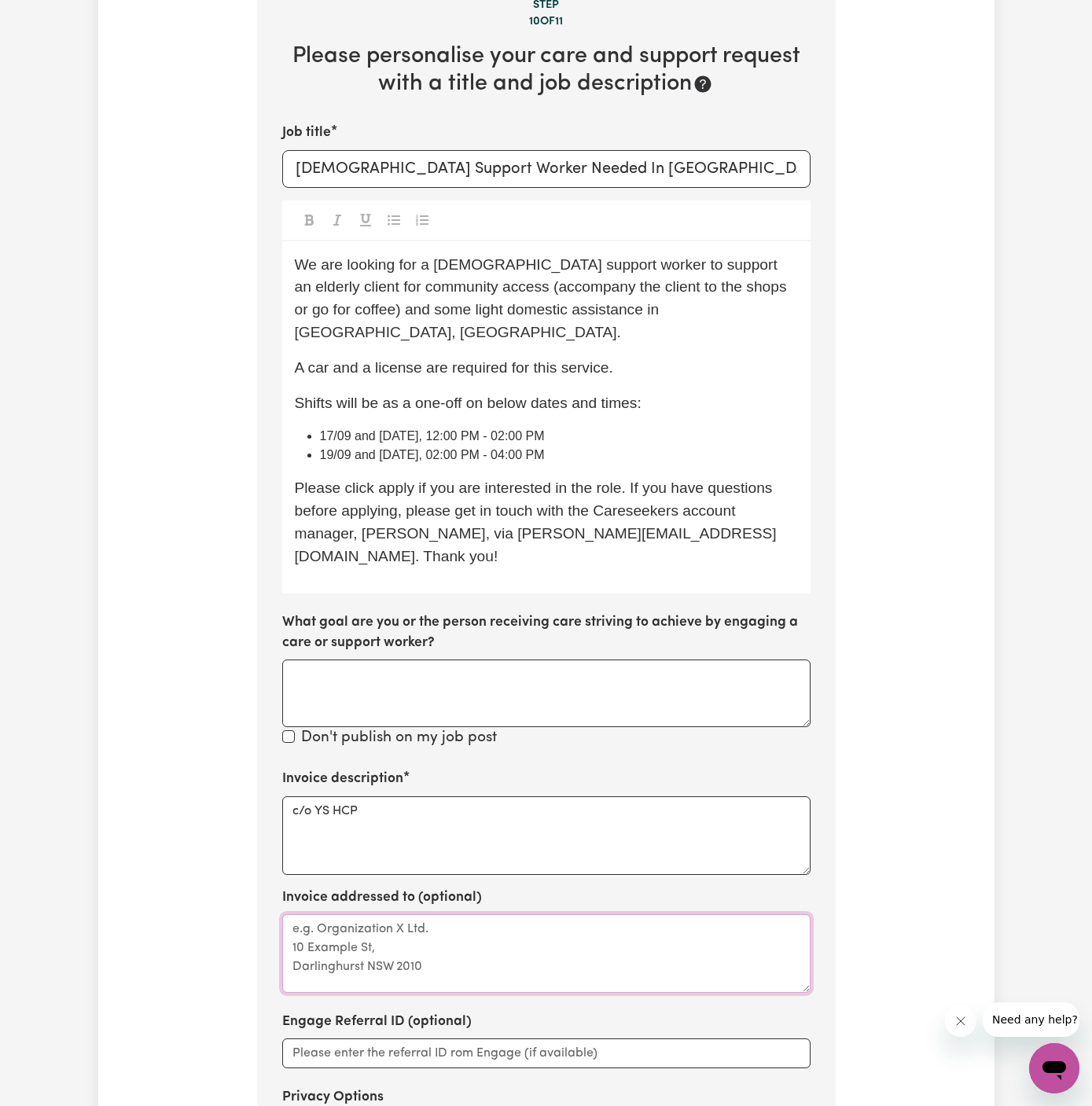
click at [338, 914] on textarea "Invoice addressed to (optional)" at bounding box center [546, 953] width 528 height 79
paste textarea "c/o YS HCP"
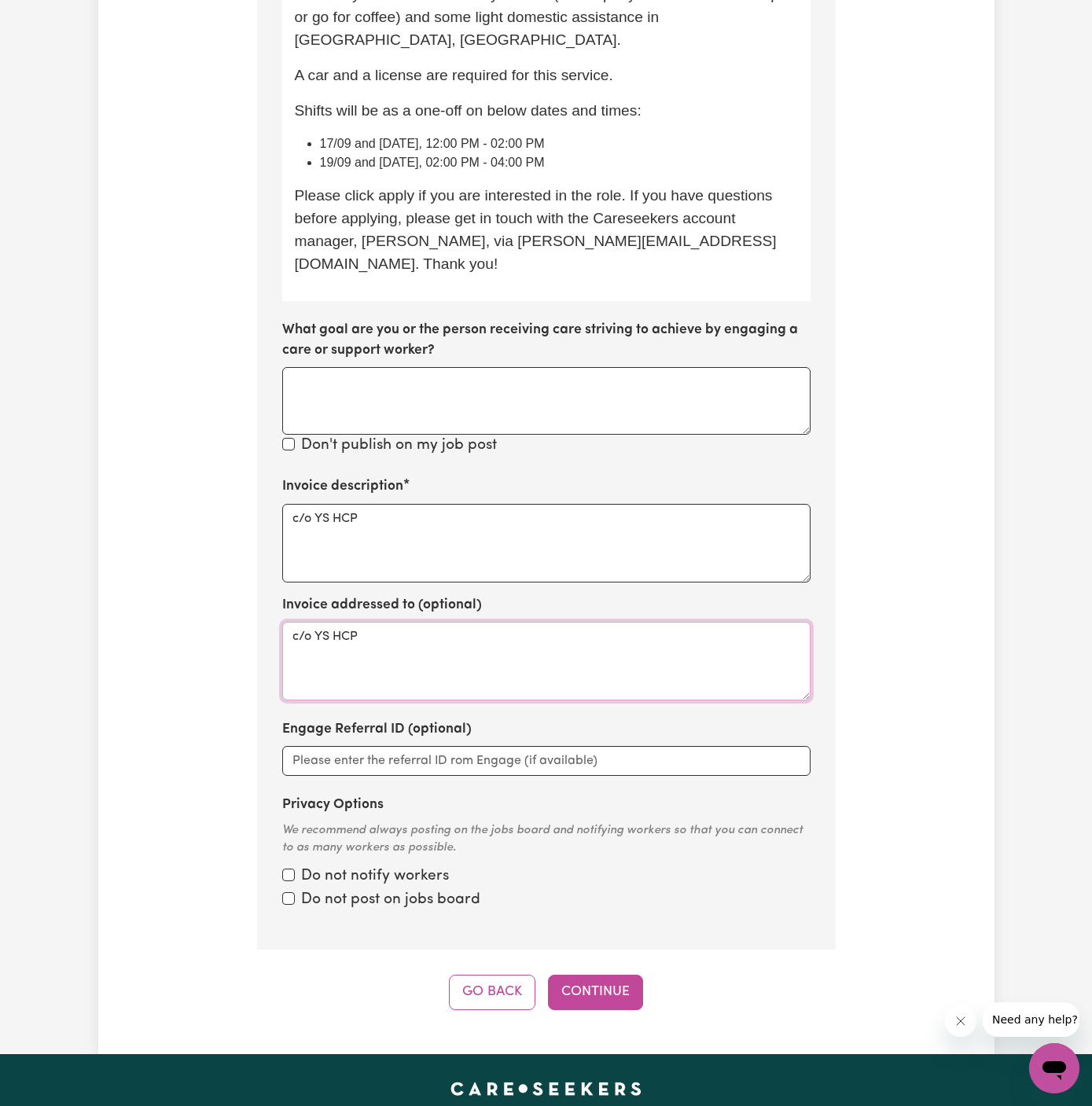
scroll to position [864, 0]
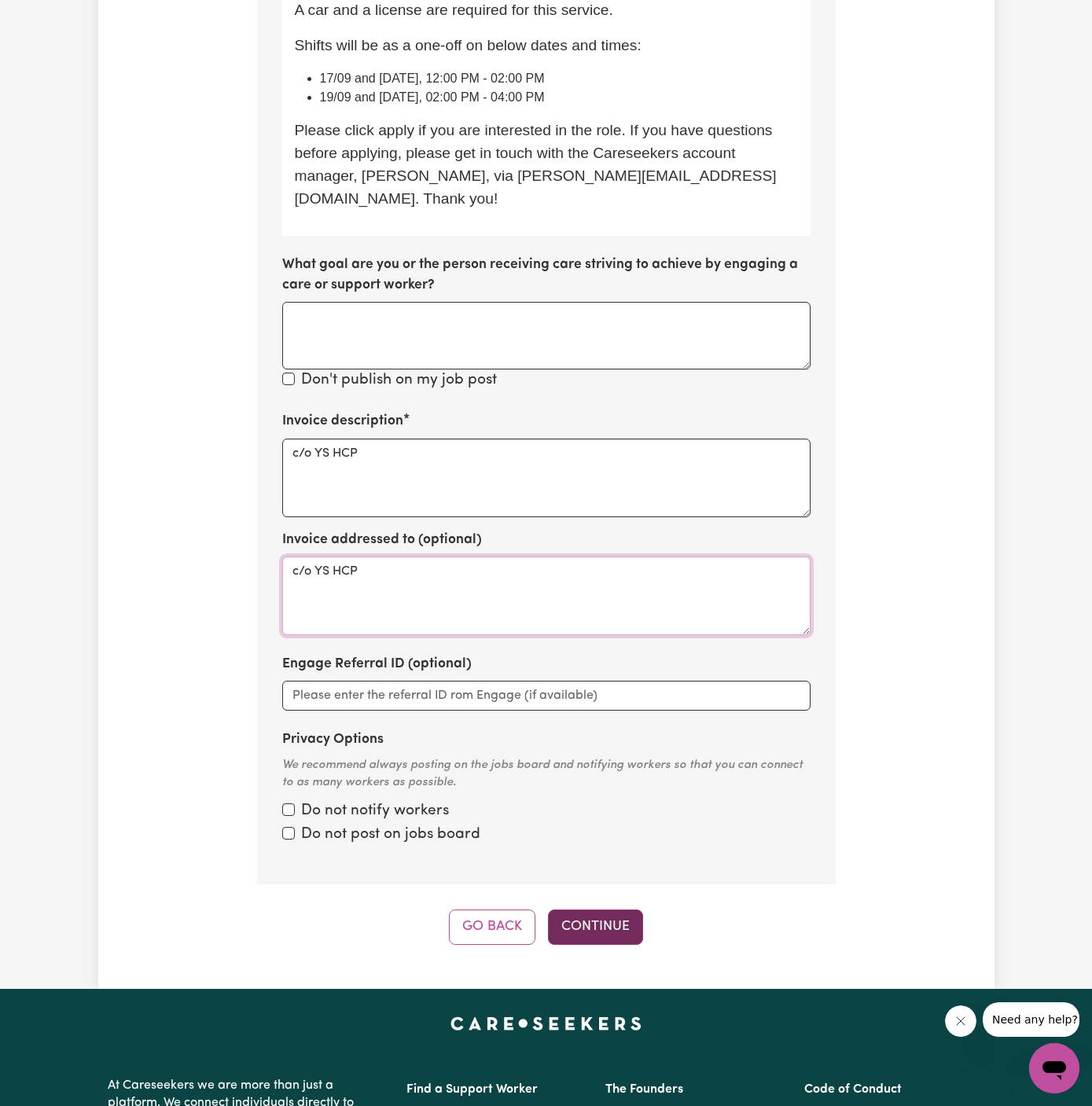
type textarea "c/o YS HCP"
click at [612, 910] on button "Continue" at bounding box center [595, 927] width 95 height 35
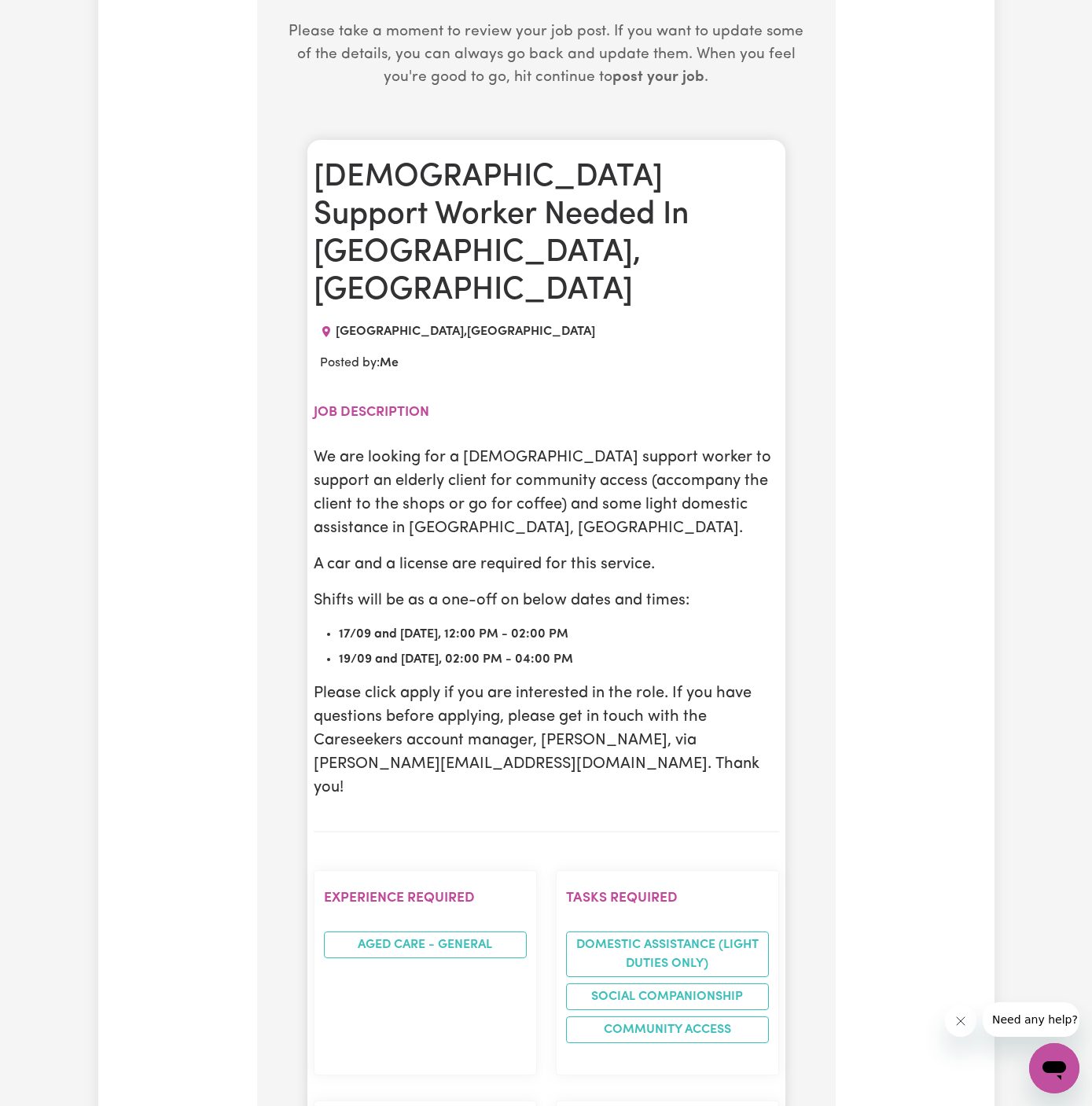
scroll to position [744, 0]
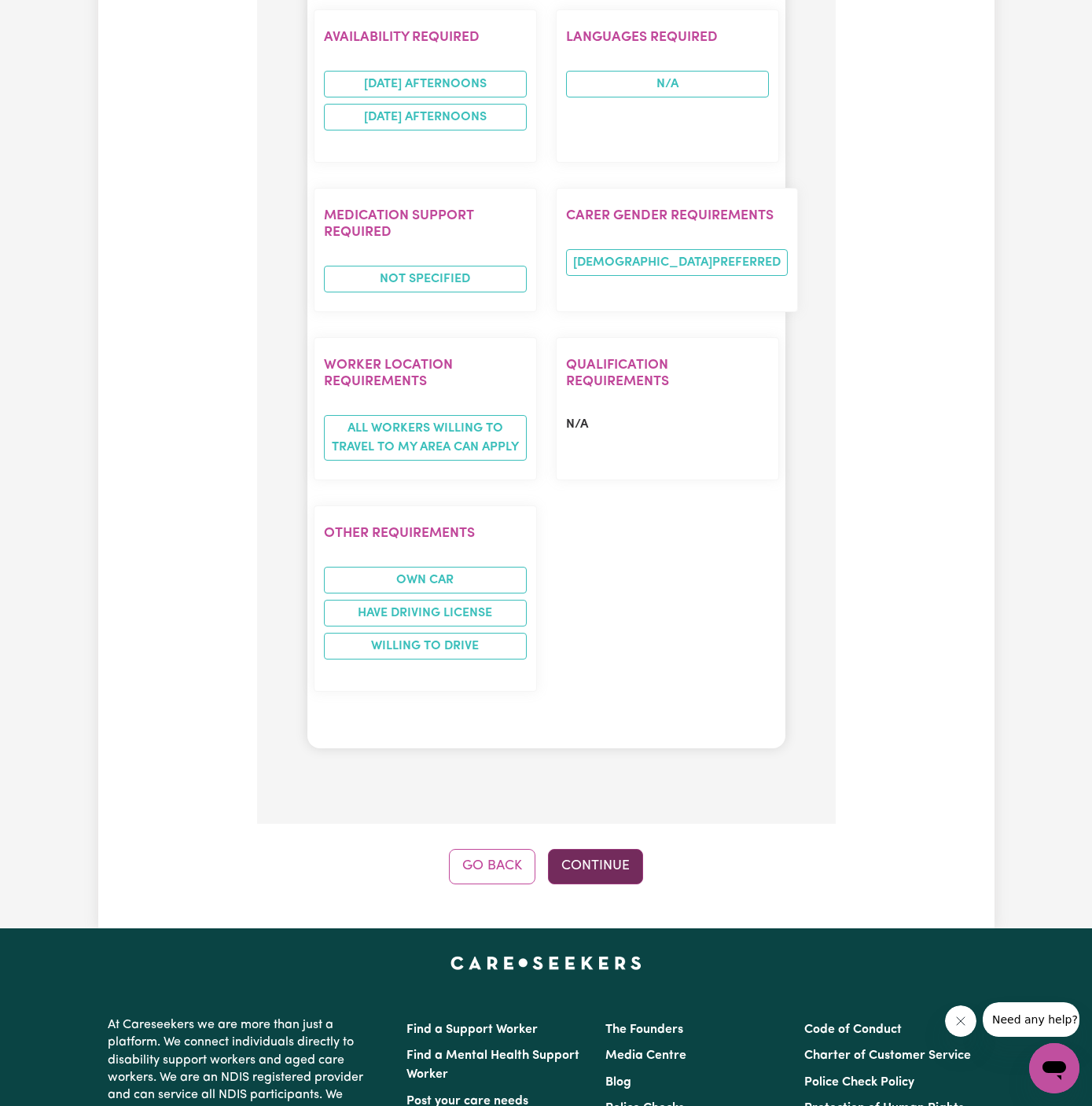
click at [614, 849] on button "Continue" at bounding box center [595, 866] width 95 height 35
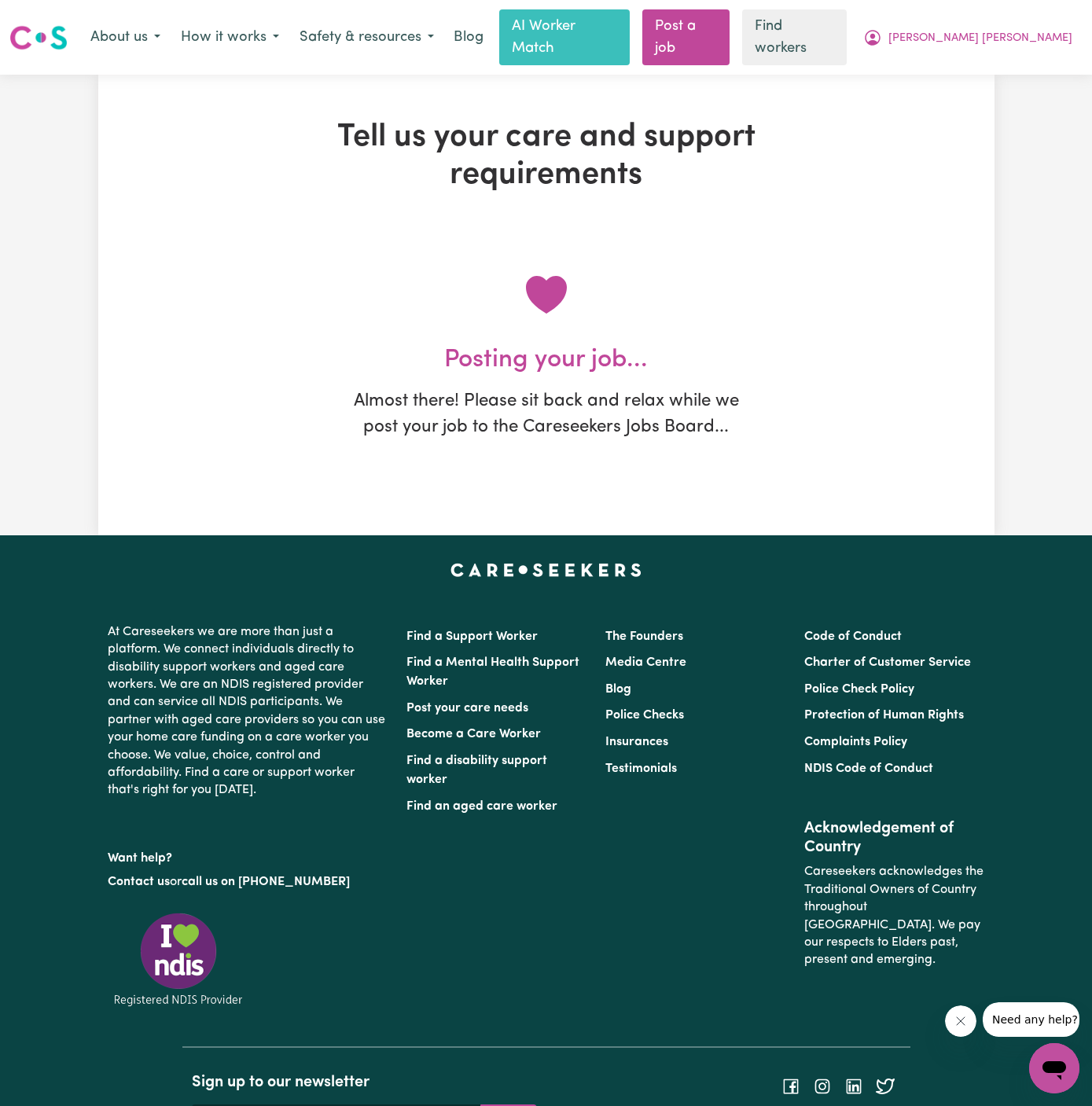
scroll to position [0, 0]
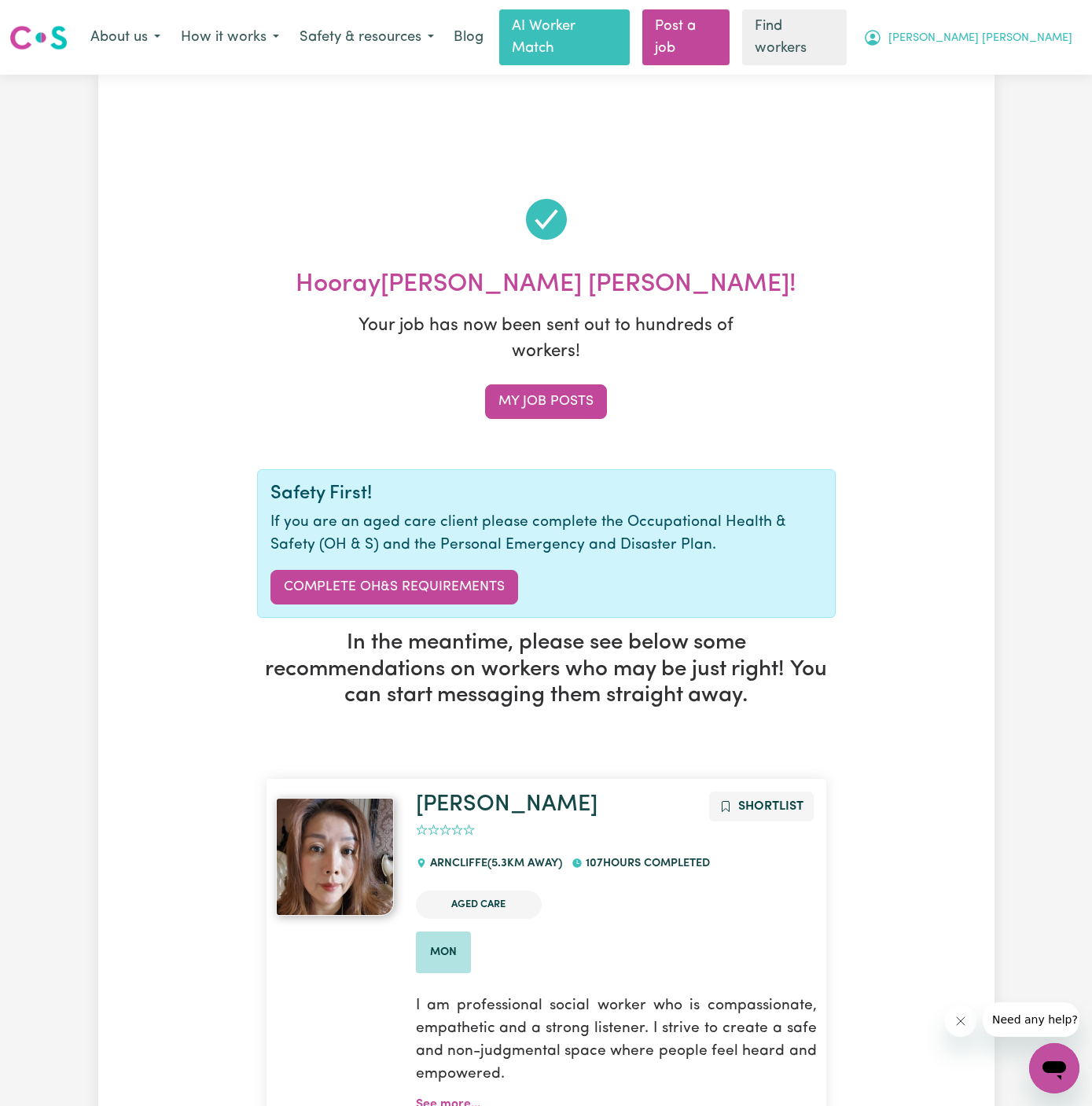
click at [1051, 22] on button "[PERSON_NAME] [PERSON_NAME]" at bounding box center [967, 38] width 229 height 33
click at [1045, 55] on link "My Dashboard" at bounding box center [1019, 70] width 124 height 30
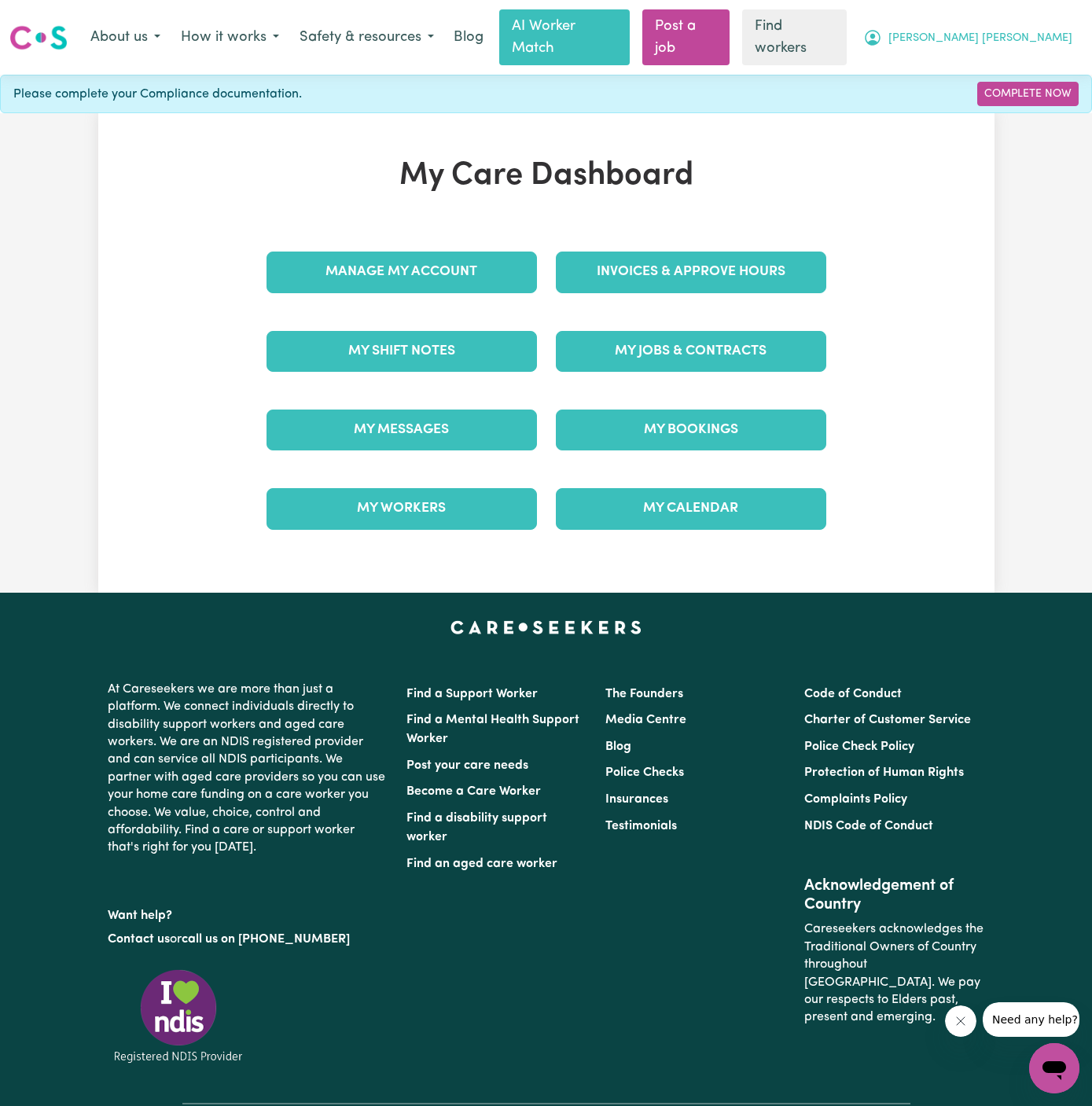
click at [1034, 31] on span "[PERSON_NAME] [PERSON_NAME]" at bounding box center [980, 38] width 184 height 17
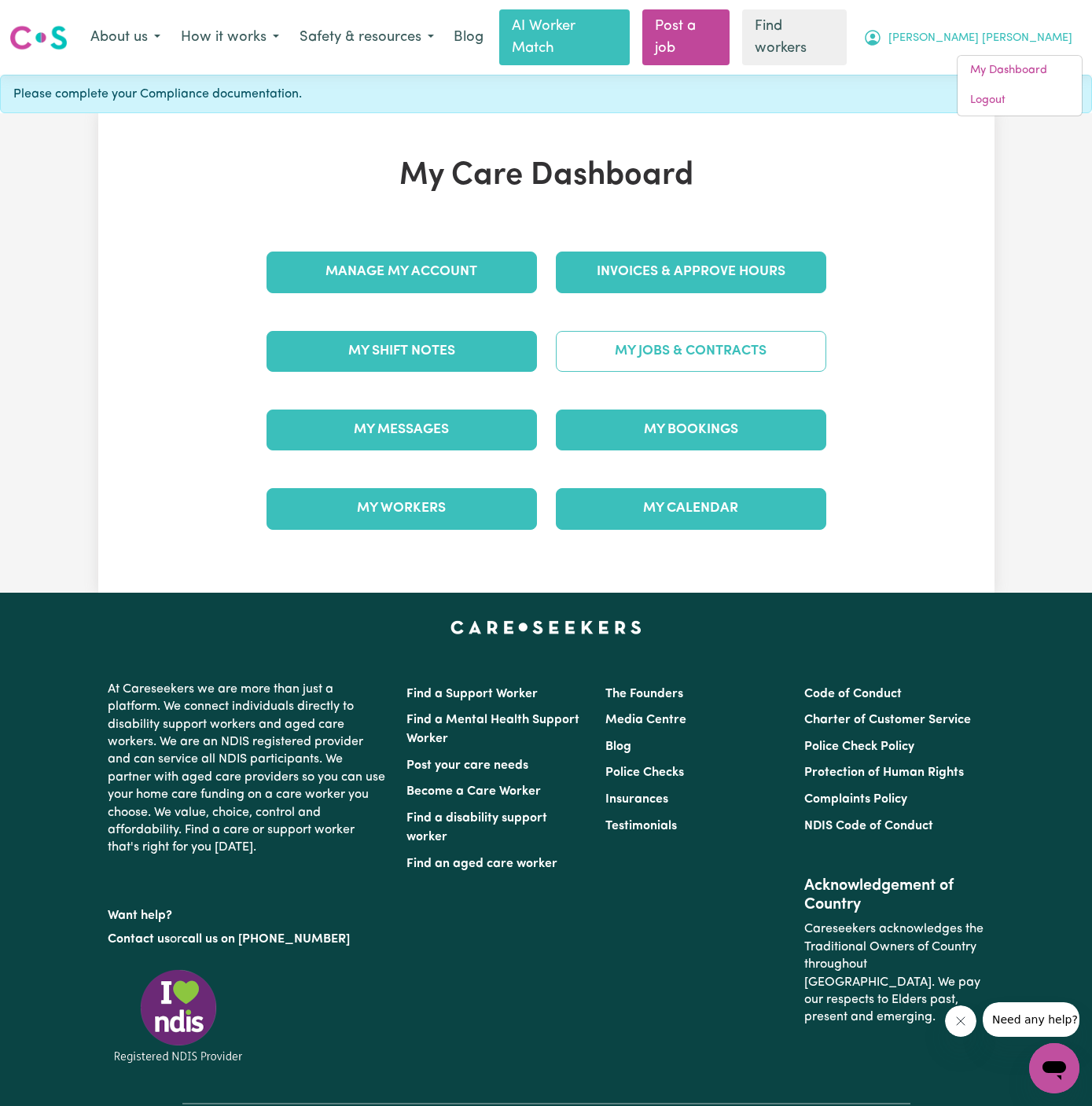
click at [723, 331] on link "My Jobs & Contracts" at bounding box center [690, 351] width 271 height 41
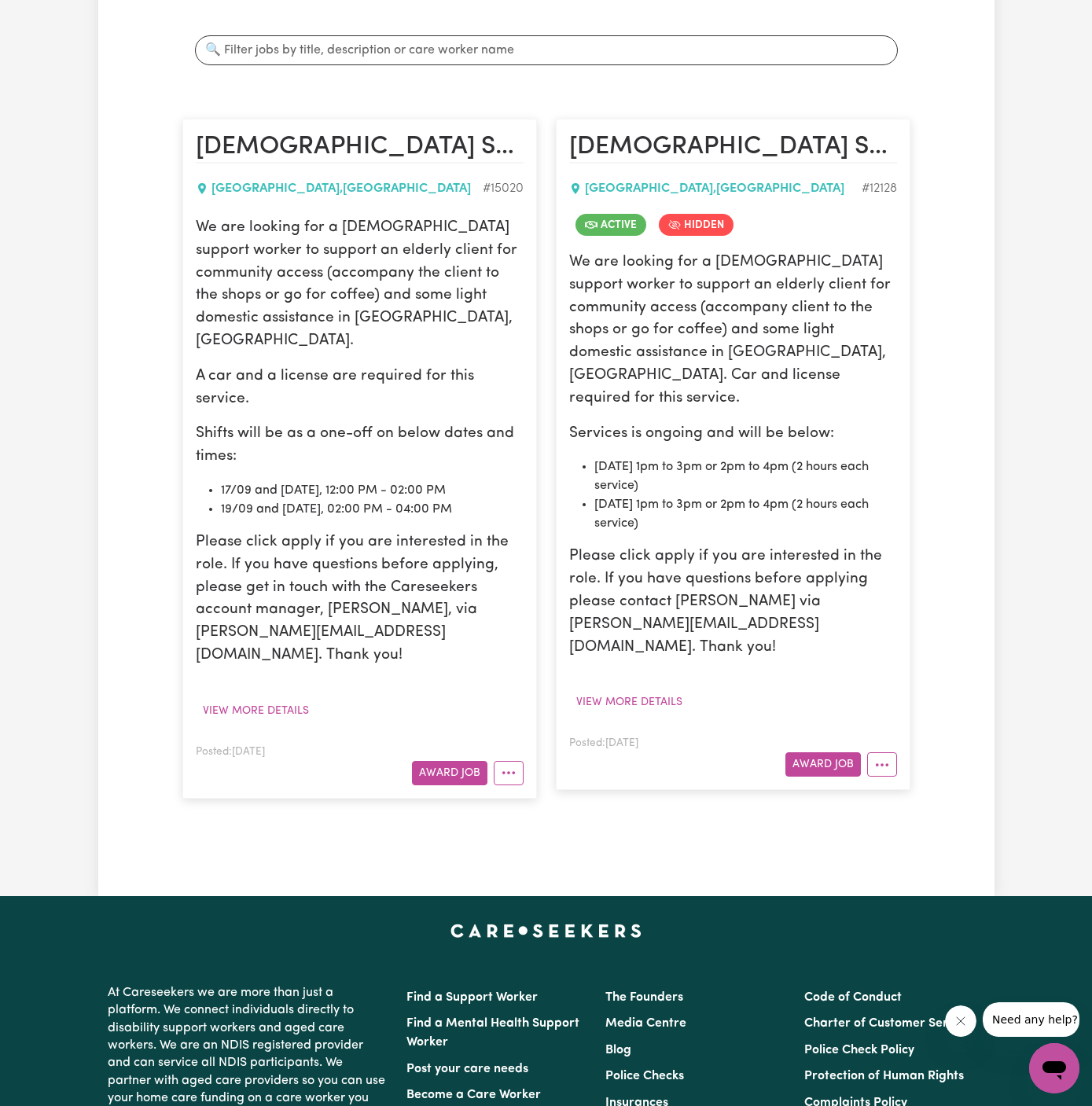
scroll to position [292, 0]
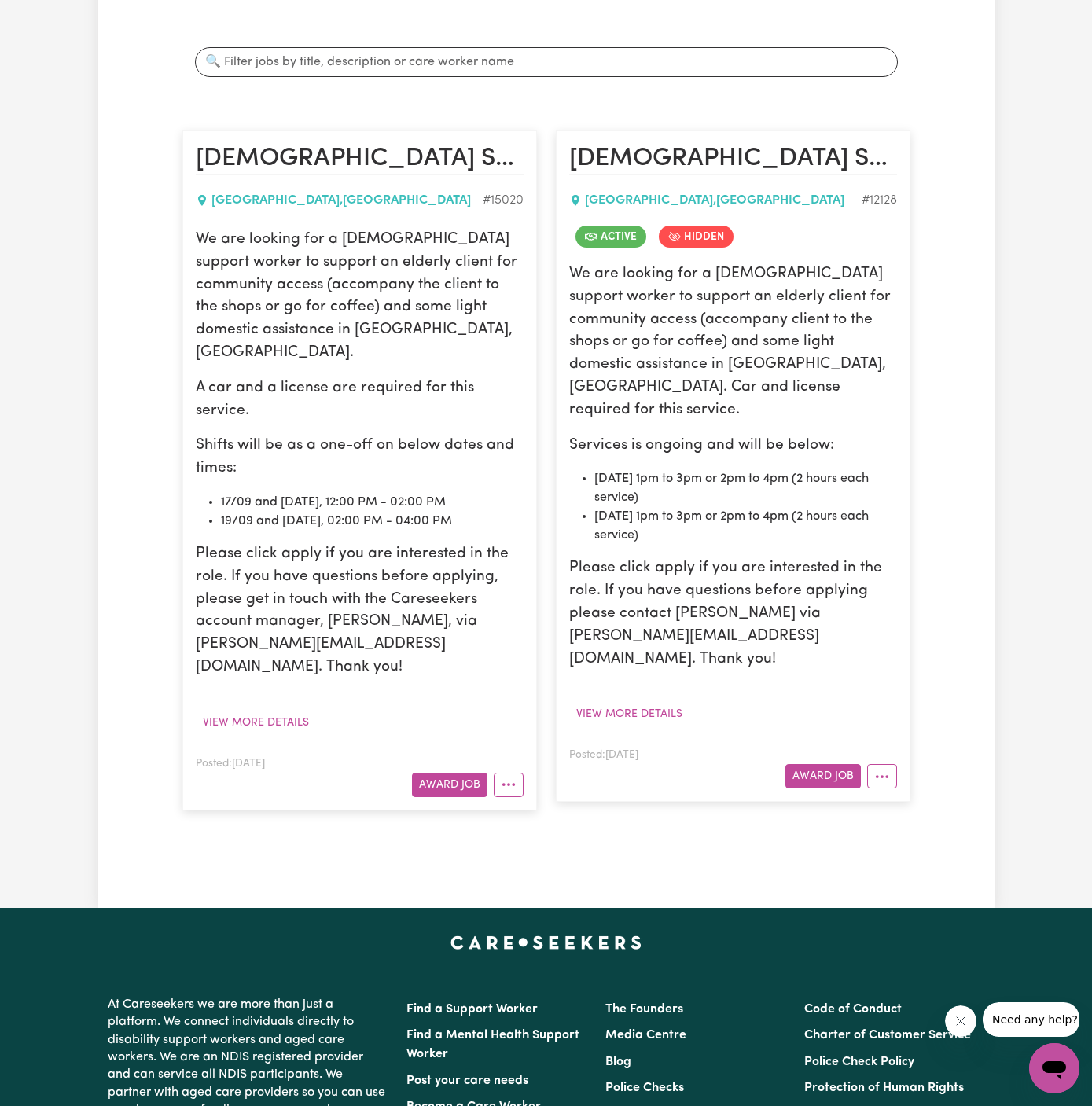
click at [196, 228] on p "We are looking for a female support worker to support an elderly client for com…" at bounding box center [359, 296] width 328 height 136
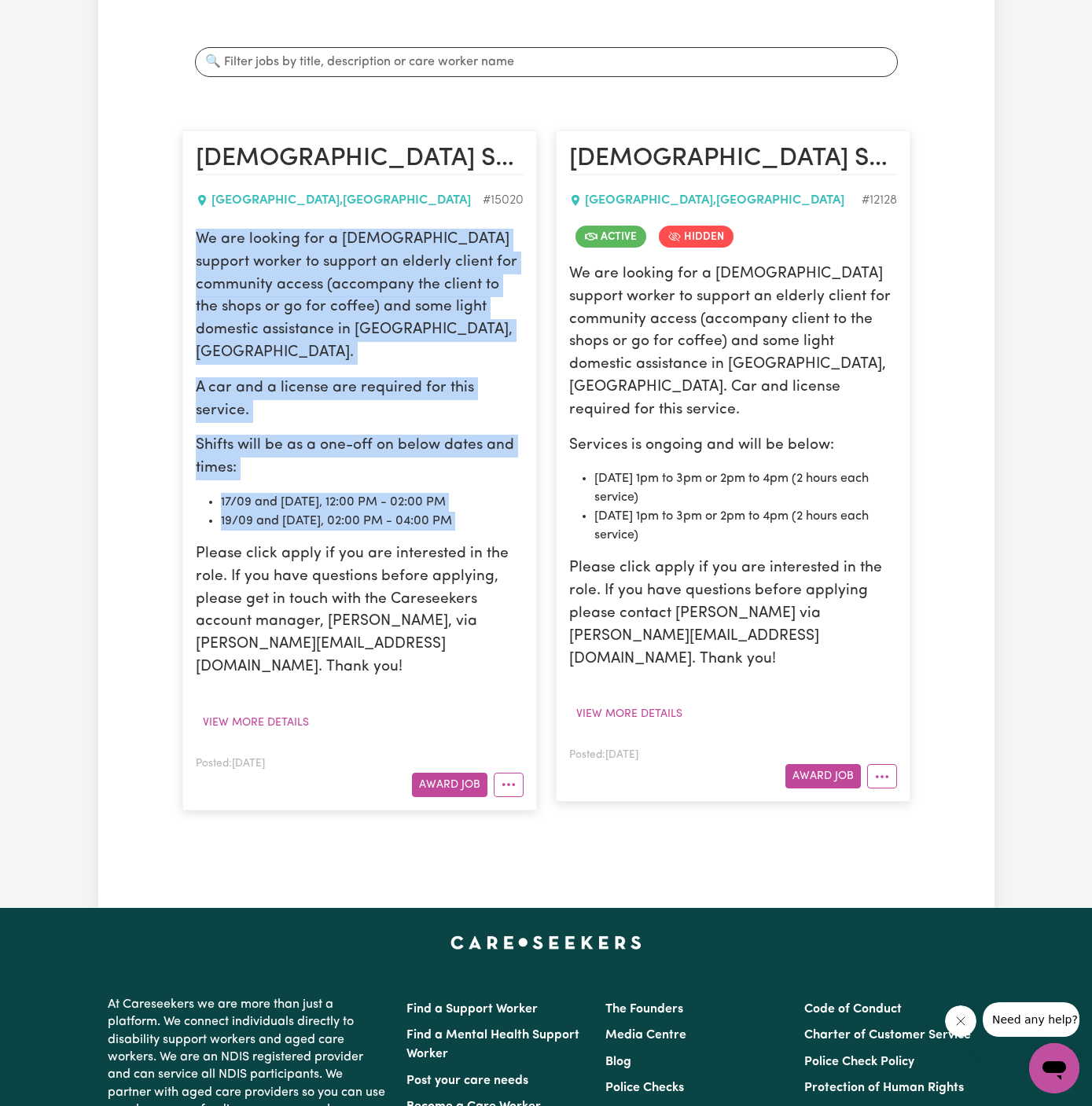
drag, startPoint x: 196, startPoint y: 214, endPoint x: 508, endPoint y: 461, distance: 397.9
click at [508, 461] on div "We are looking for a female support worker to support an elderly client for com…" at bounding box center [359, 454] width 328 height 450
copy div "We are looking for a female support worker to support an elderly client for com…"
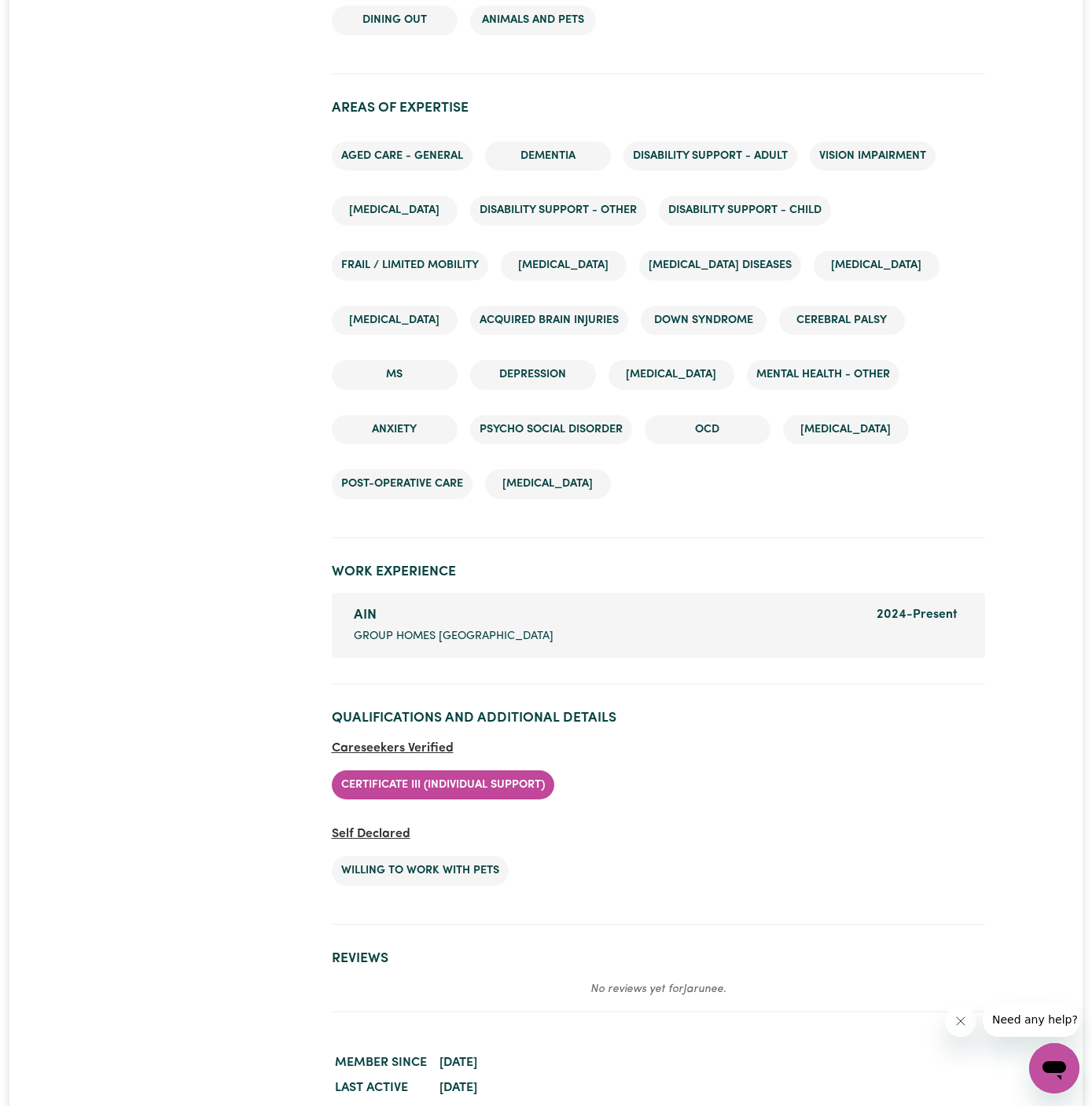
scroll to position [2315, 0]
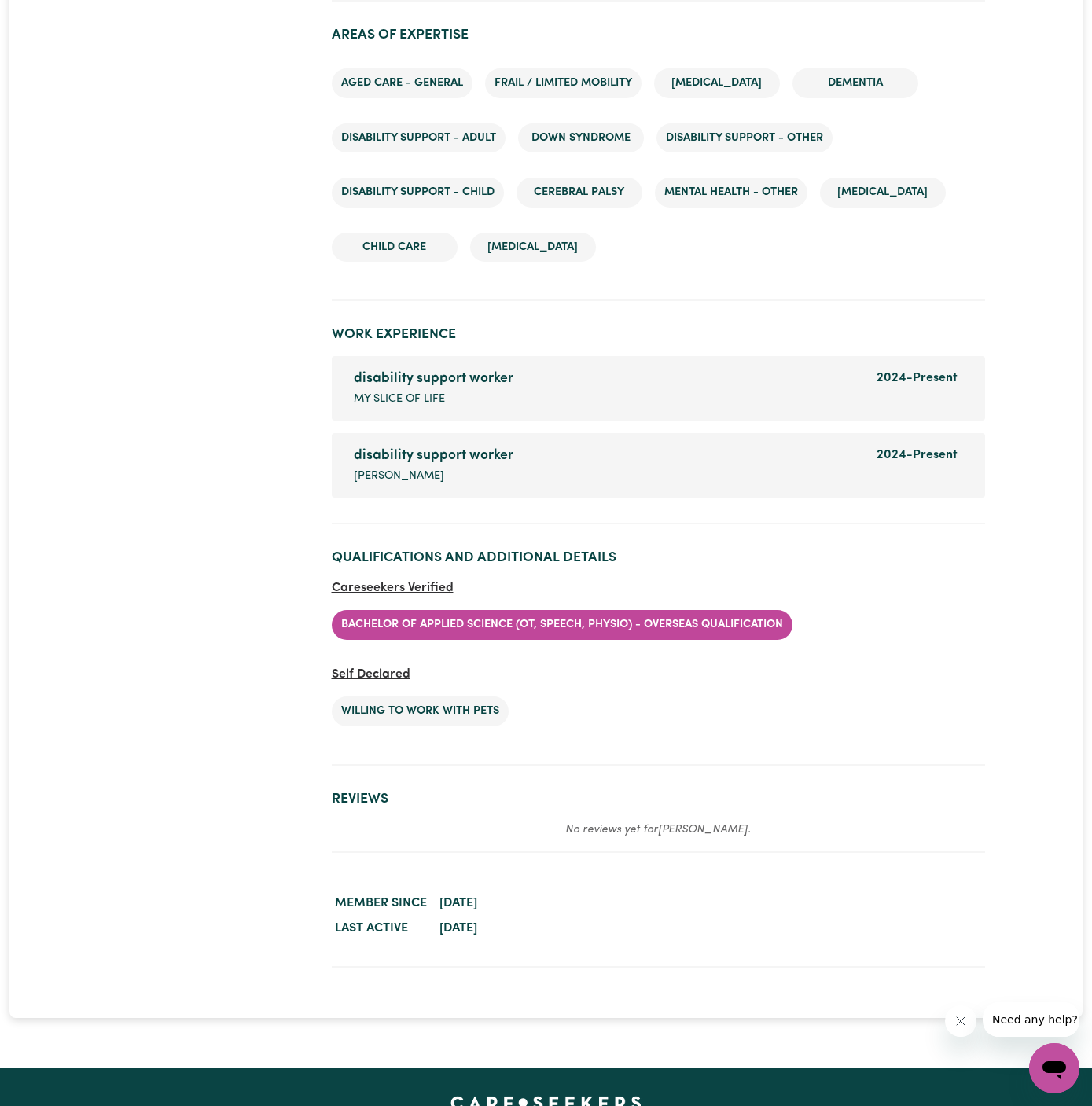
scroll to position [2480, 0]
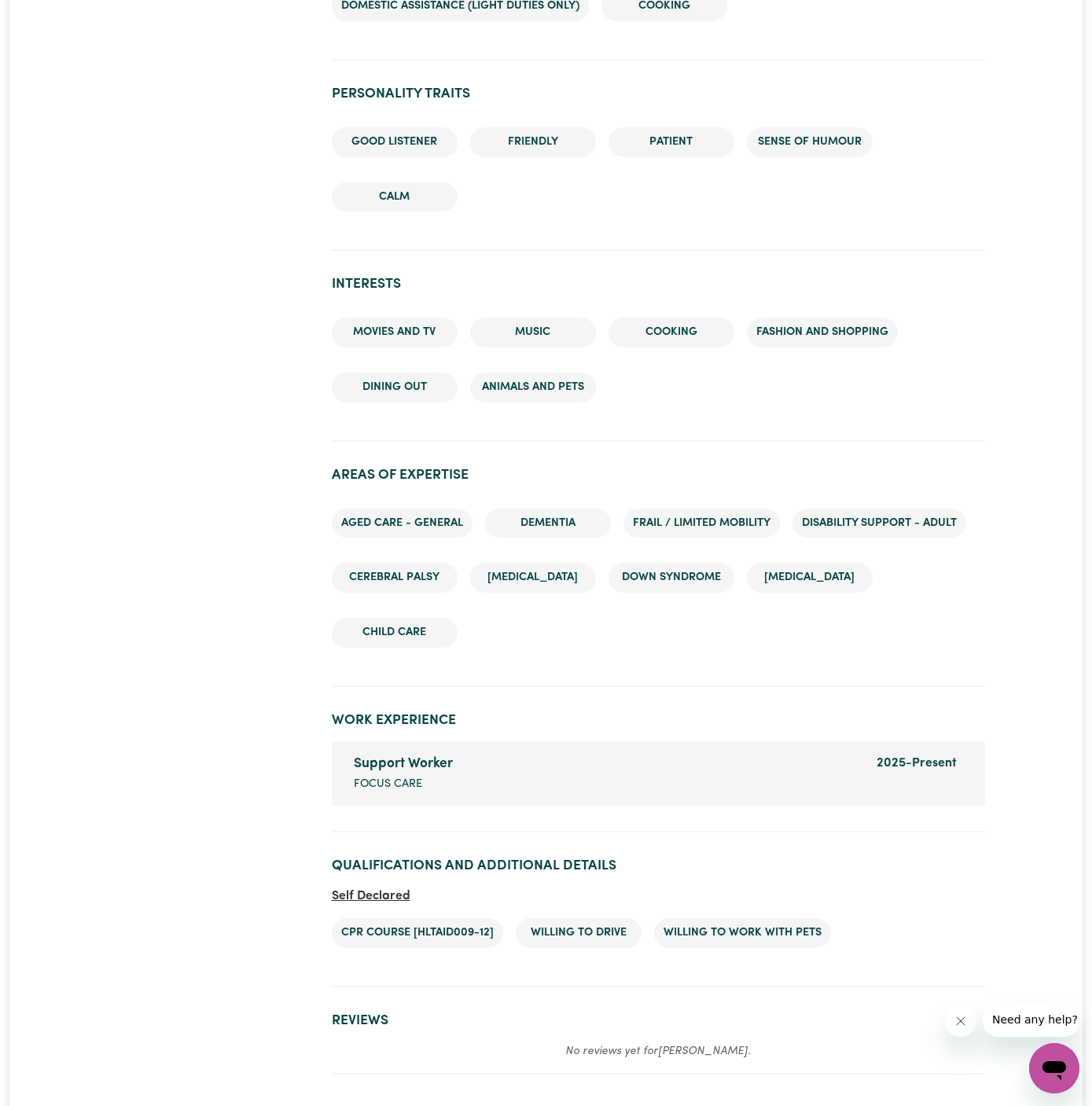
scroll to position [2283, 0]
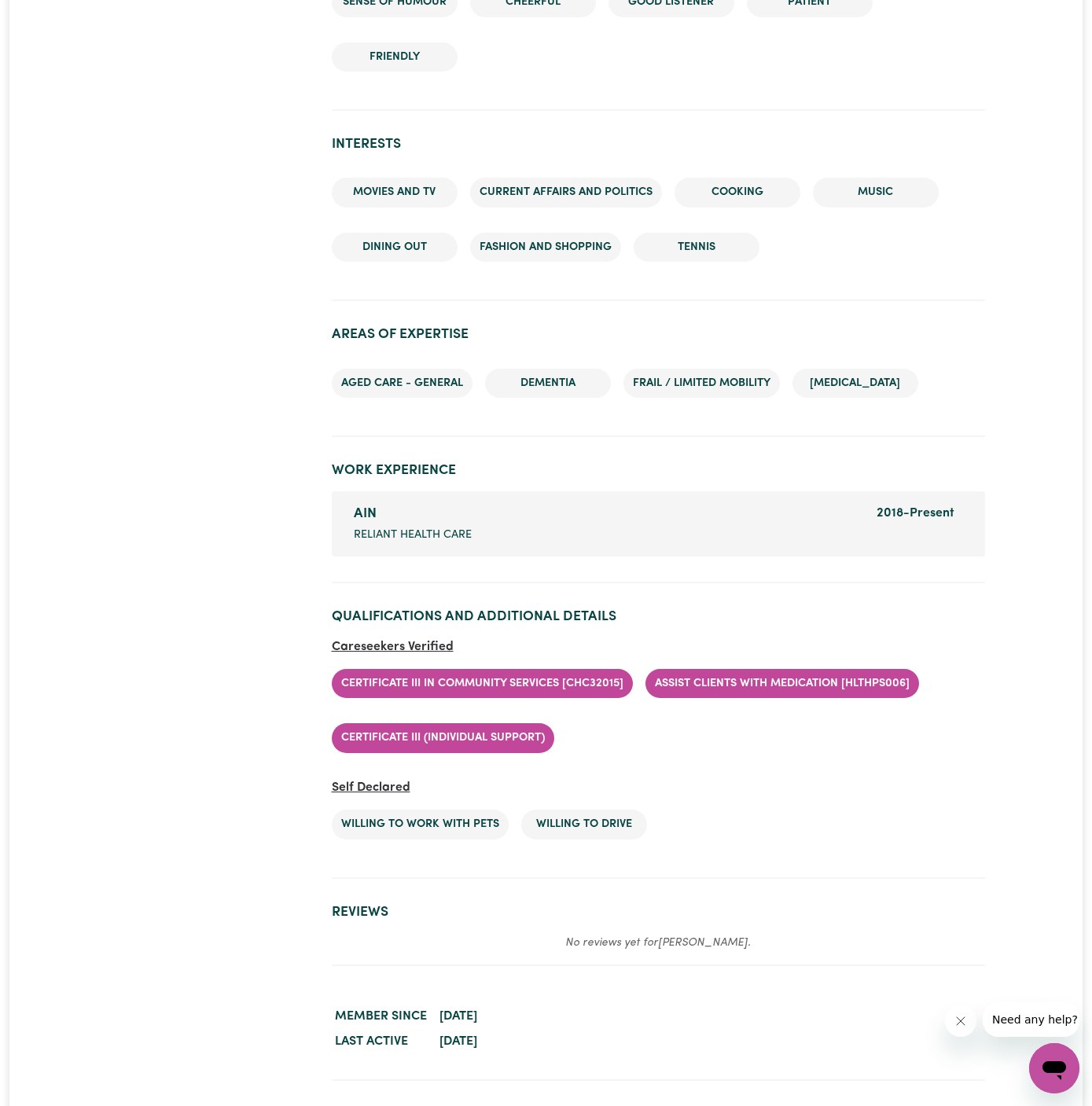
scroll to position [1960, 0]
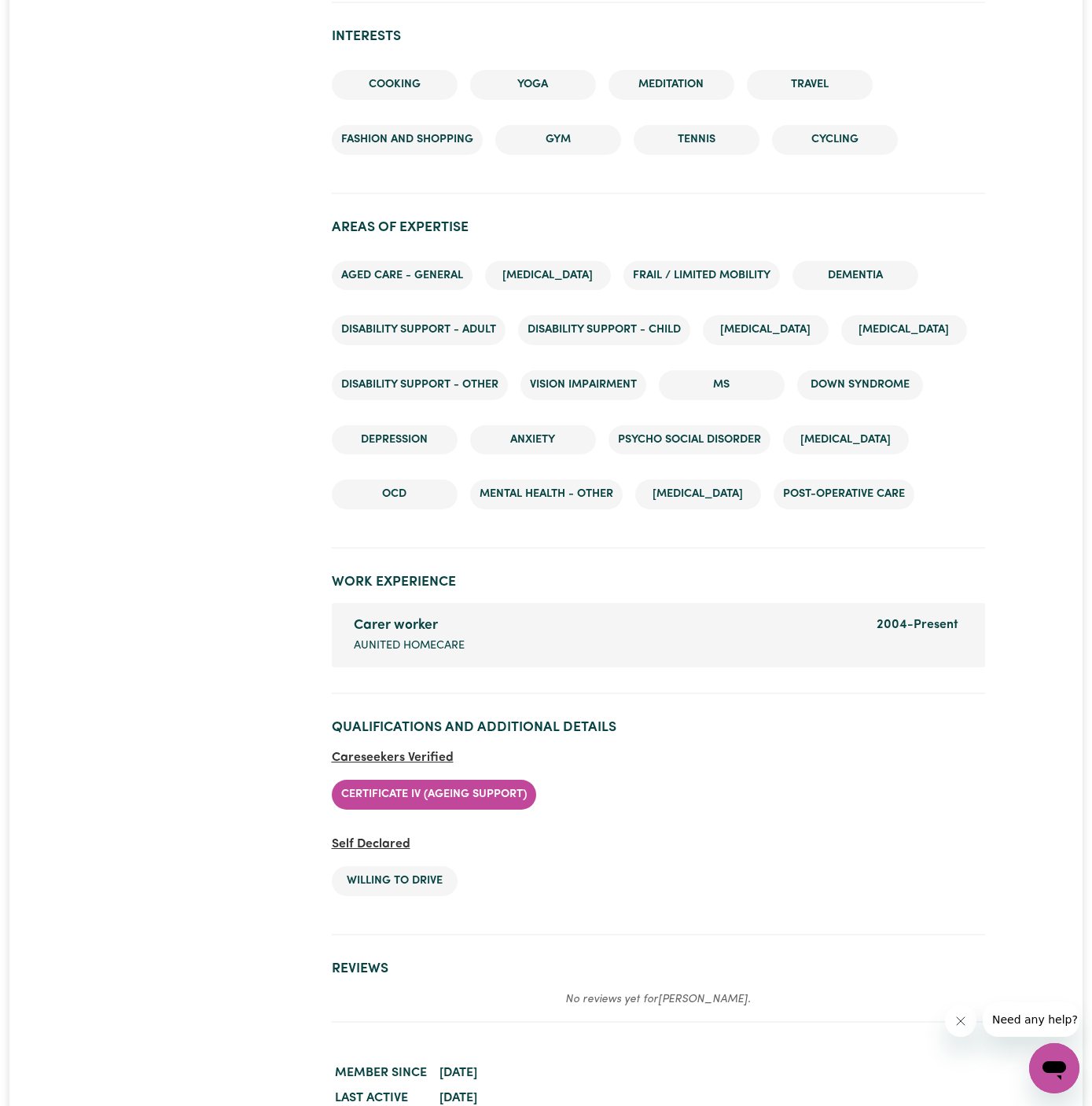
scroll to position [2155, 0]
